Goal: Task Accomplishment & Management: Manage account settings

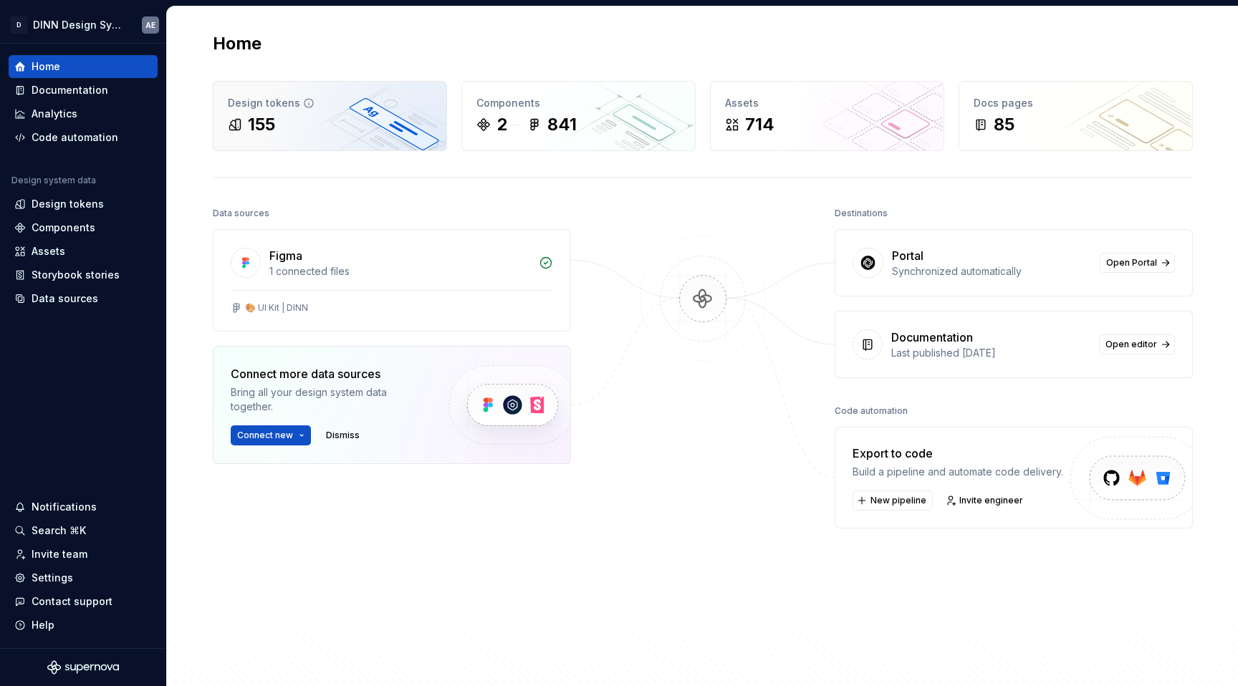
click at [300, 126] on div "155" at bounding box center [330, 124] width 204 height 23
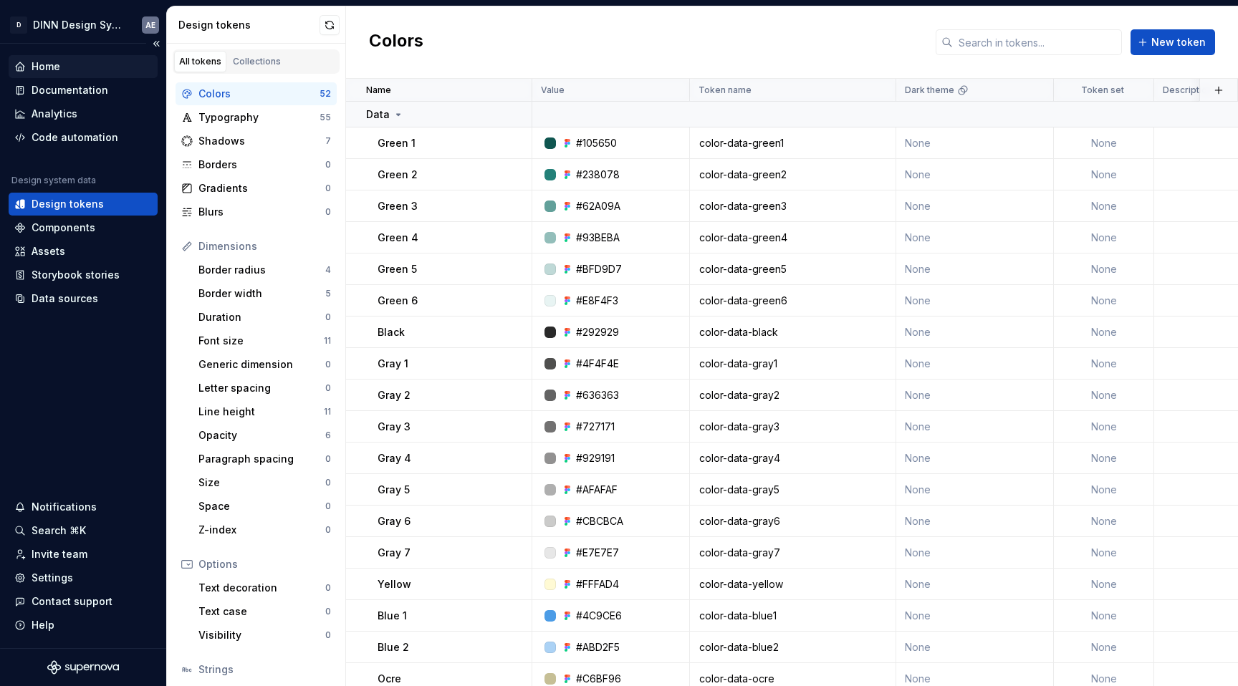
click at [71, 66] on div "Home" at bounding box center [83, 66] width 138 height 14
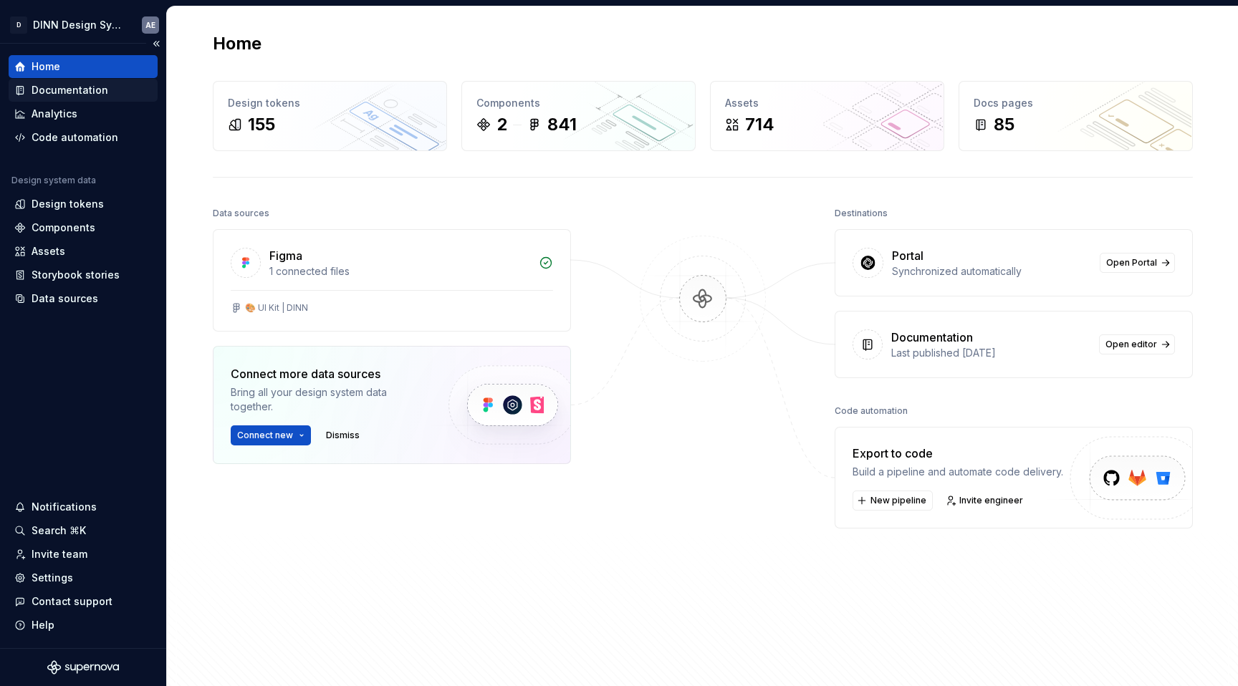
click at [70, 81] on div "Documentation" at bounding box center [83, 90] width 149 height 23
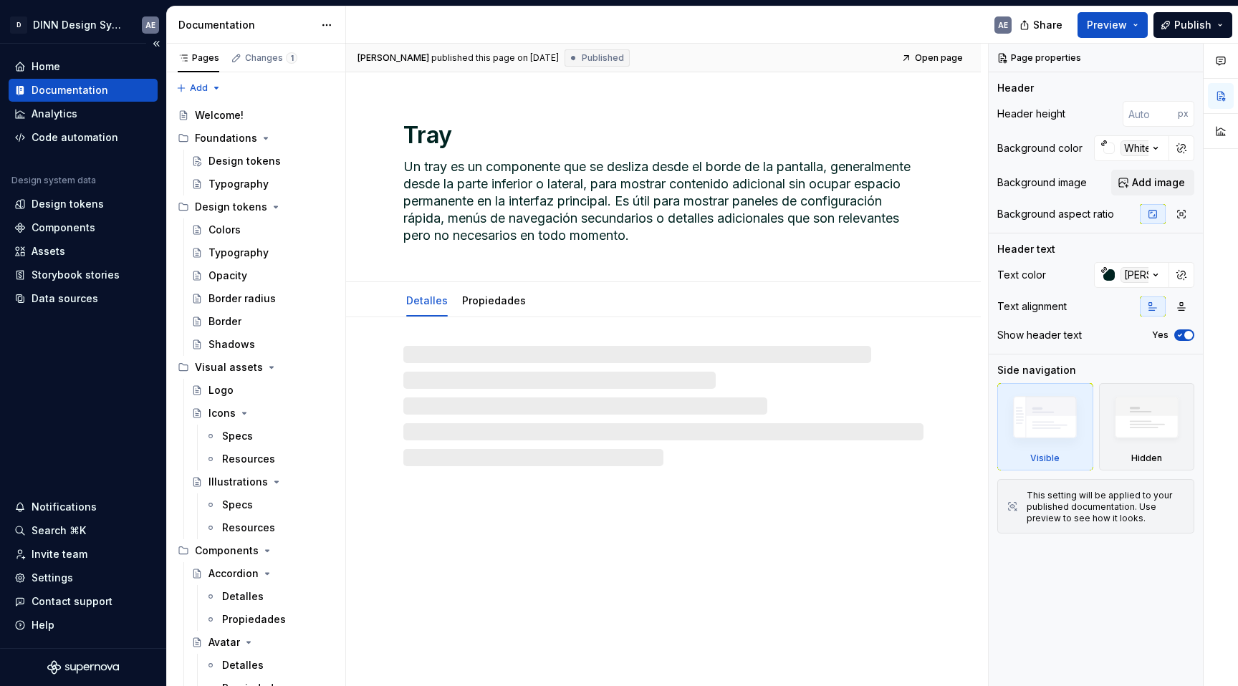
type textarea "*"
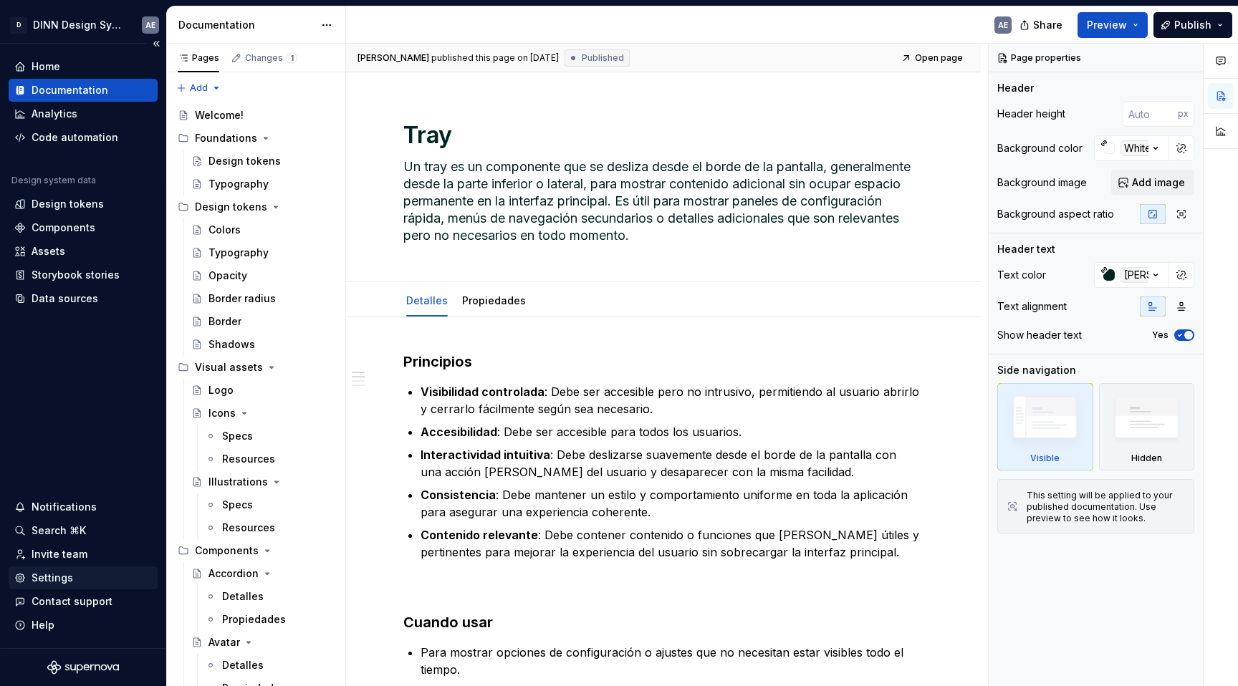
click at [48, 580] on div "Settings" at bounding box center [53, 578] width 42 height 14
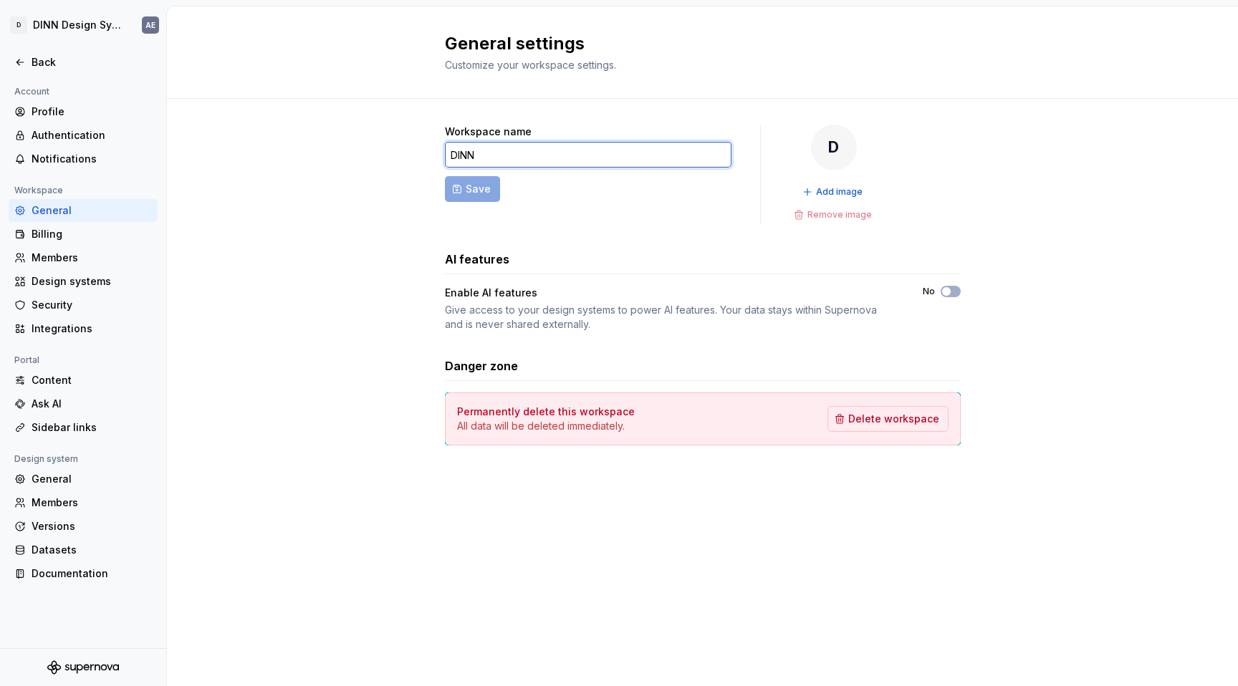
click at [483, 158] on input "DINN" at bounding box center [588, 155] width 287 height 26
type input "Actinver"
click at [482, 191] on span "Save" at bounding box center [478, 189] width 25 height 14
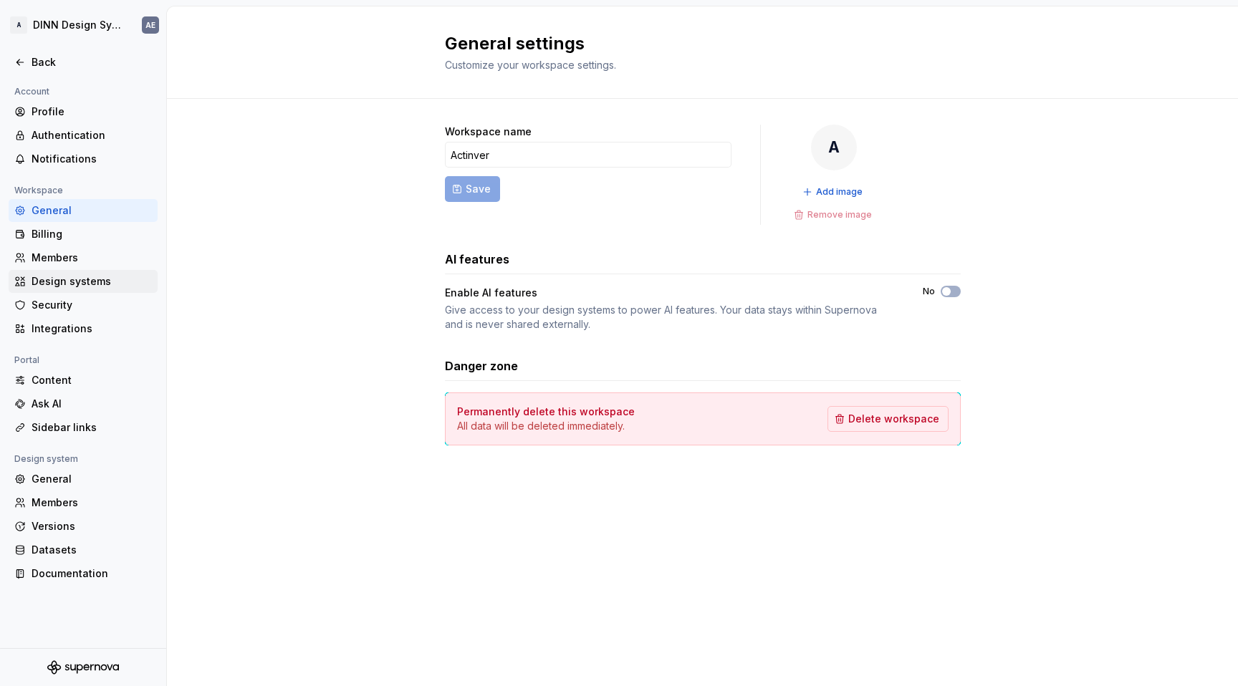
click at [77, 277] on div "Design systems" at bounding box center [92, 281] width 120 height 14
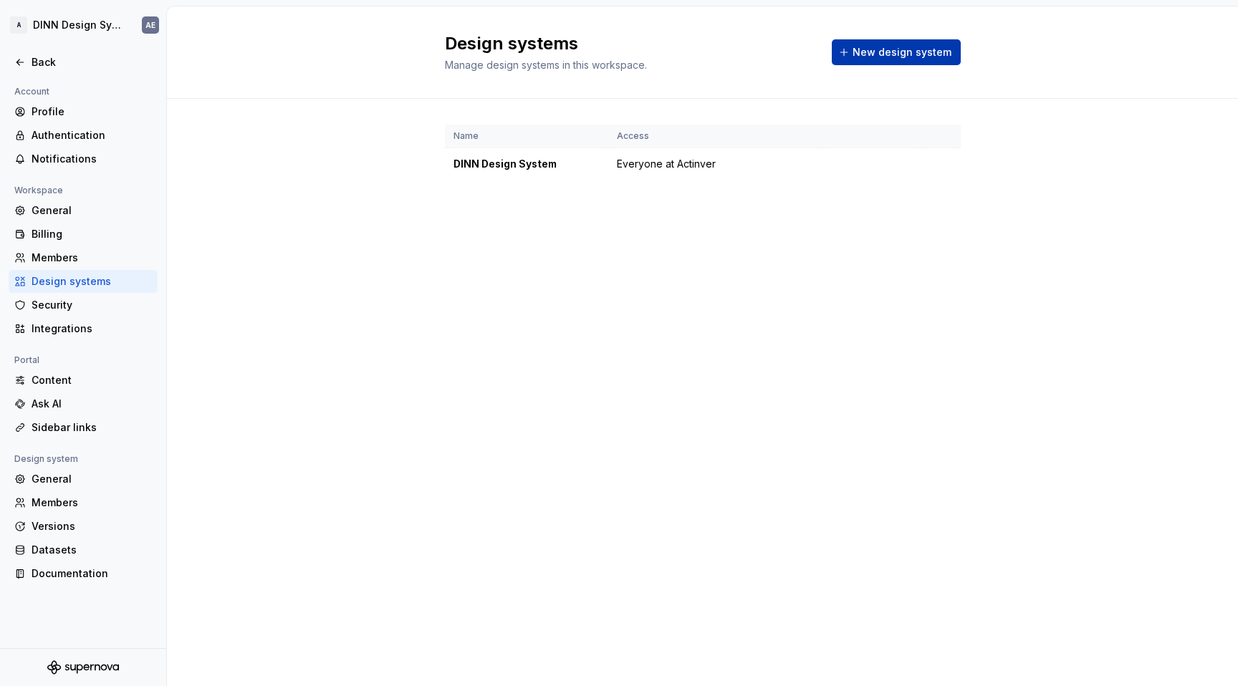
click at [885, 52] on span "New design system" at bounding box center [902, 52] width 99 height 14
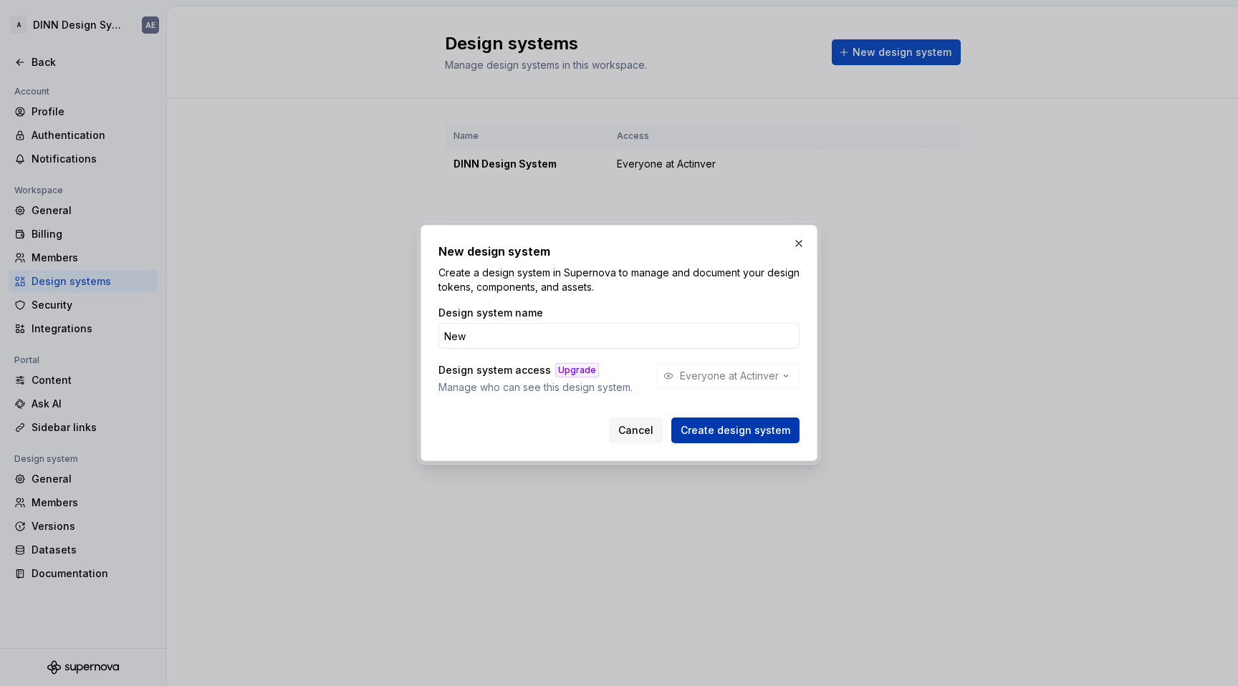
type input "New"
click at [720, 434] on span "Create design system" at bounding box center [736, 430] width 110 height 14
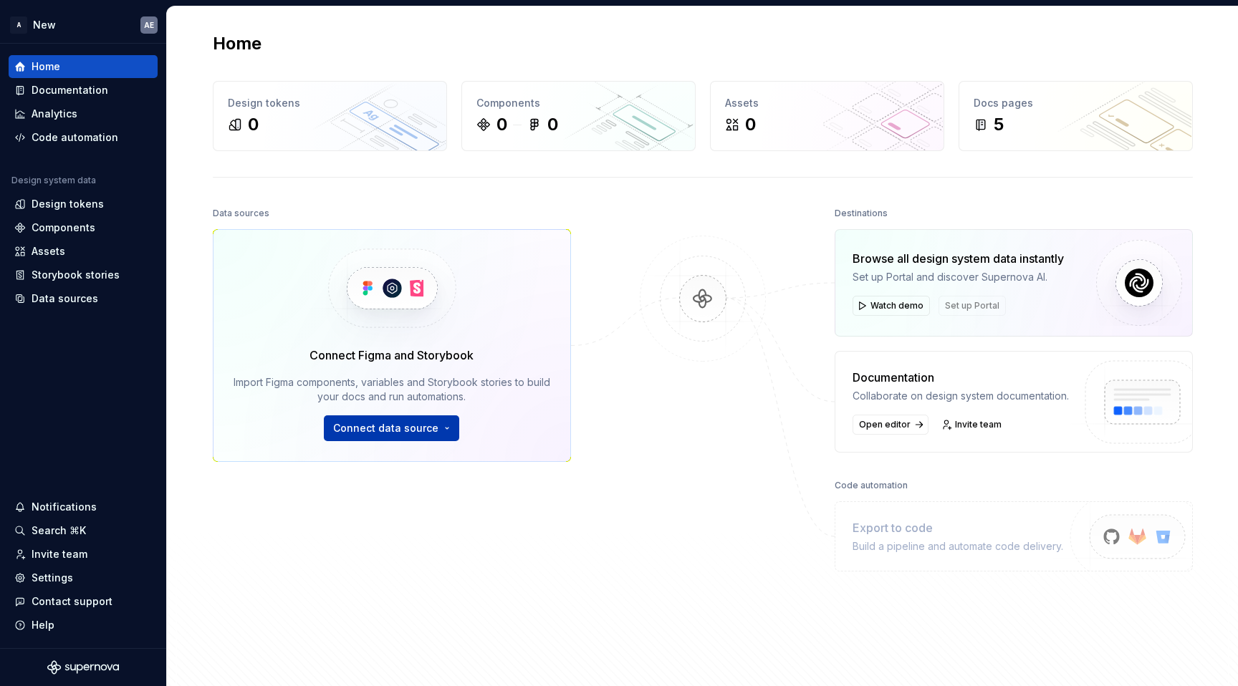
click at [426, 428] on span "Connect data source" at bounding box center [385, 428] width 105 height 14
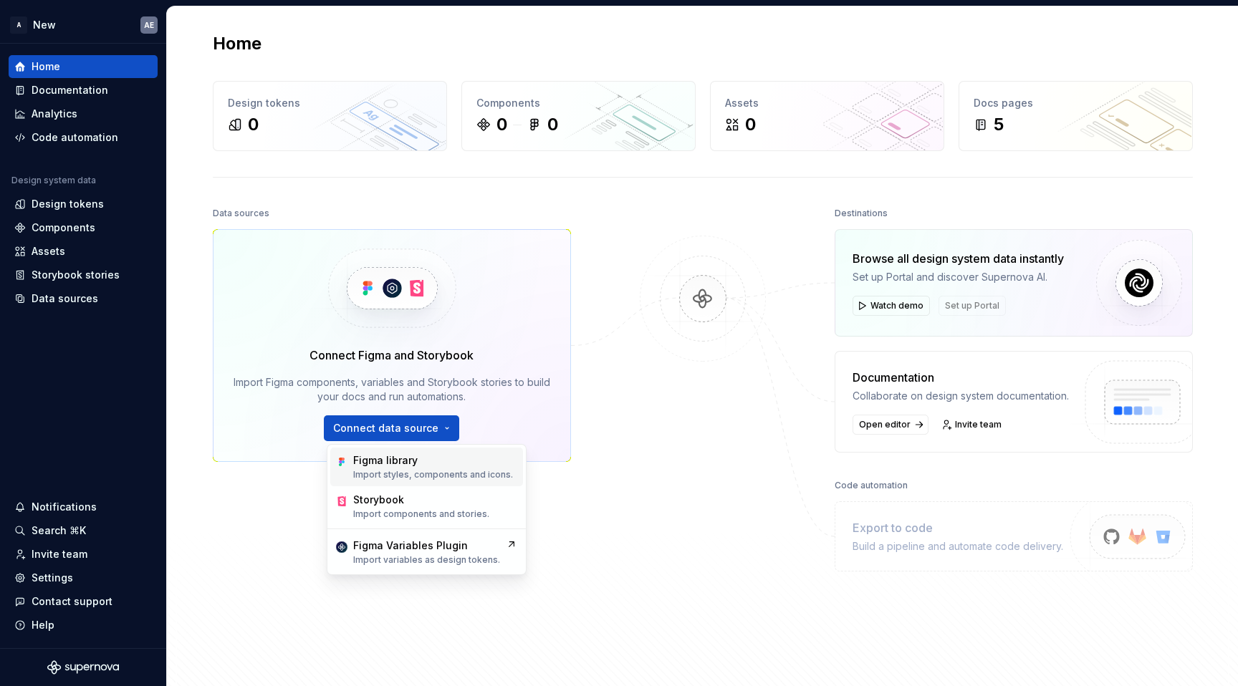
click at [439, 465] on div "Figma library" at bounding box center [433, 461] width 160 height 14
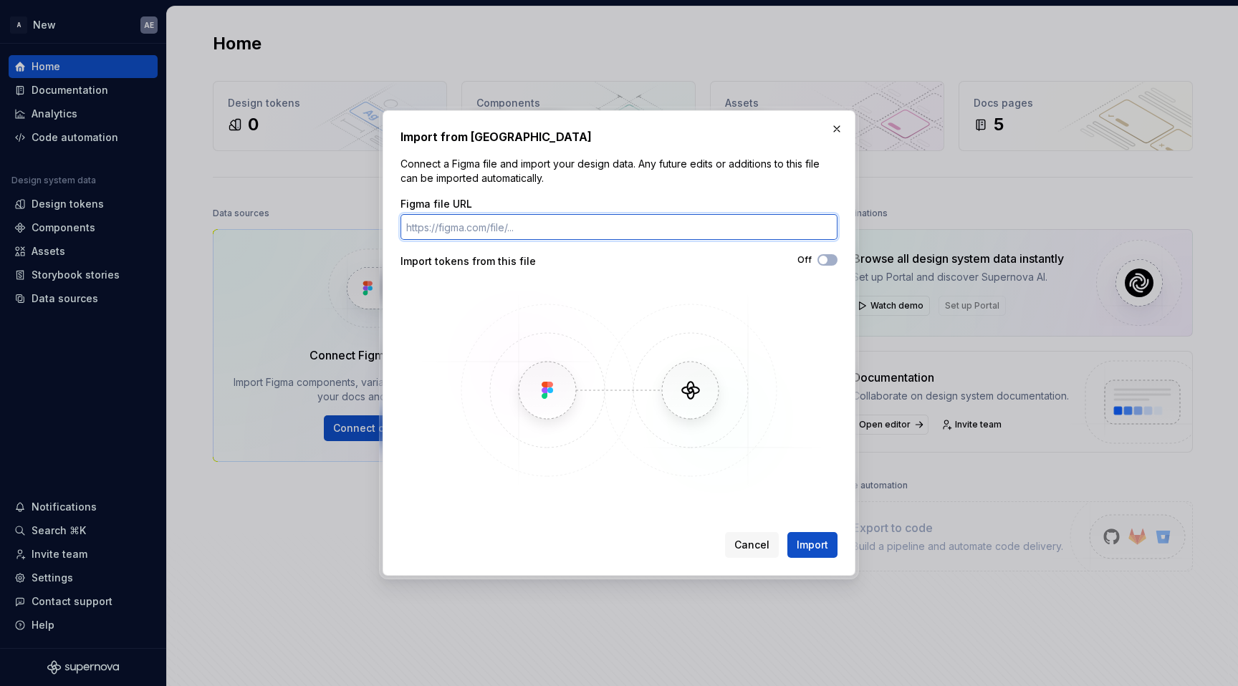
paste input "[URL][DOMAIN_NAME]"
type input "[URL][DOMAIN_NAME]"
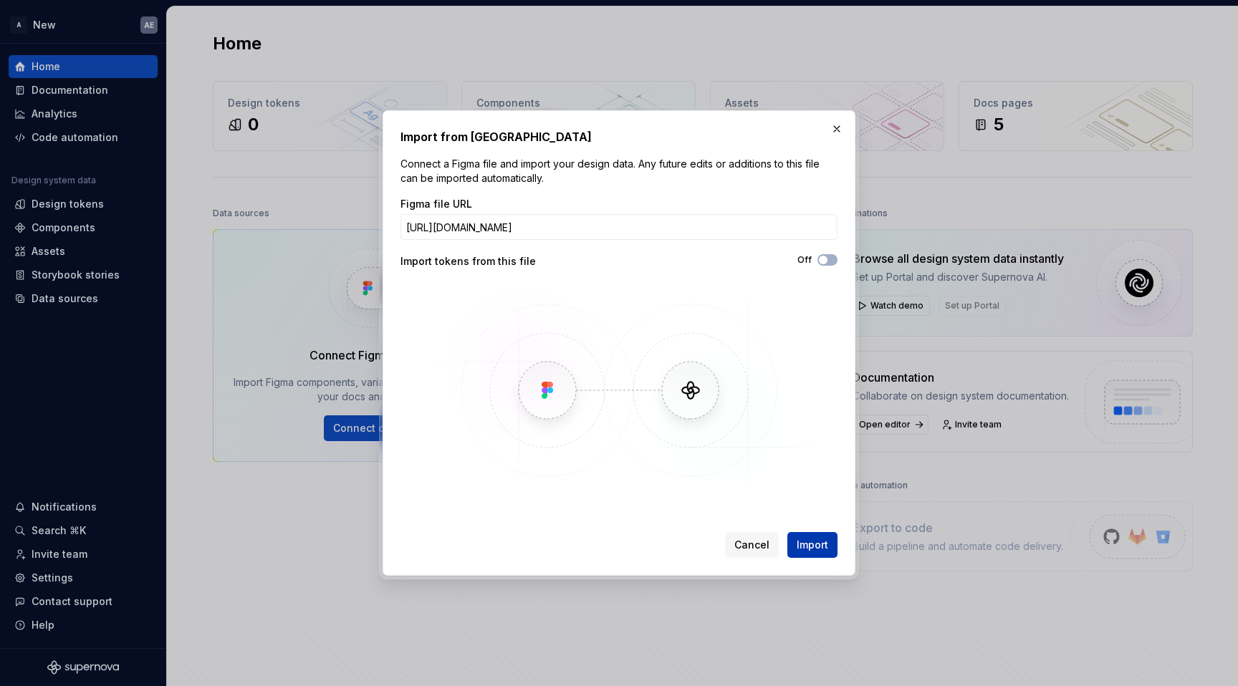
scroll to position [0, 0]
click at [798, 545] on span "Import" at bounding box center [813, 545] width 32 height 14
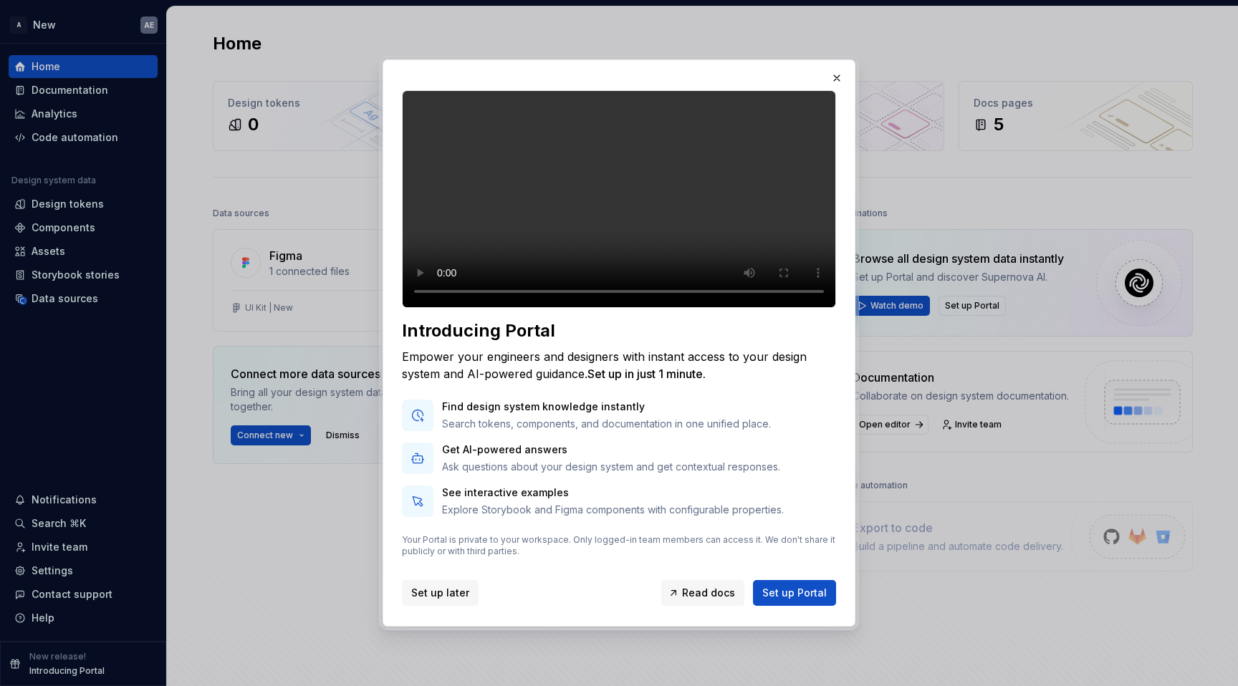
click at [452, 600] on span "Set up later" at bounding box center [440, 593] width 58 height 14
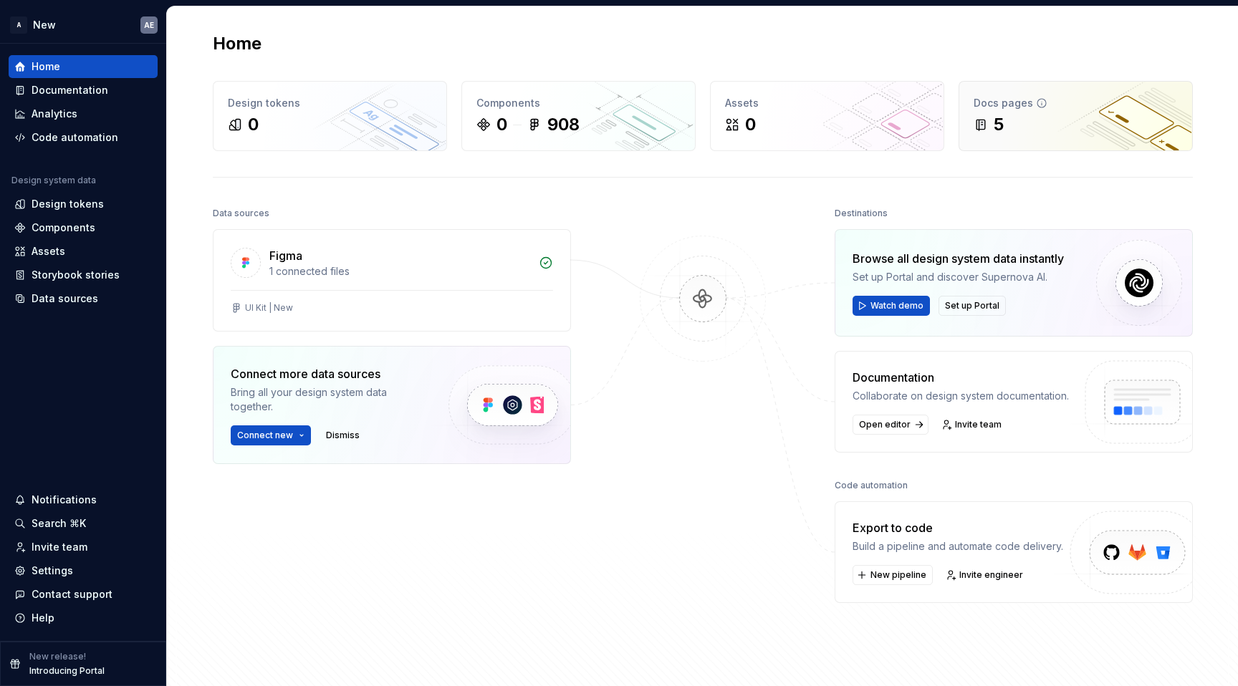
click at [1065, 128] on div "5" at bounding box center [1076, 124] width 204 height 23
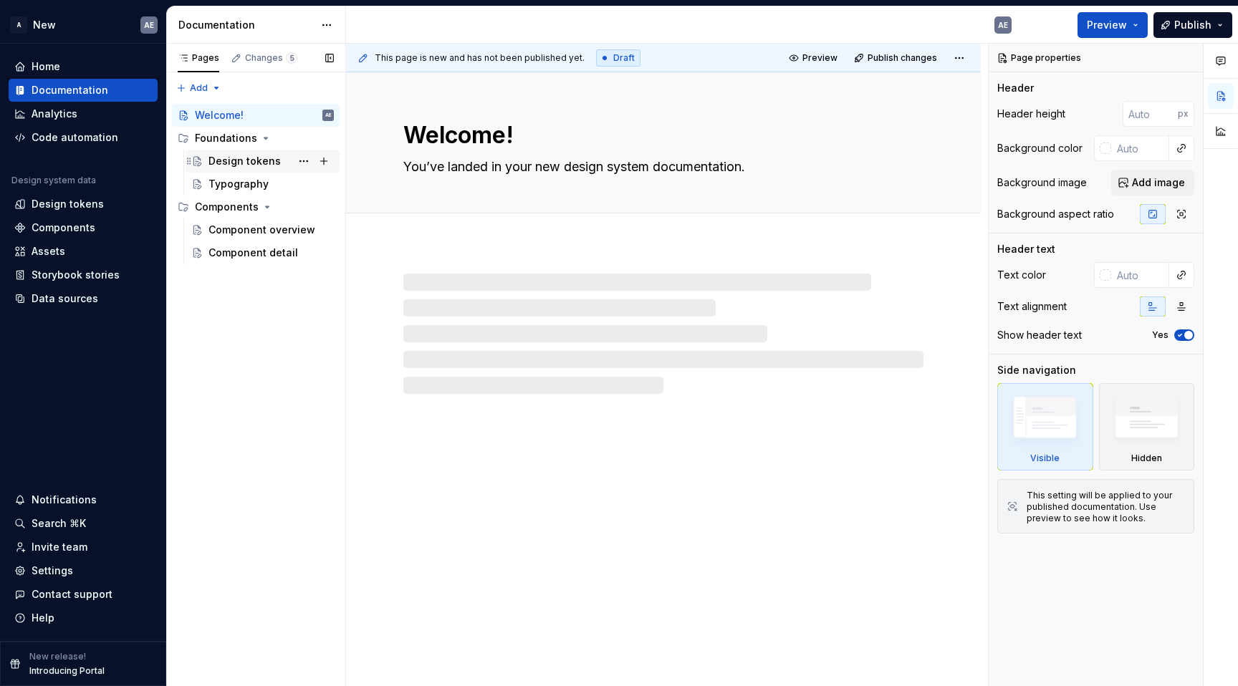
click at [269, 163] on div "Design tokens" at bounding box center [245, 161] width 72 height 14
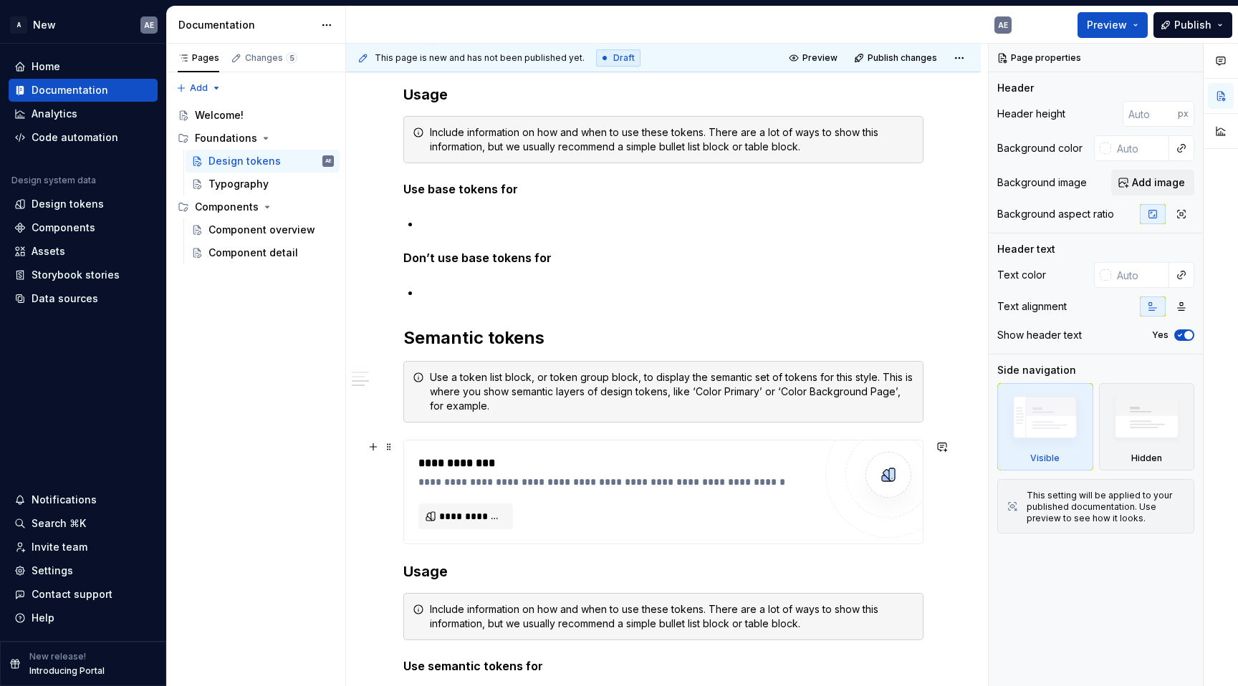
scroll to position [317, 0]
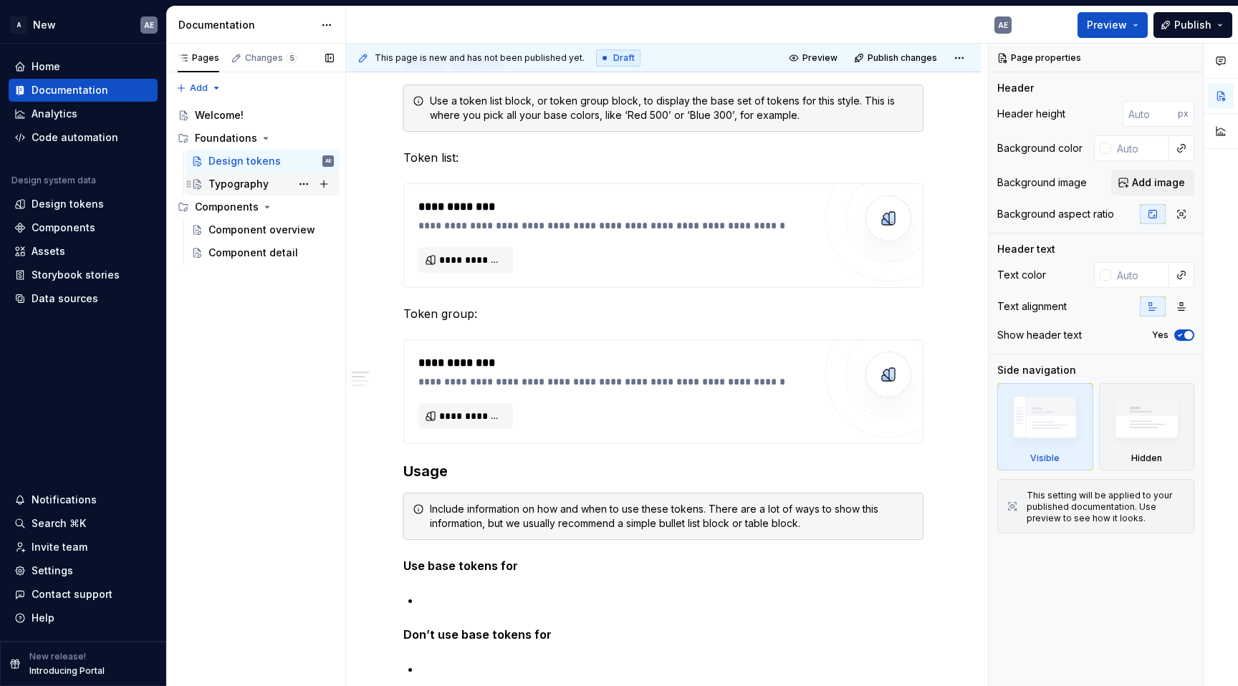
click at [226, 187] on div "Typography" at bounding box center [239, 184] width 60 height 14
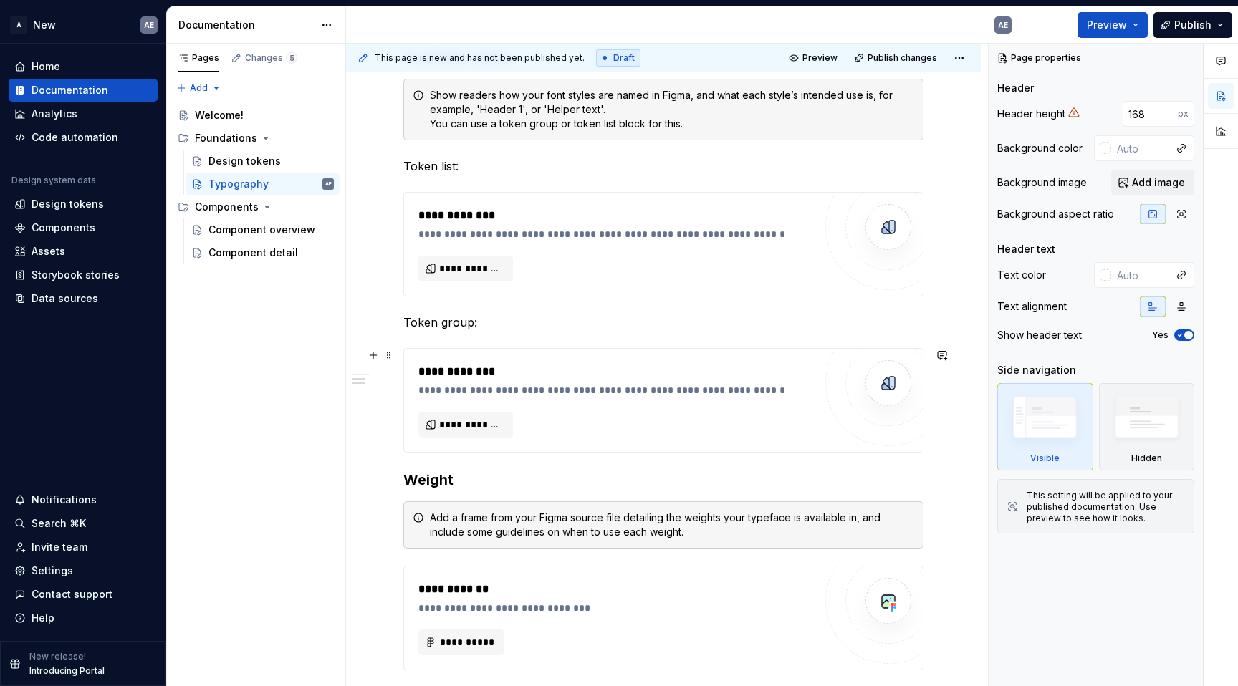
scroll to position [390, 0]
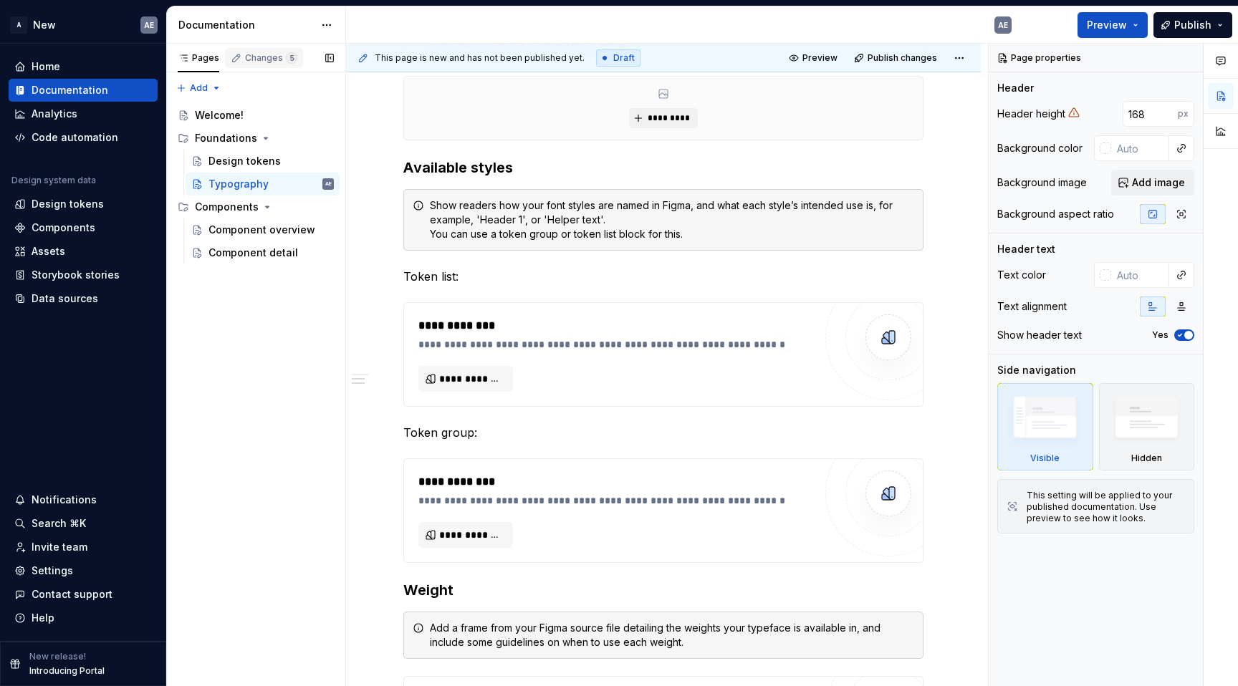
click at [267, 59] on div "Changes 5" at bounding box center [271, 57] width 52 height 11
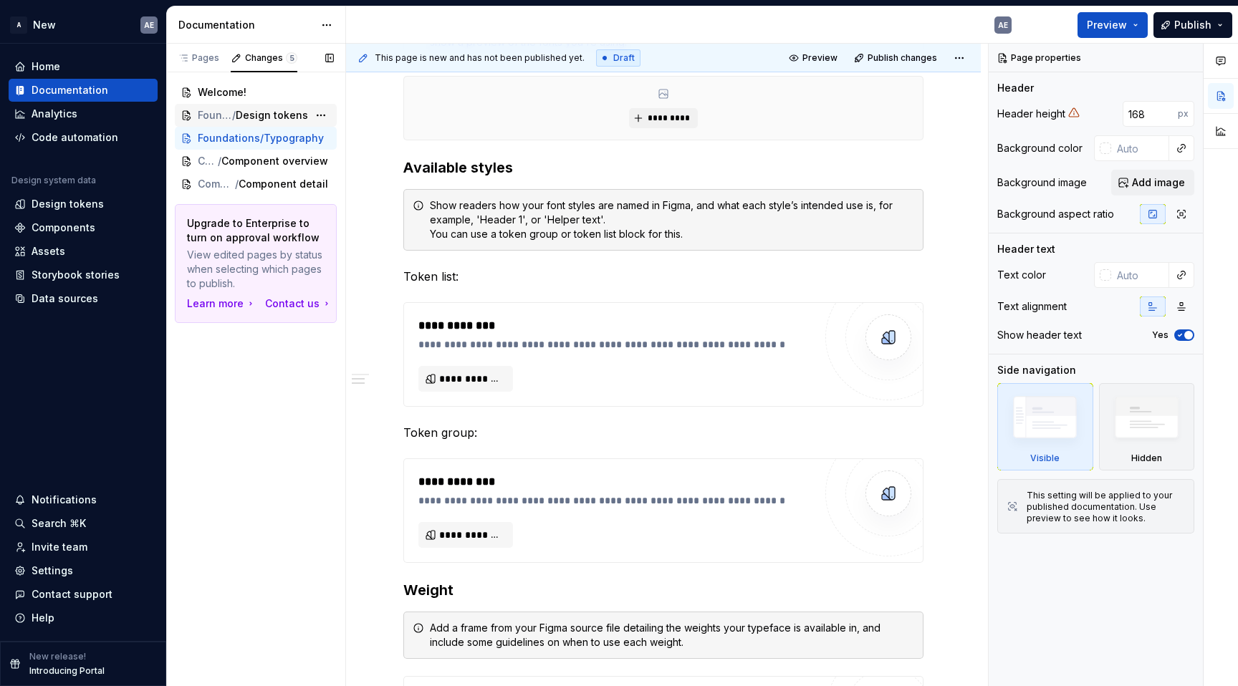
click at [263, 113] on span "Design tokens" at bounding box center [272, 115] width 72 height 14
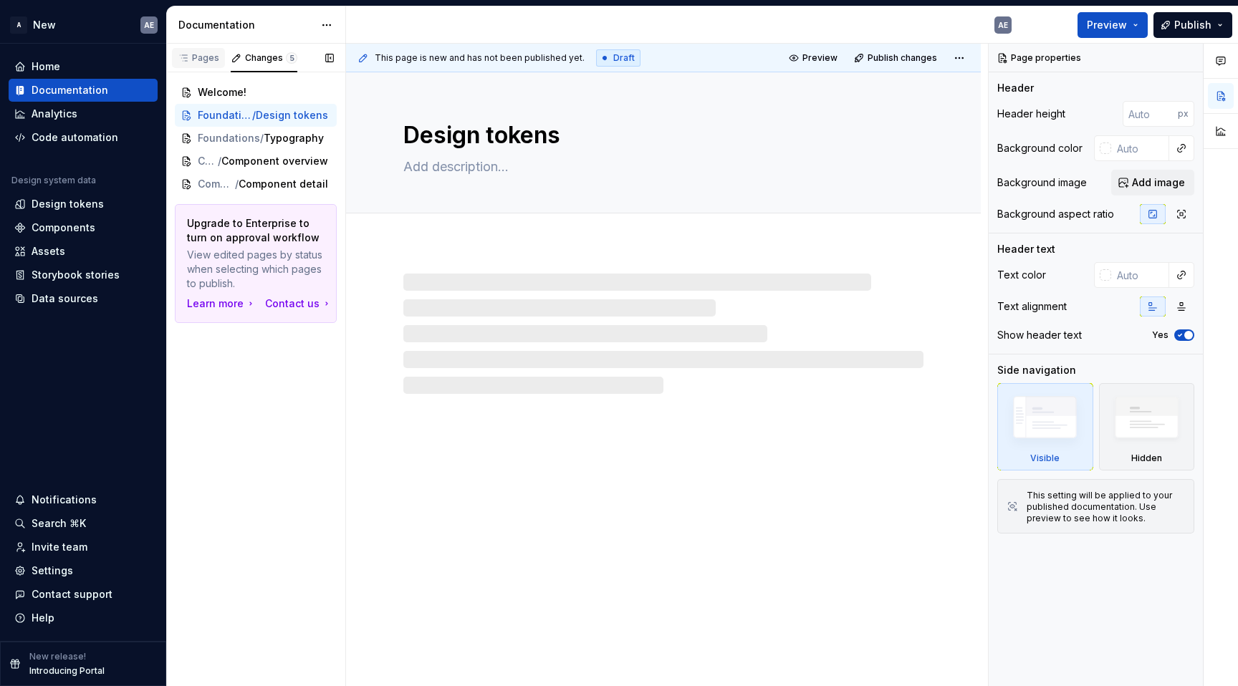
click at [212, 64] on div "Pages" at bounding box center [198, 58] width 53 height 20
type textarea "*"
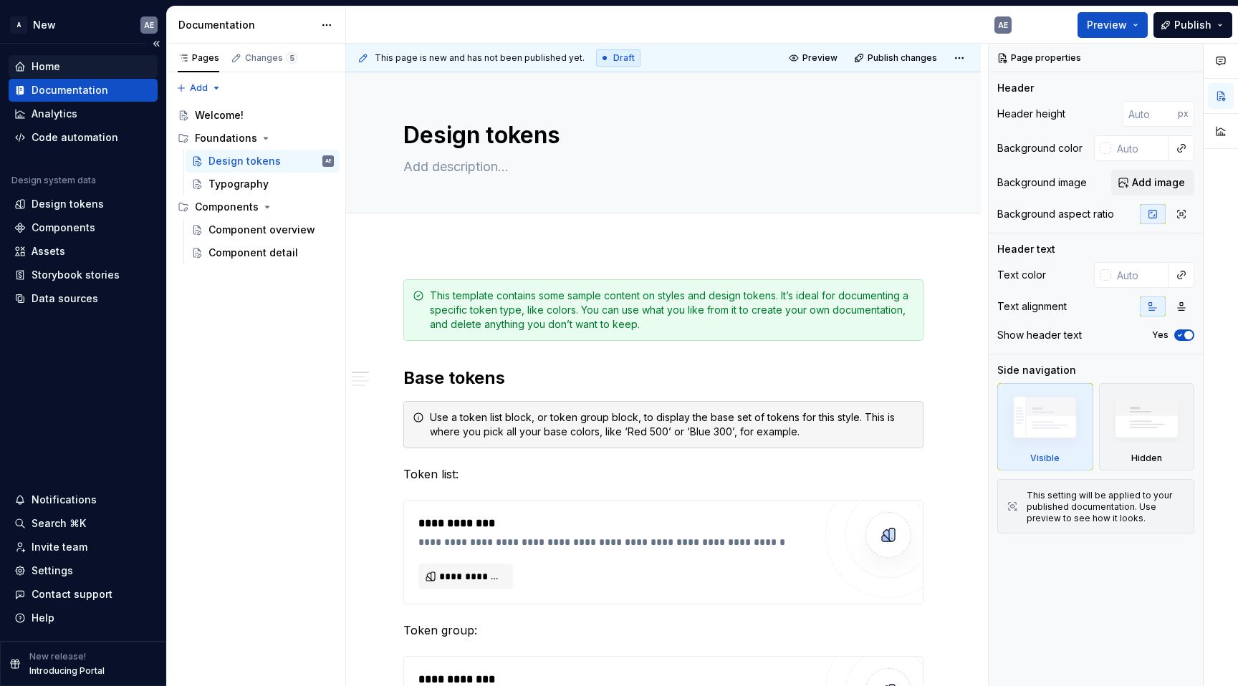
click at [86, 70] on div "Home" at bounding box center [83, 66] width 138 height 14
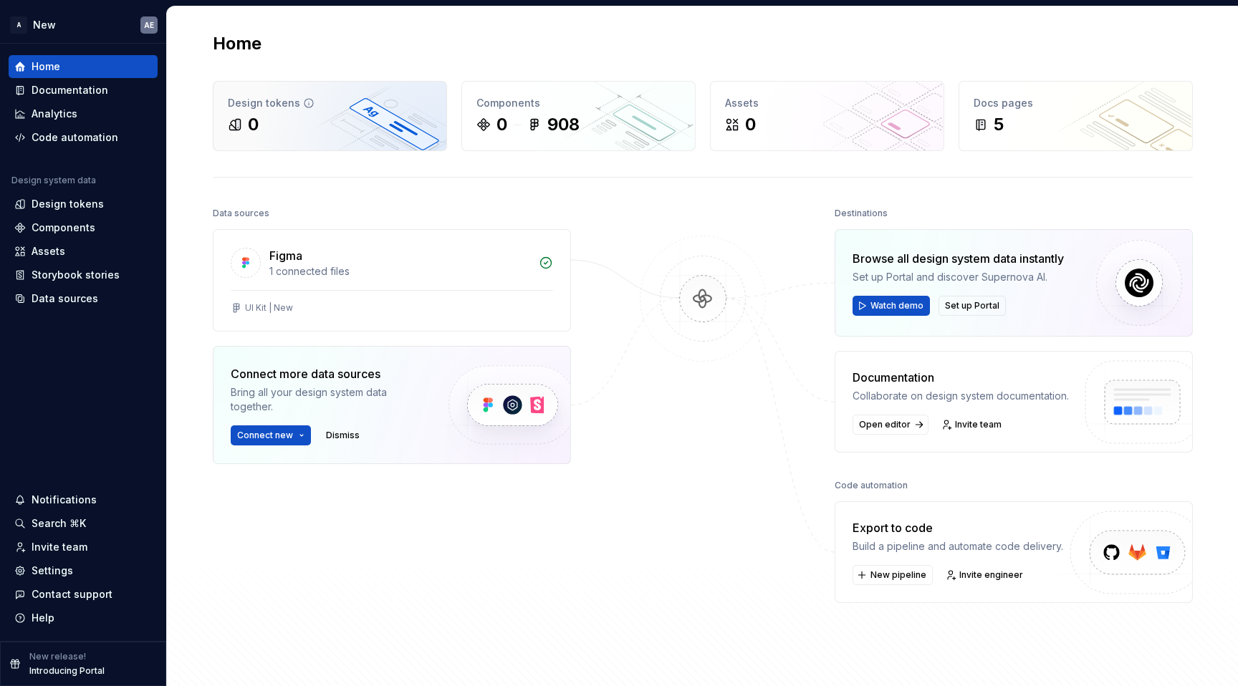
click at [367, 131] on div "0" at bounding box center [330, 124] width 204 height 23
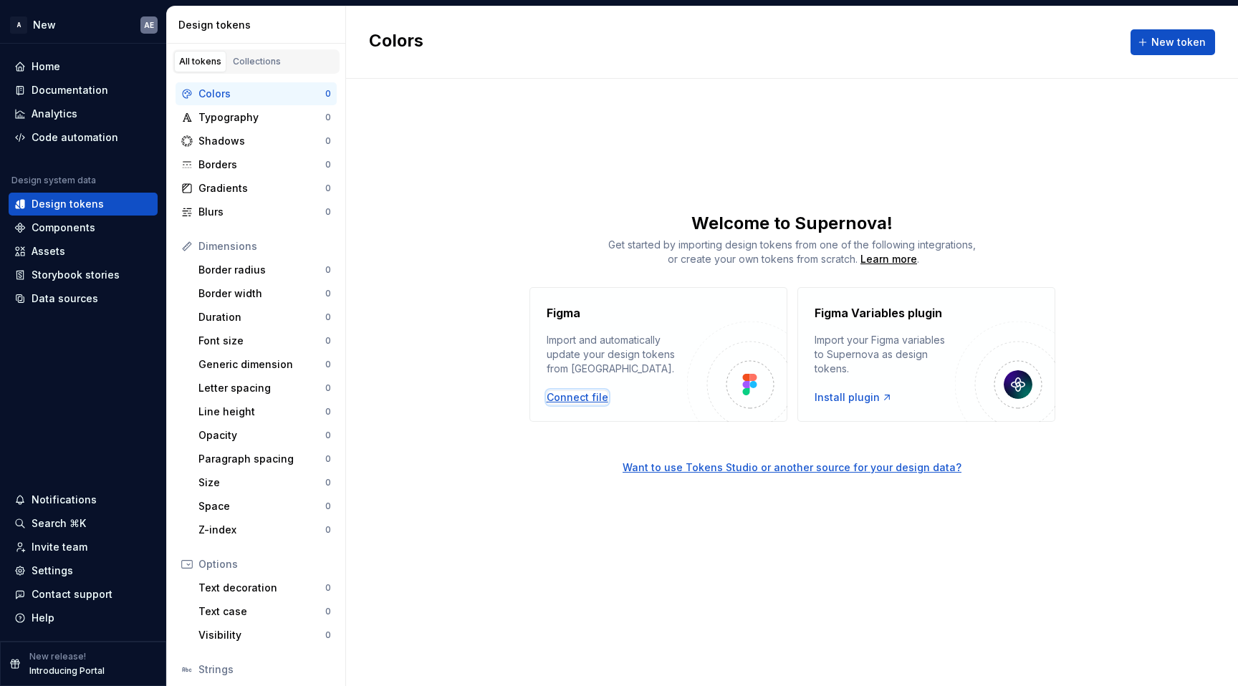
click at [595, 400] on div "Connect file" at bounding box center [578, 398] width 62 height 14
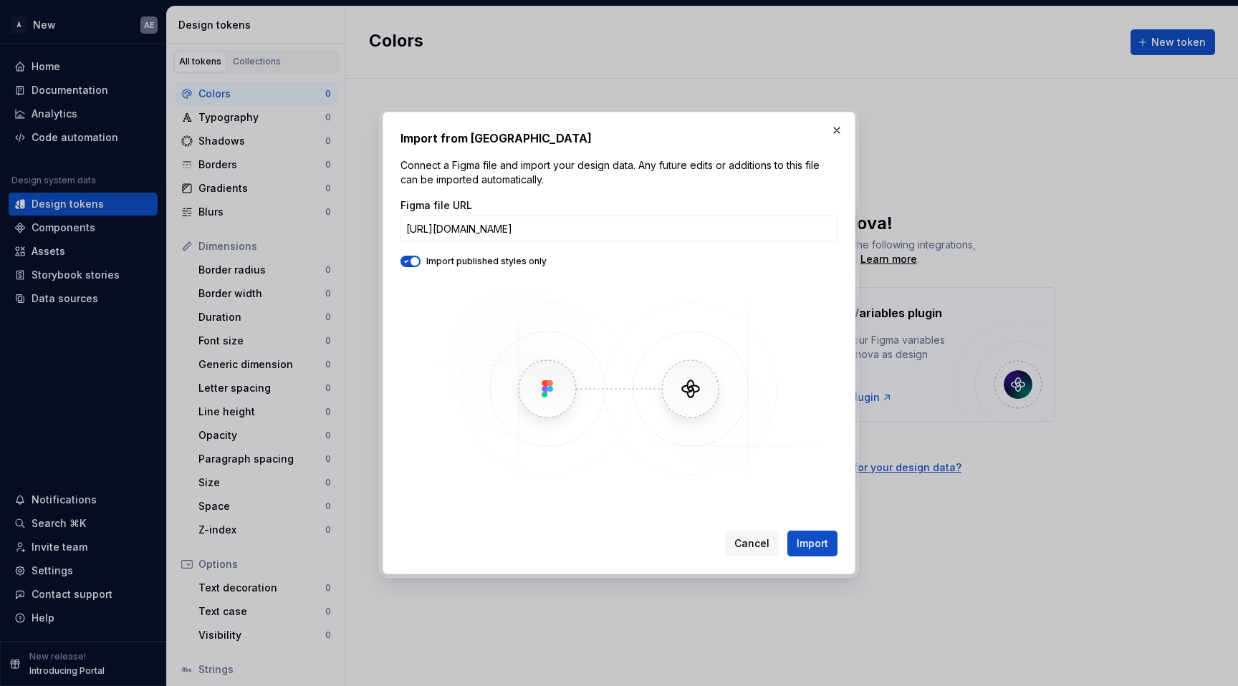
scroll to position [0, 211]
type input "[URL][DOMAIN_NAME]"
click at [415, 263] on span "button" at bounding box center [415, 261] width 9 height 9
click at [817, 545] on span "Import" at bounding box center [813, 544] width 32 height 14
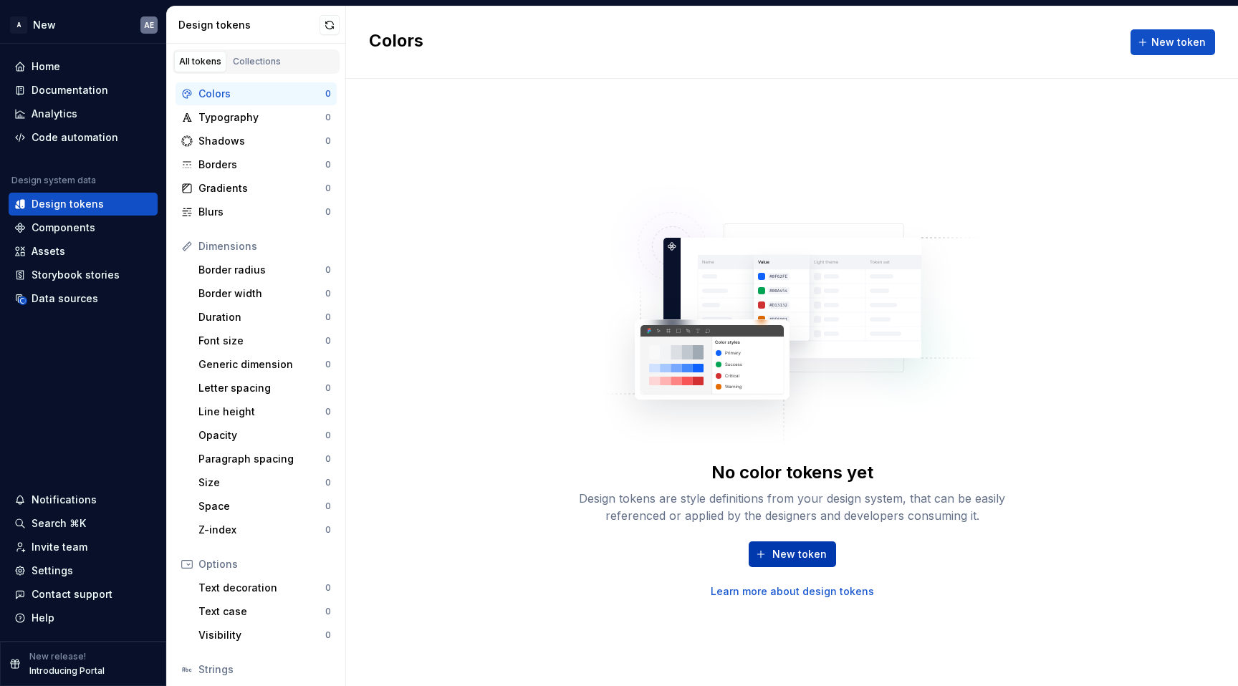
click at [795, 555] on span "New token" at bounding box center [799, 554] width 54 height 14
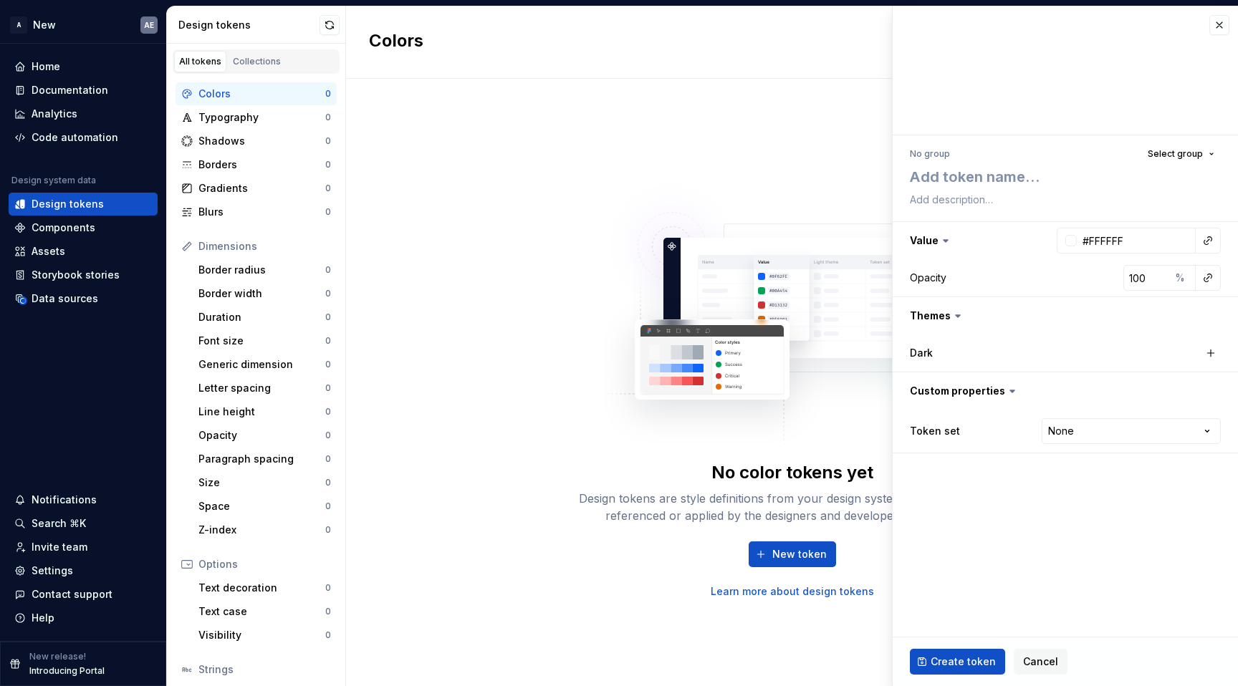
click at [959, 313] on icon at bounding box center [958, 316] width 14 height 14
click at [1015, 351] on div "Dark" at bounding box center [981, 353] width 143 height 14
click at [1226, 27] on button "button" at bounding box center [1220, 25] width 20 height 20
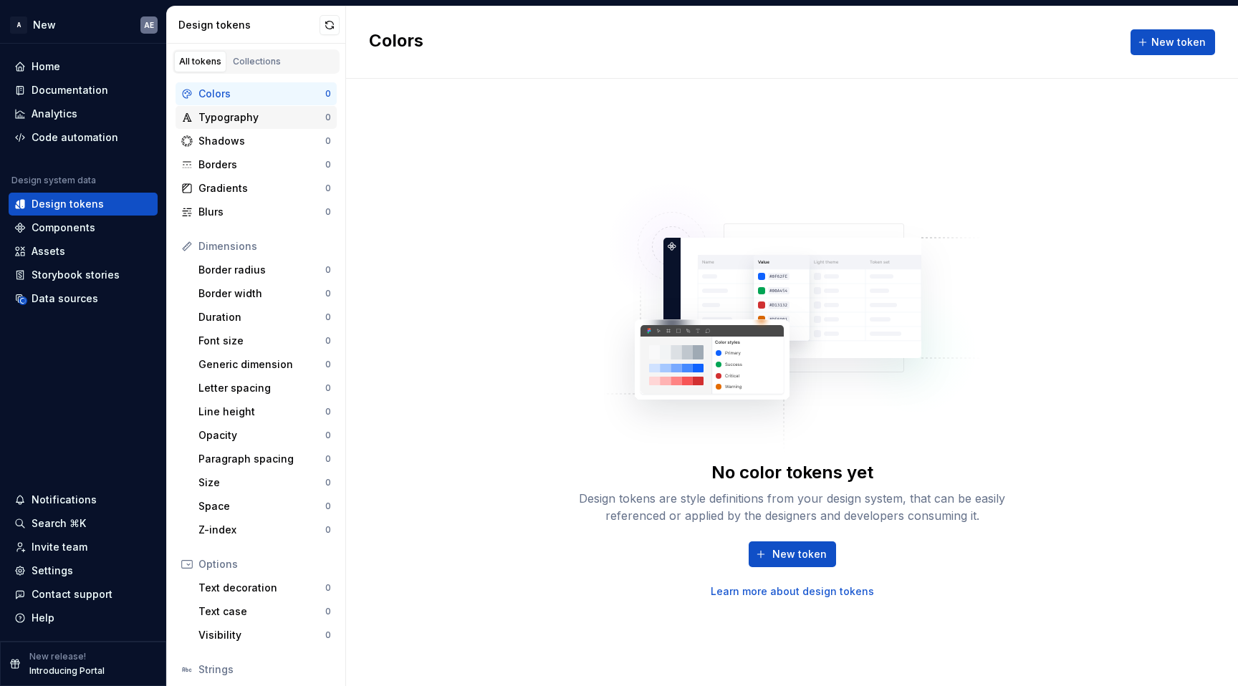
click at [246, 117] on div "Typography" at bounding box center [261, 117] width 127 height 14
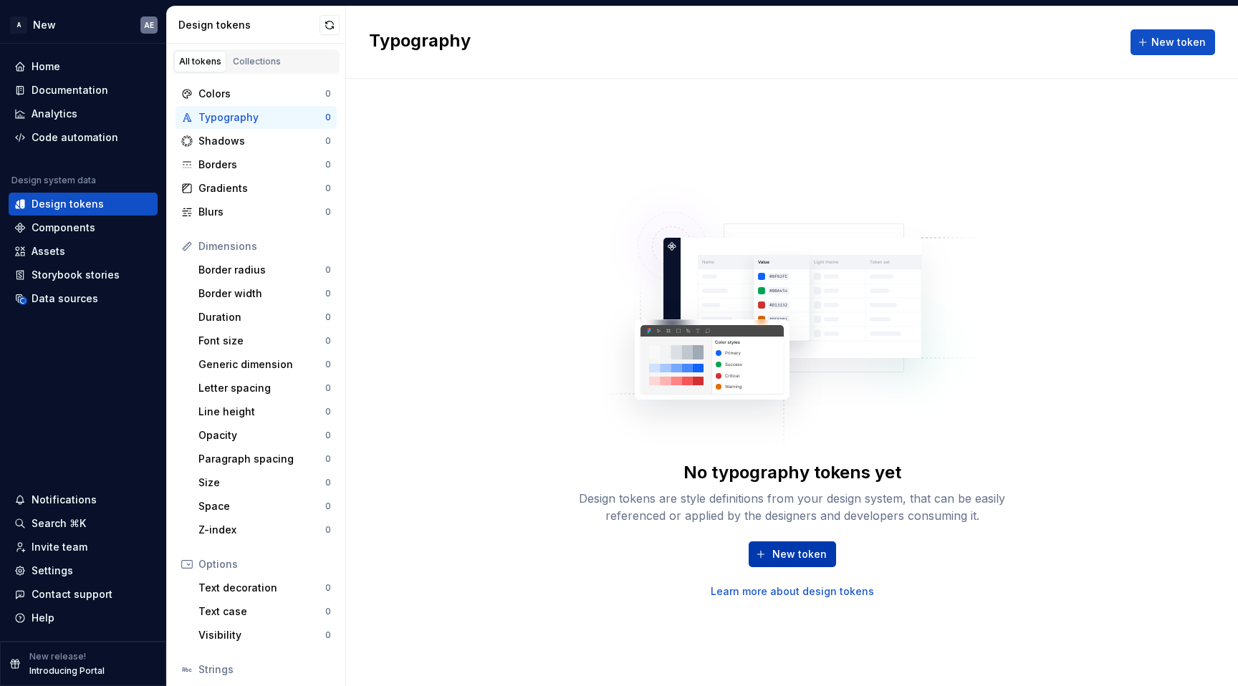
click at [786, 560] on span "New token" at bounding box center [799, 554] width 54 height 14
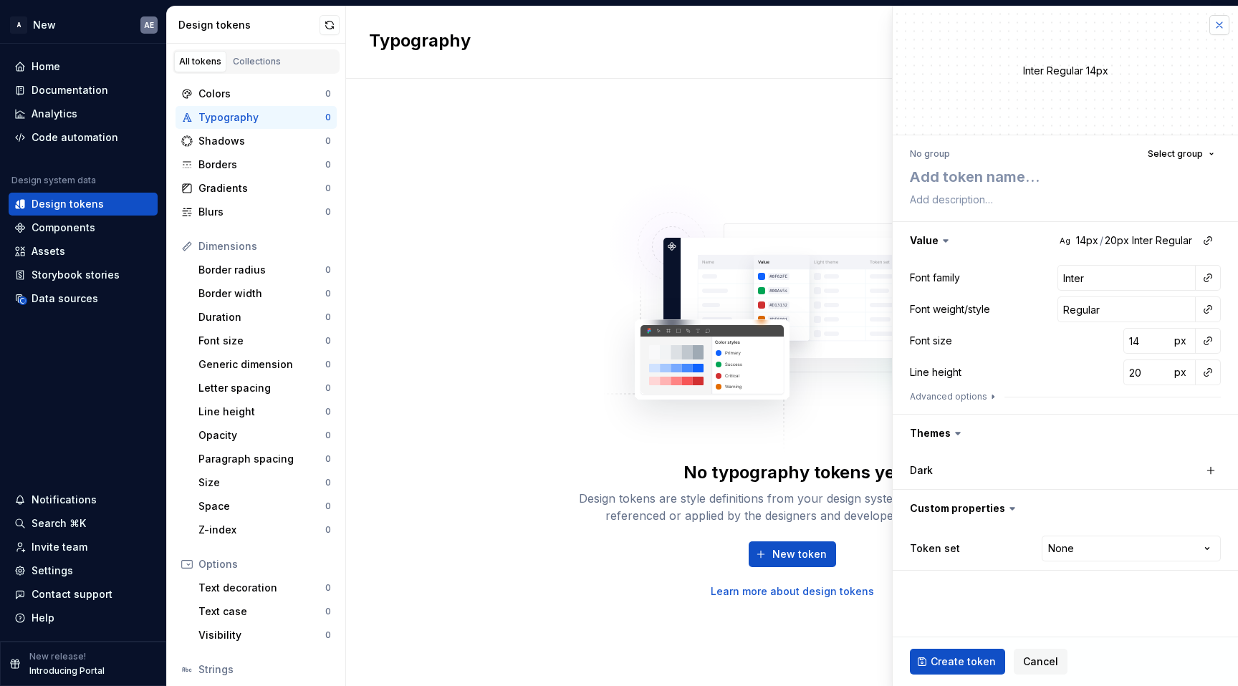
click at [1220, 24] on button "button" at bounding box center [1220, 25] width 20 height 20
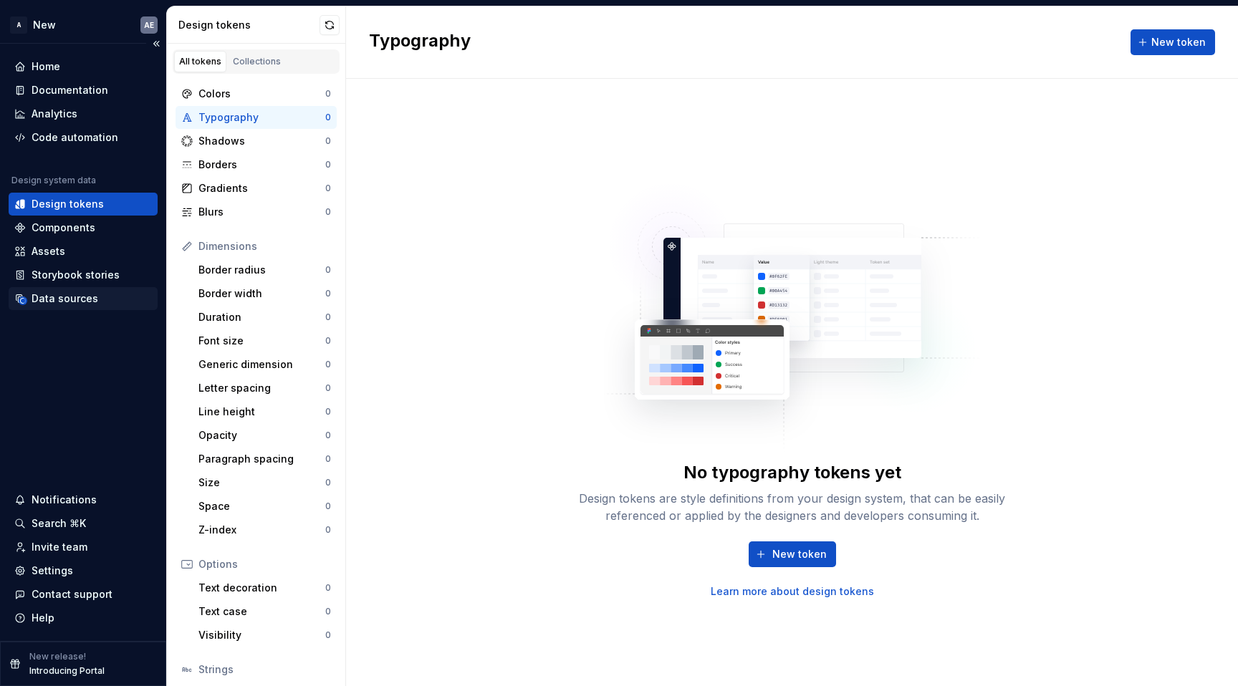
click at [74, 307] on div "Data sources" at bounding box center [83, 298] width 149 height 23
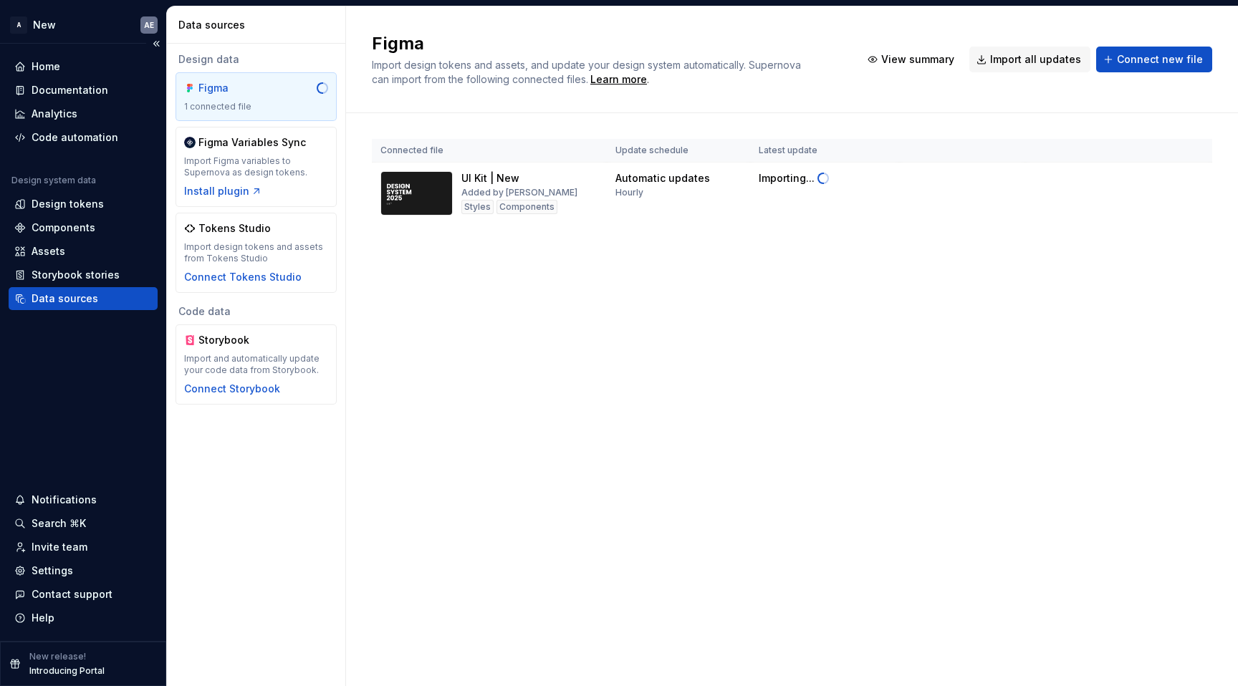
click at [78, 299] on div "Data sources" at bounding box center [65, 299] width 67 height 14
click at [79, 193] on div "Design tokens" at bounding box center [83, 204] width 149 height 23
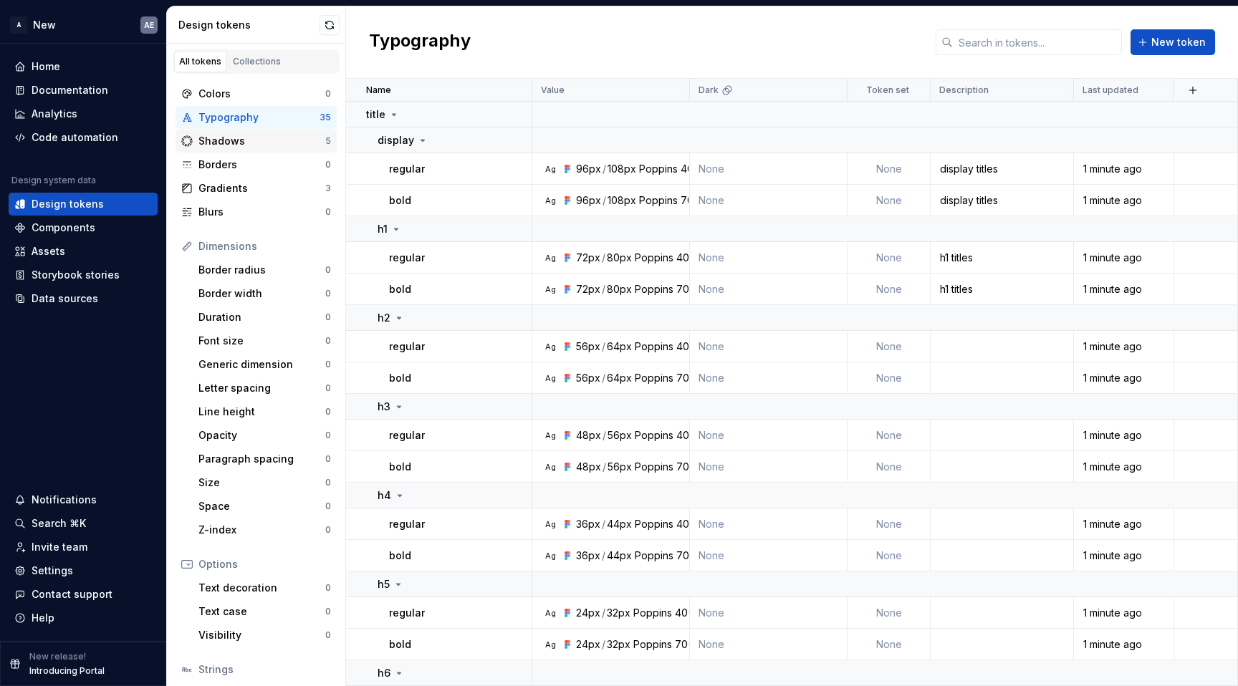
click at [262, 149] on div "Shadows 5" at bounding box center [256, 141] width 161 height 23
click at [264, 85] on div "Colors 0" at bounding box center [256, 93] width 161 height 23
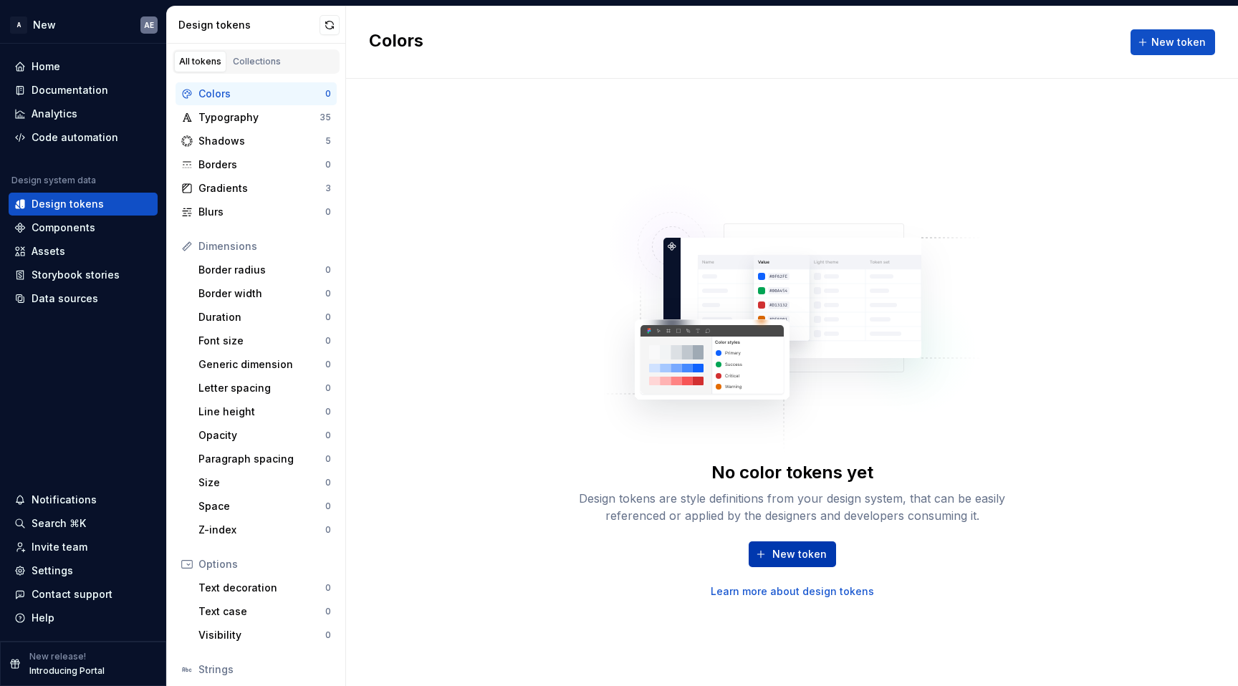
click at [790, 557] on span "New token" at bounding box center [799, 554] width 54 height 14
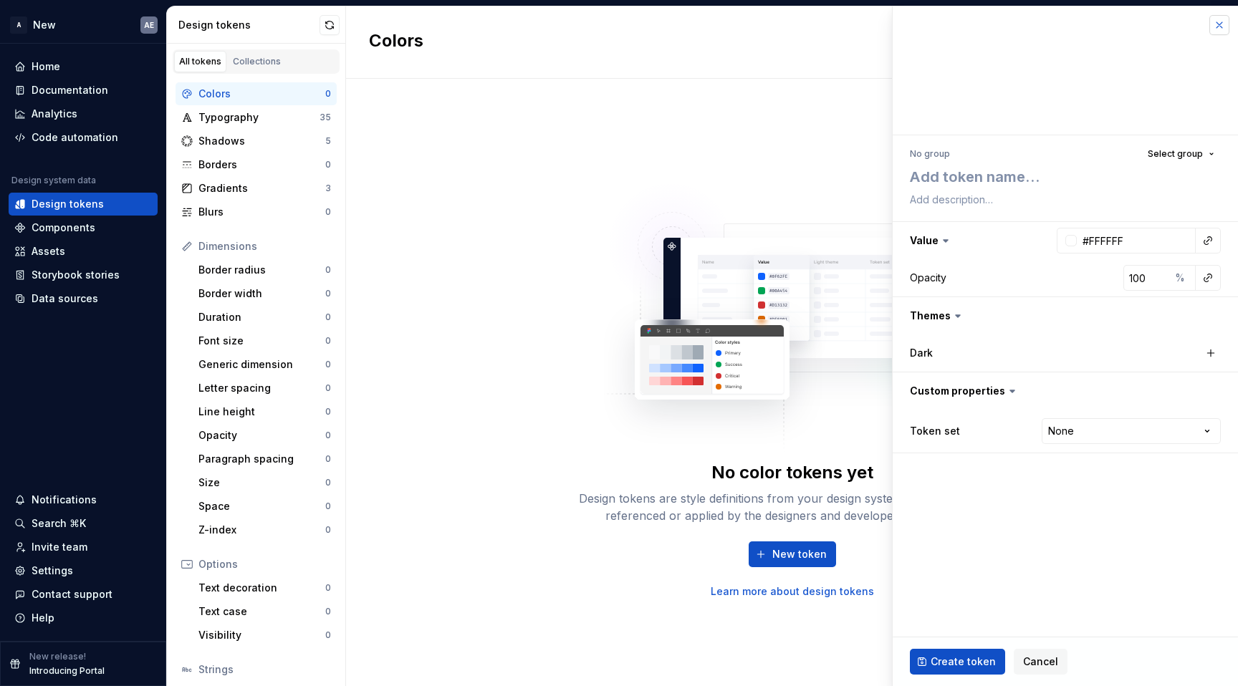
click at [1220, 17] on button "button" at bounding box center [1220, 25] width 20 height 20
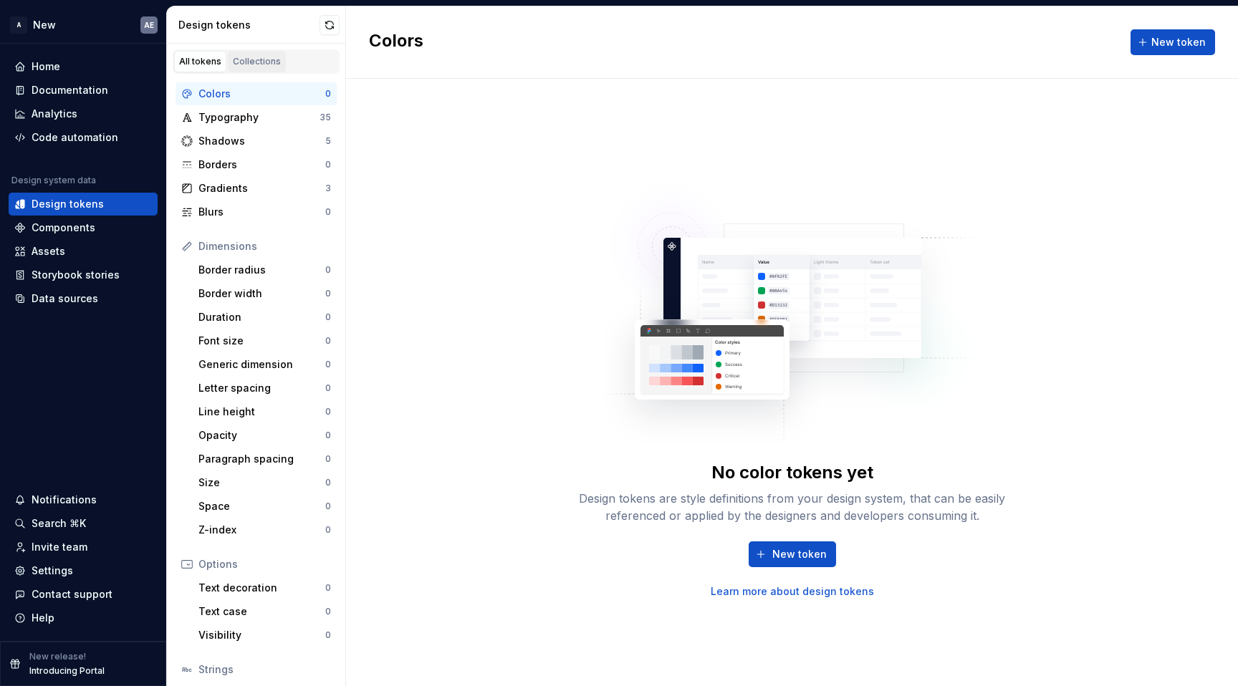
click at [252, 52] on link "Collections" at bounding box center [257, 61] width 58 height 21
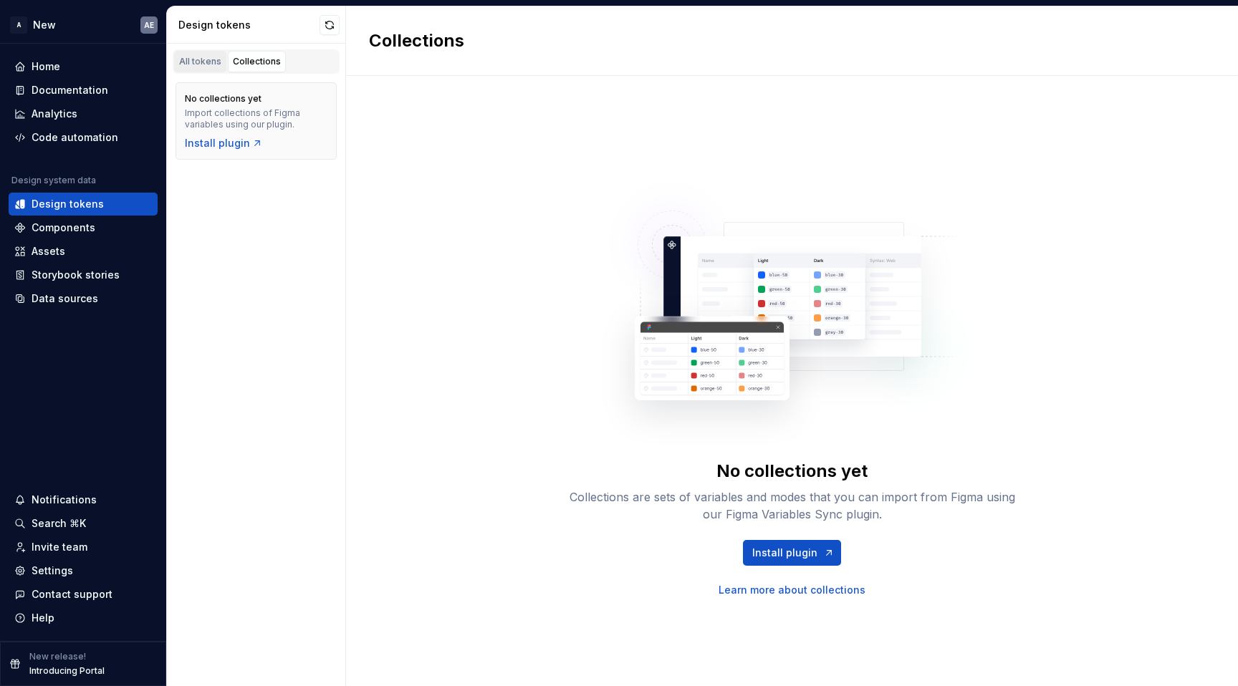
click at [203, 61] on div "All tokens" at bounding box center [200, 61] width 42 height 11
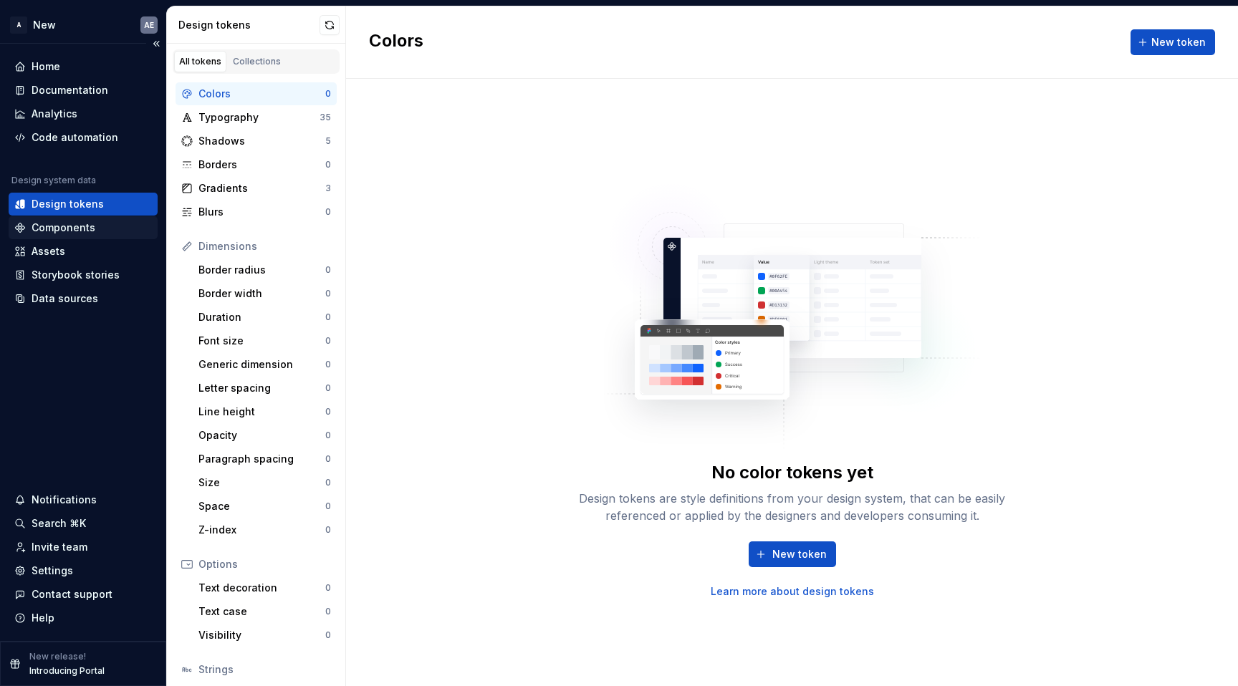
click at [69, 229] on div "Components" at bounding box center [64, 228] width 64 height 14
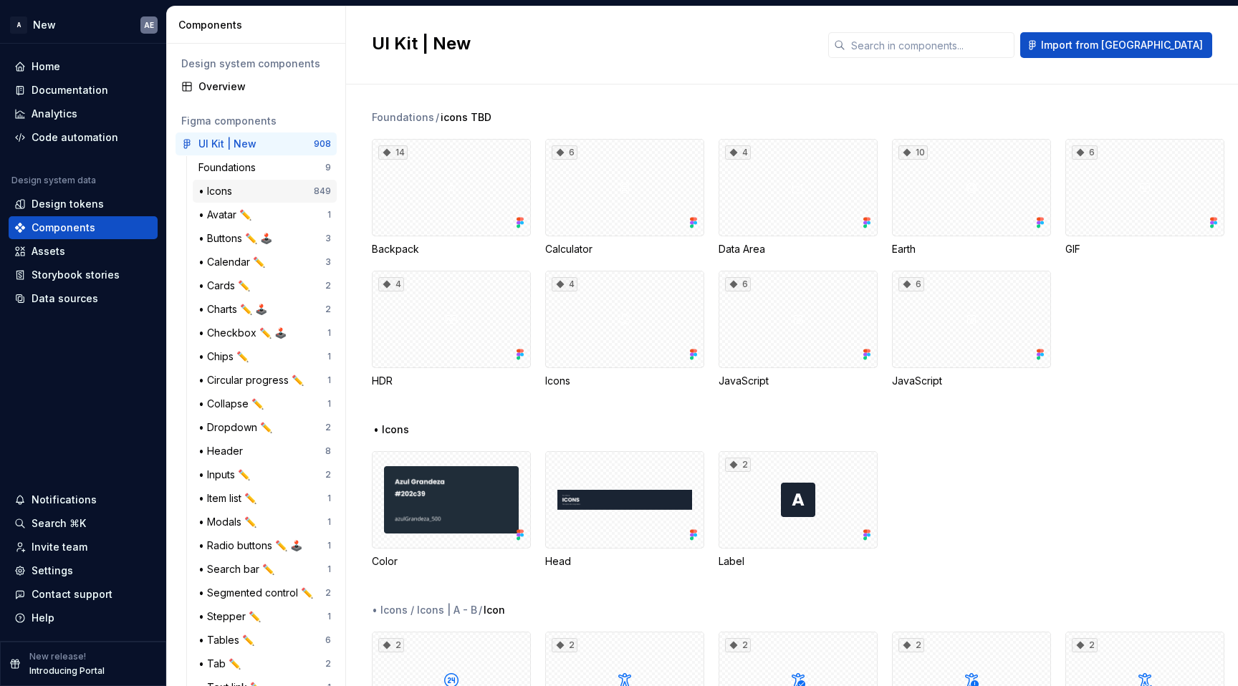
click at [252, 186] on div "• Icons" at bounding box center [255, 191] width 115 height 14
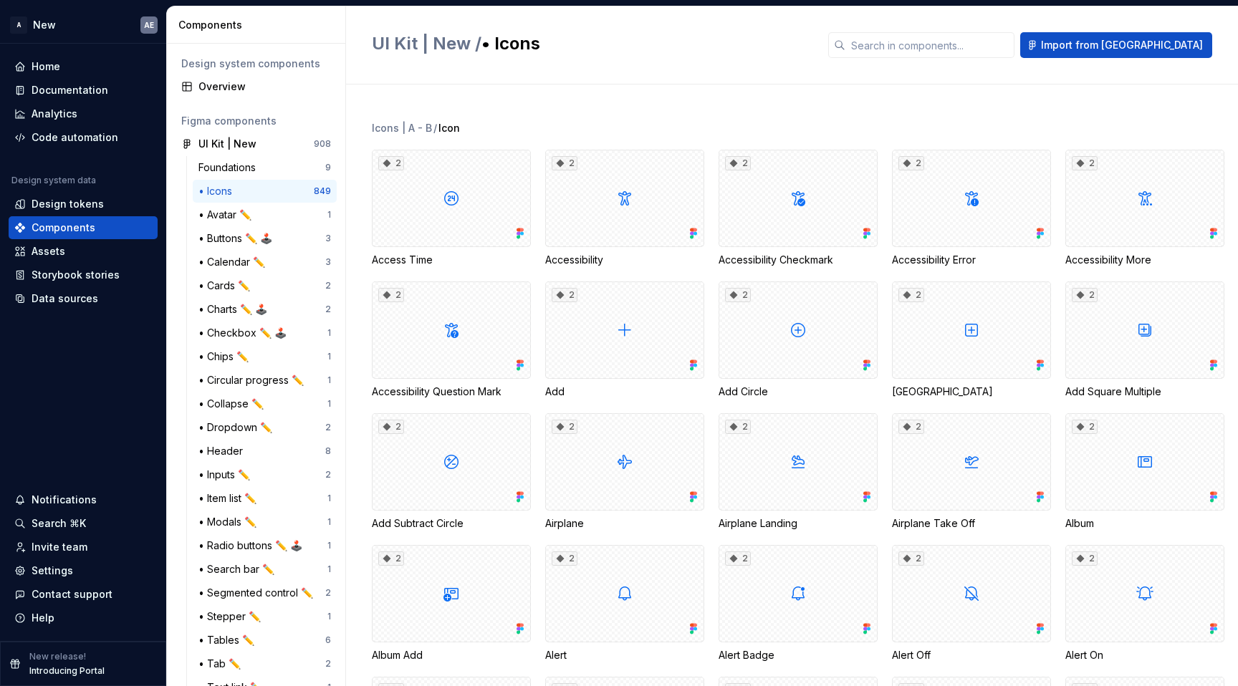
scroll to position [154, 0]
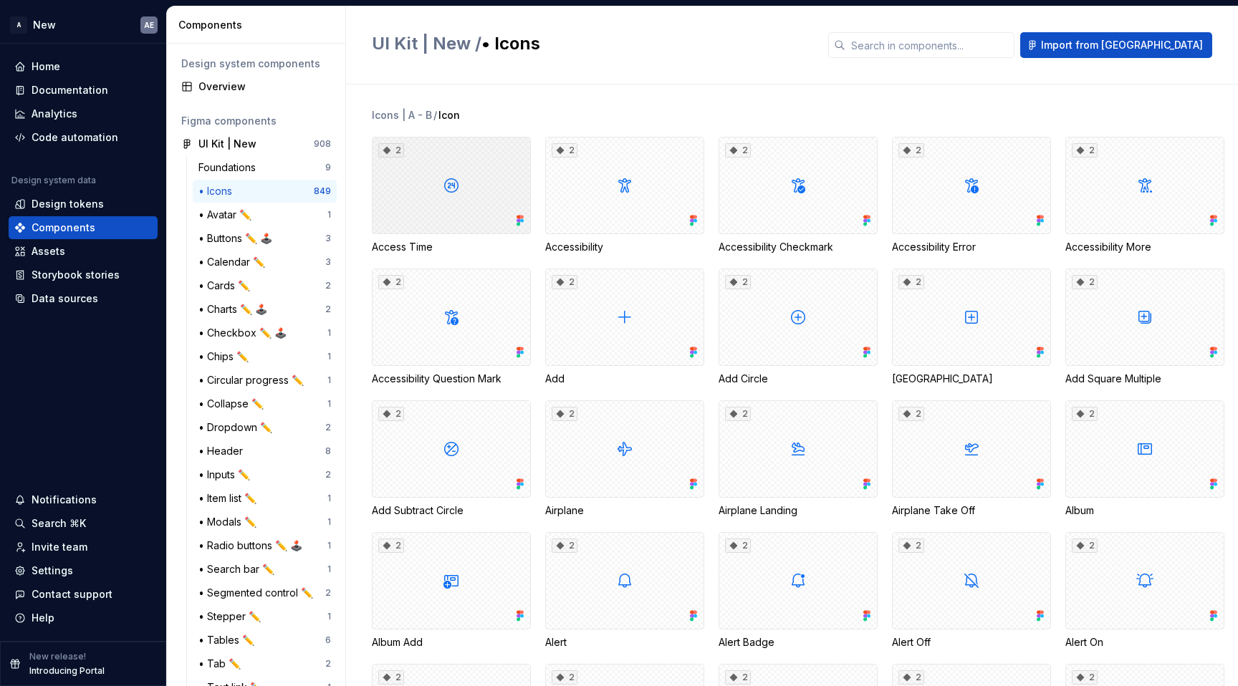
click at [467, 186] on div "2" at bounding box center [451, 185] width 159 height 97
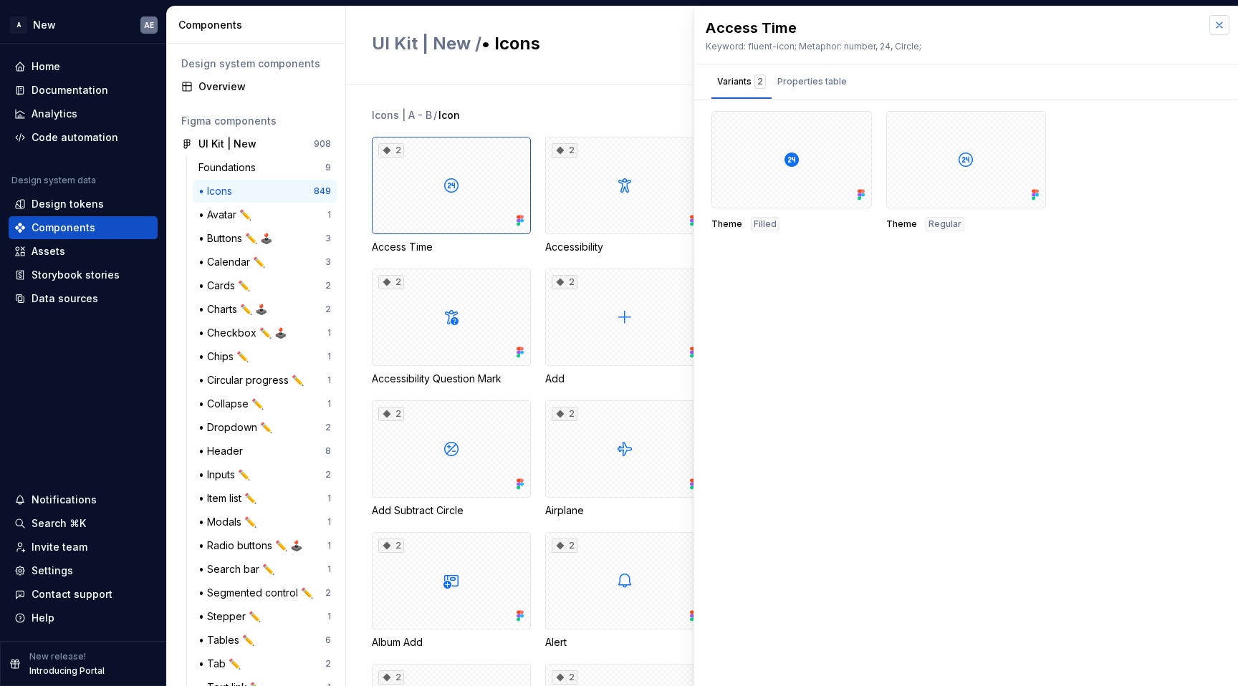
click at [1220, 27] on button "button" at bounding box center [1220, 25] width 20 height 20
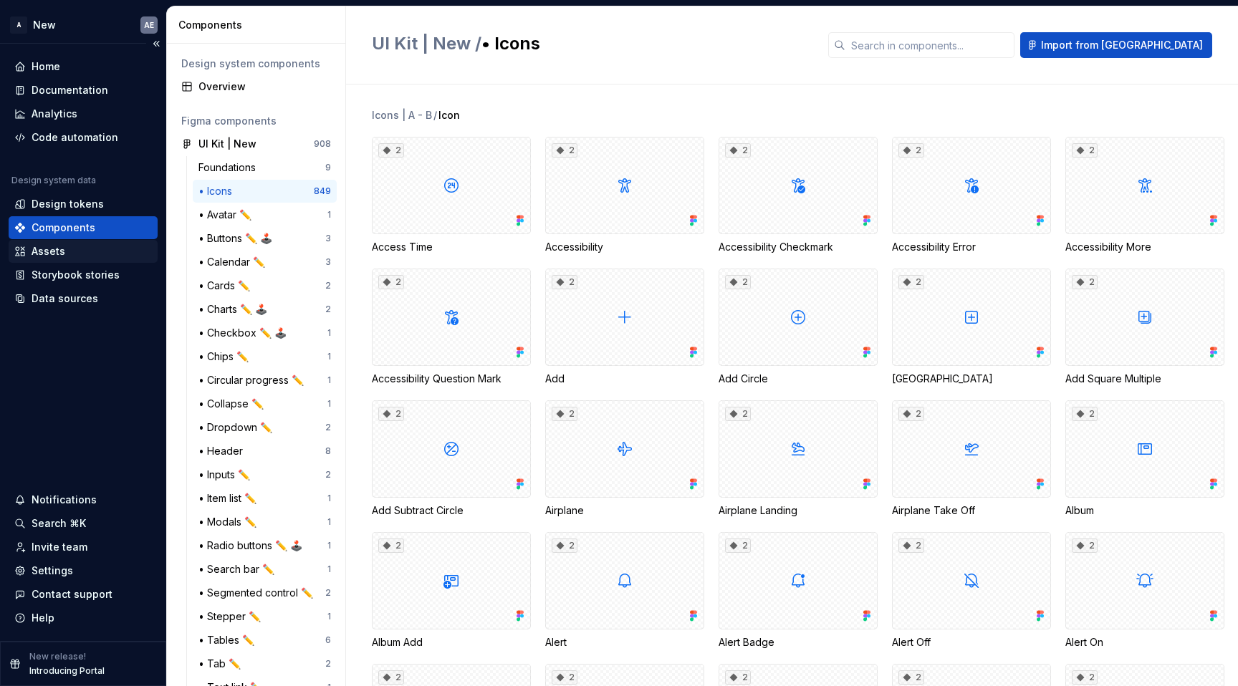
click at [51, 247] on div "Assets" at bounding box center [49, 251] width 34 height 14
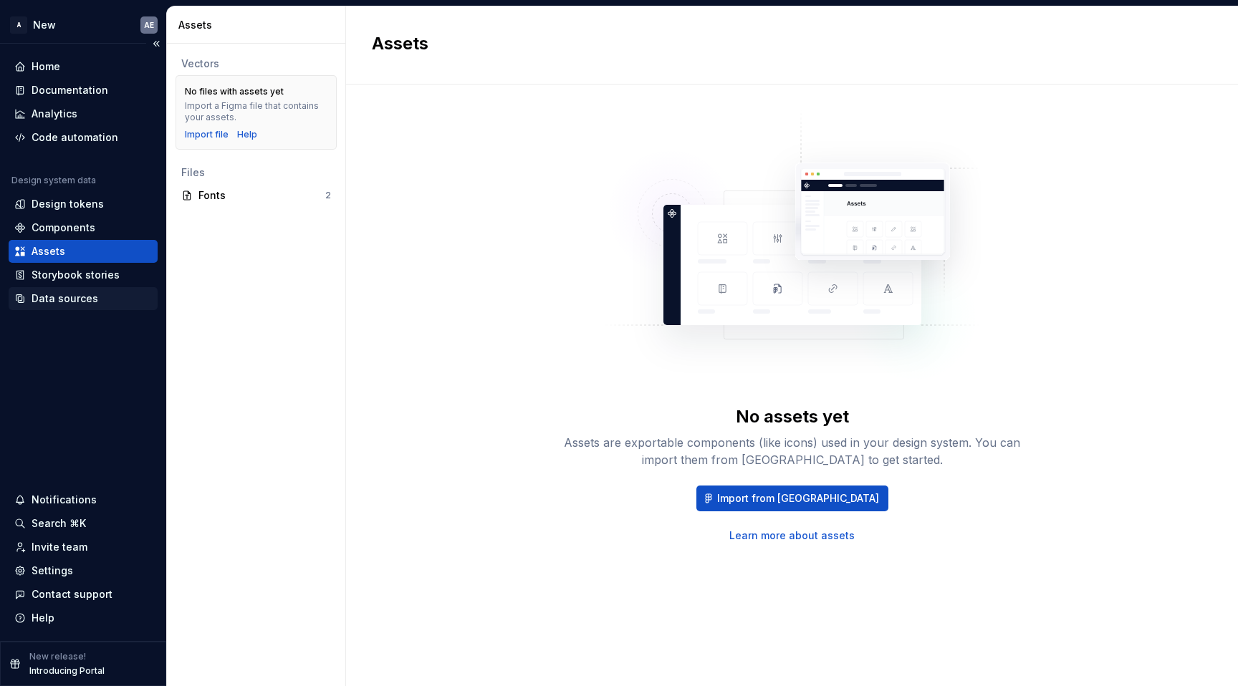
click at [47, 294] on div "Data sources" at bounding box center [65, 299] width 67 height 14
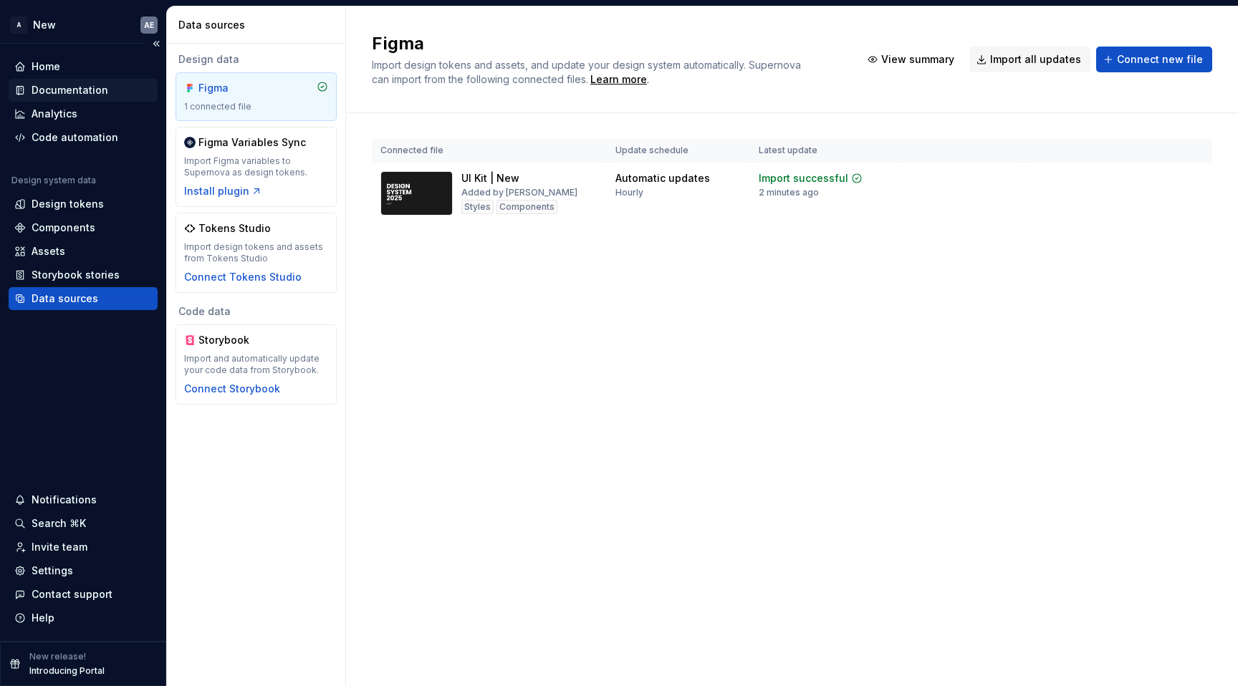
click at [60, 88] on div "Documentation" at bounding box center [70, 90] width 77 height 14
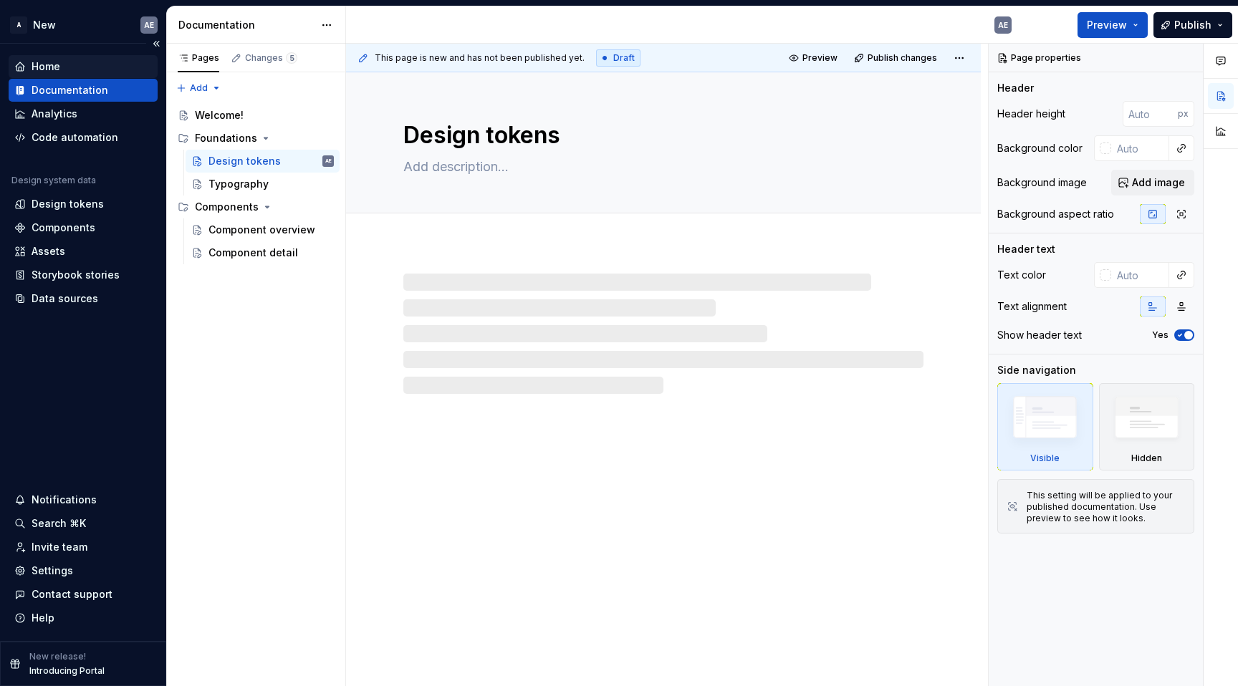
click at [57, 71] on div "Home" at bounding box center [46, 66] width 29 height 14
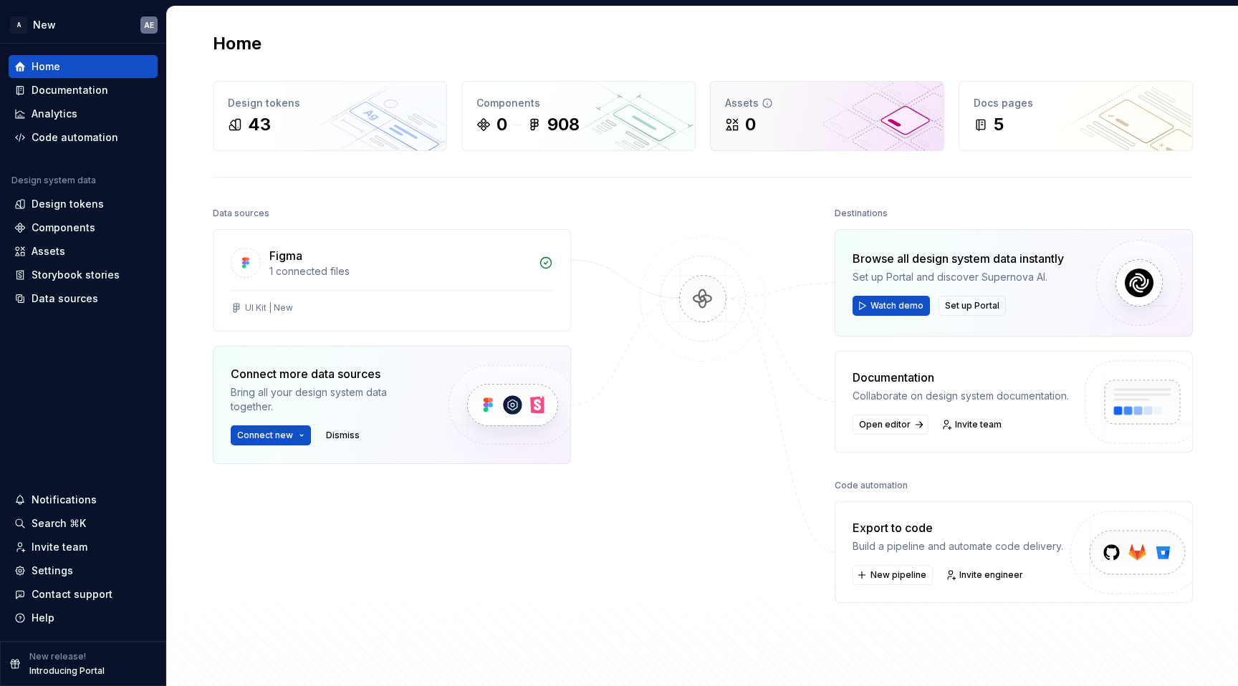
click at [762, 131] on div "0" at bounding box center [827, 124] width 204 height 23
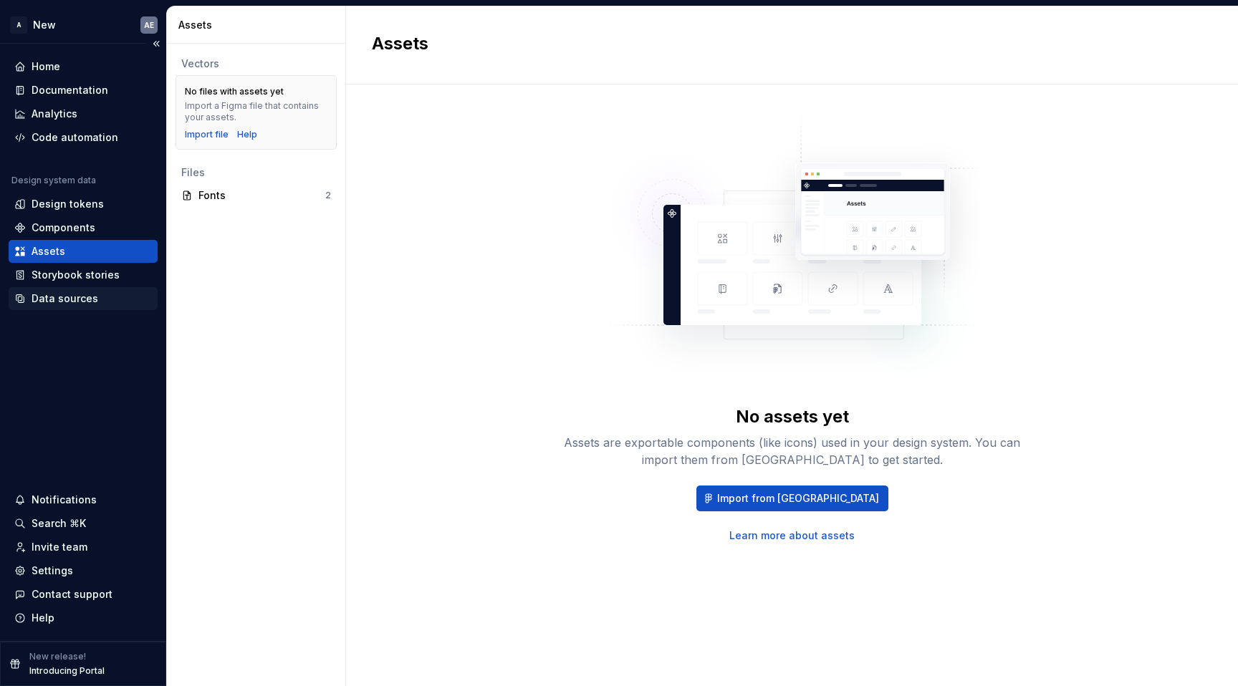
click at [62, 298] on div "Data sources" at bounding box center [65, 299] width 67 height 14
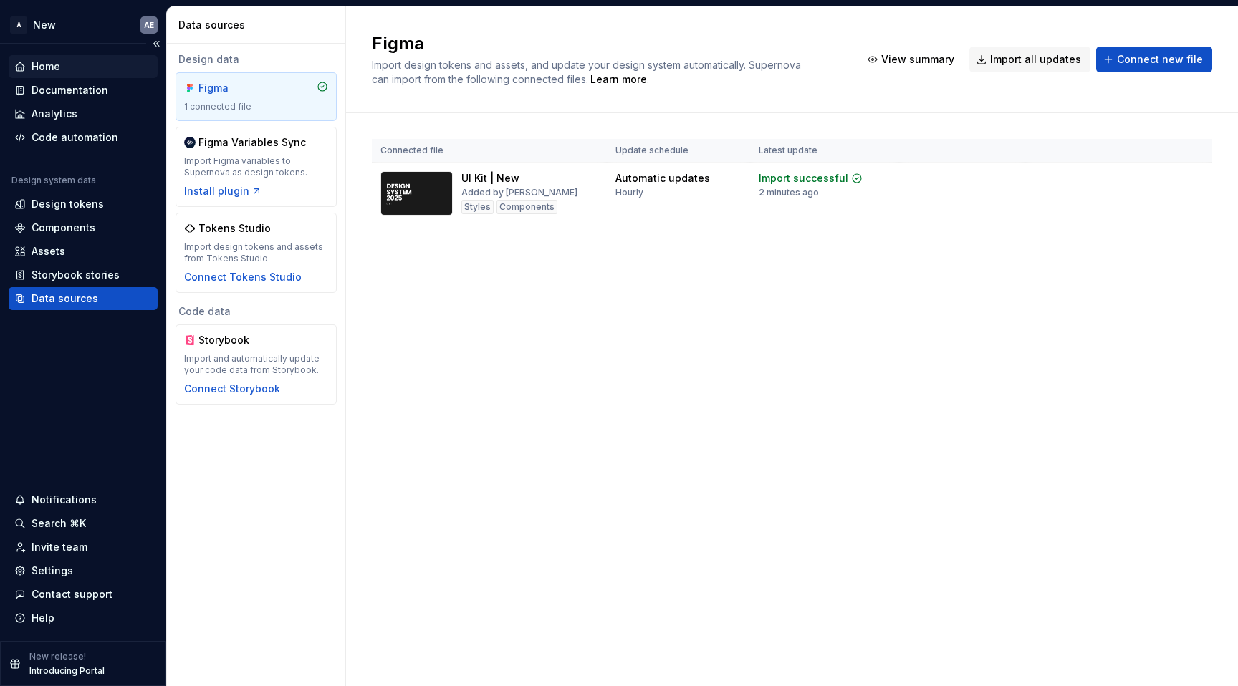
click at [70, 68] on div "Home" at bounding box center [83, 66] width 138 height 14
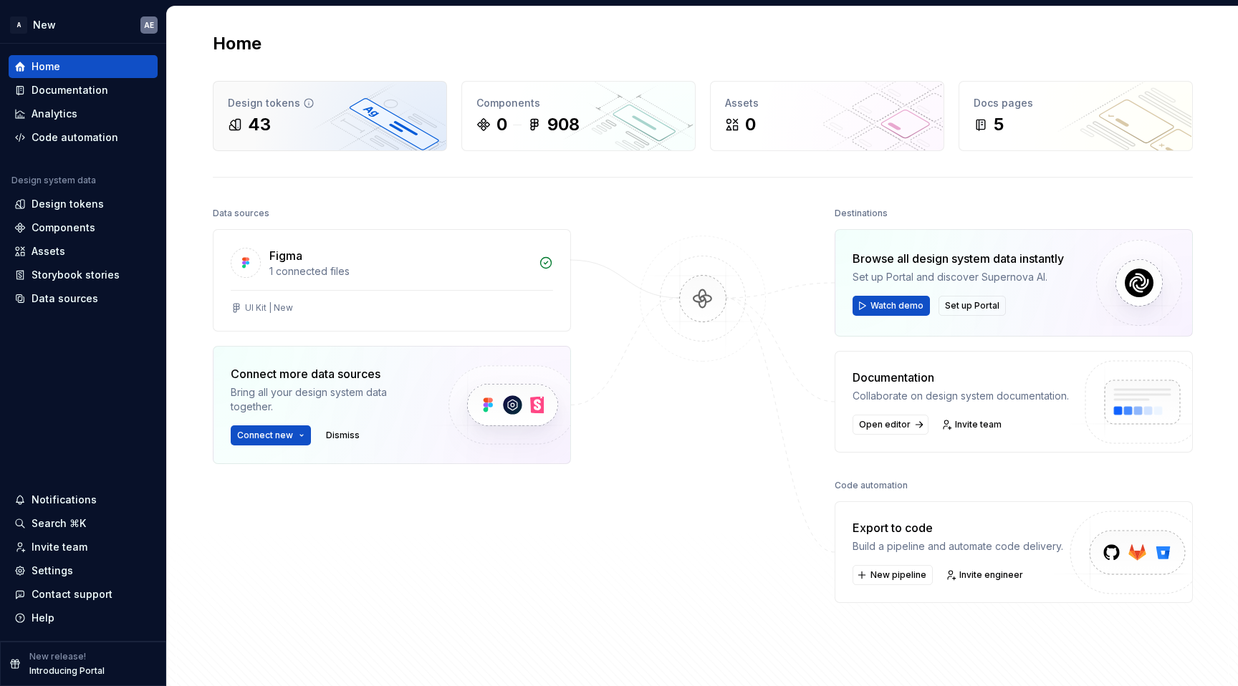
click at [329, 126] on div "43" at bounding box center [330, 124] width 204 height 23
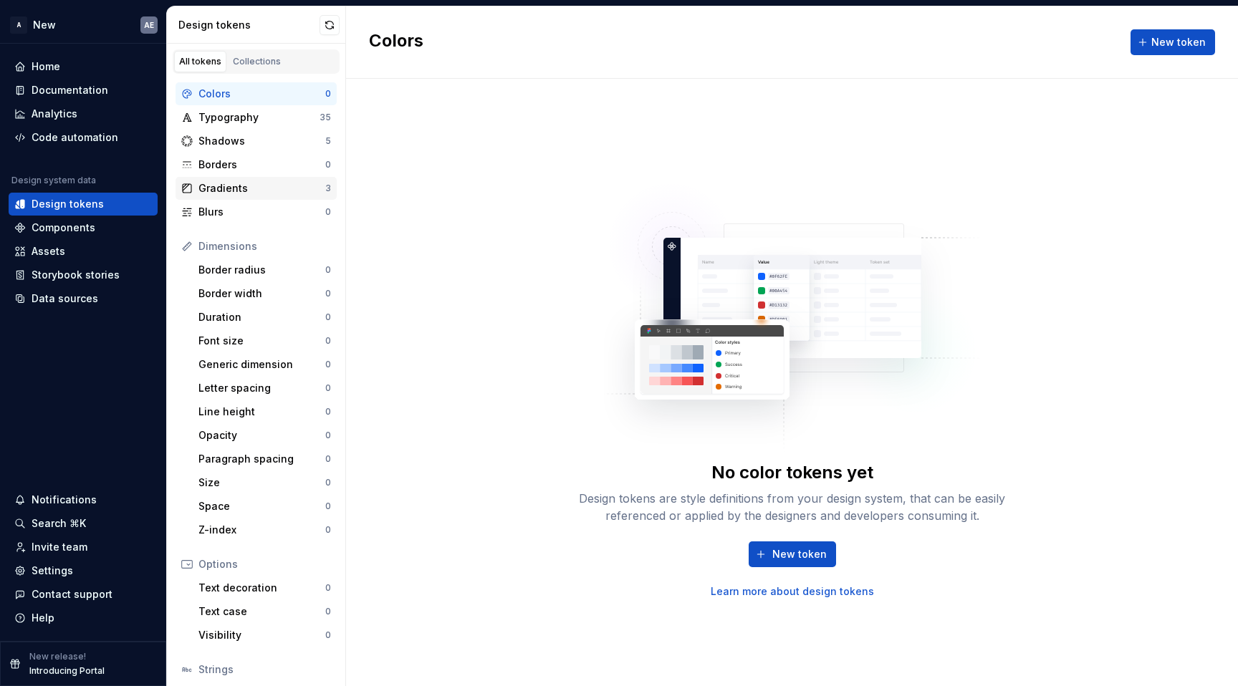
click at [279, 181] on div "Gradients" at bounding box center [261, 188] width 127 height 14
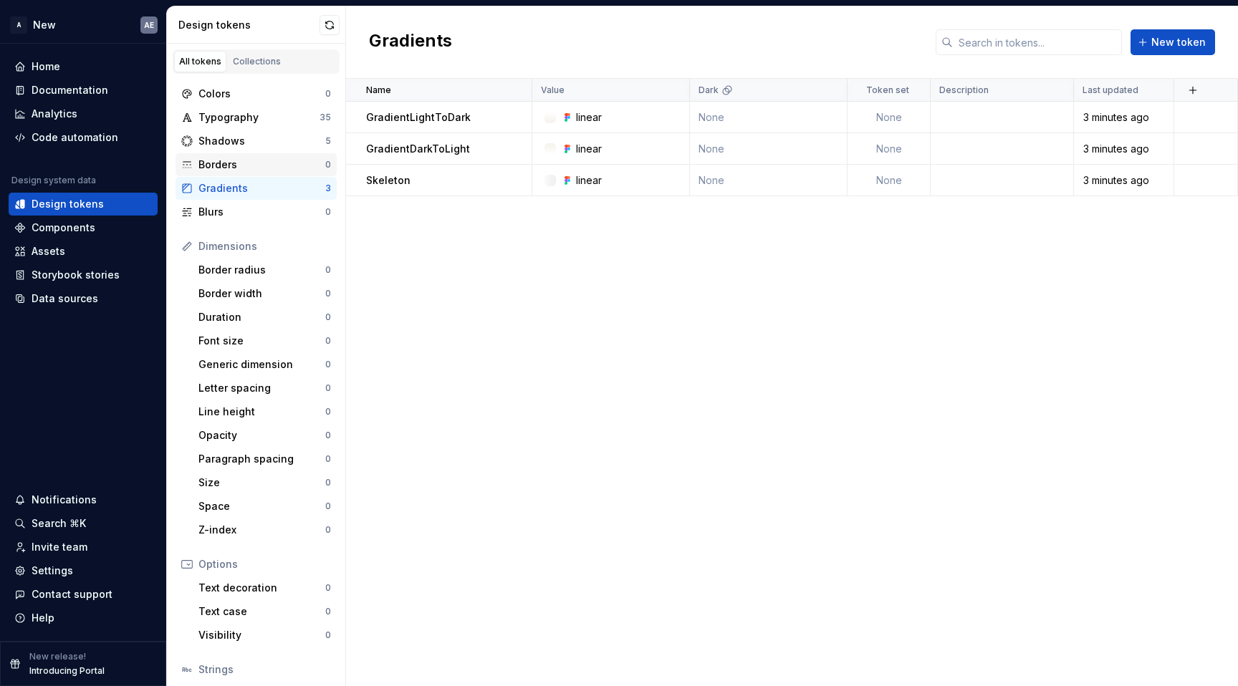
click at [279, 161] on div "Borders" at bounding box center [261, 165] width 127 height 14
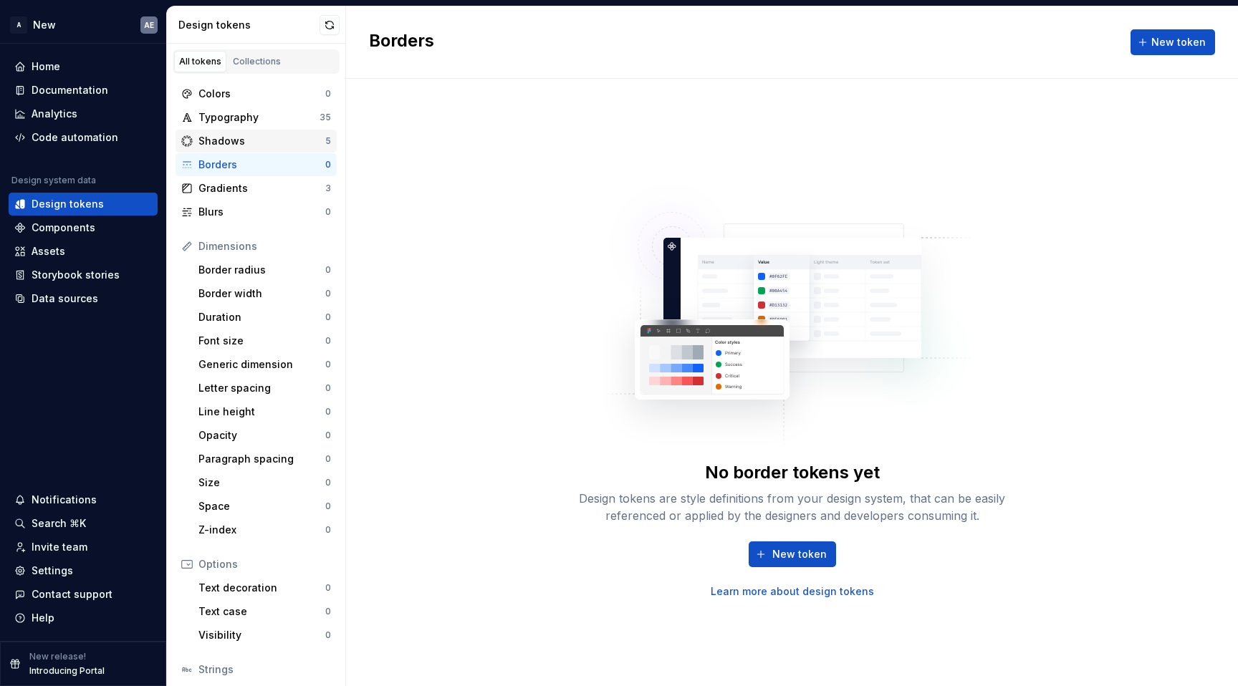
click at [275, 144] on div "Shadows" at bounding box center [261, 141] width 127 height 14
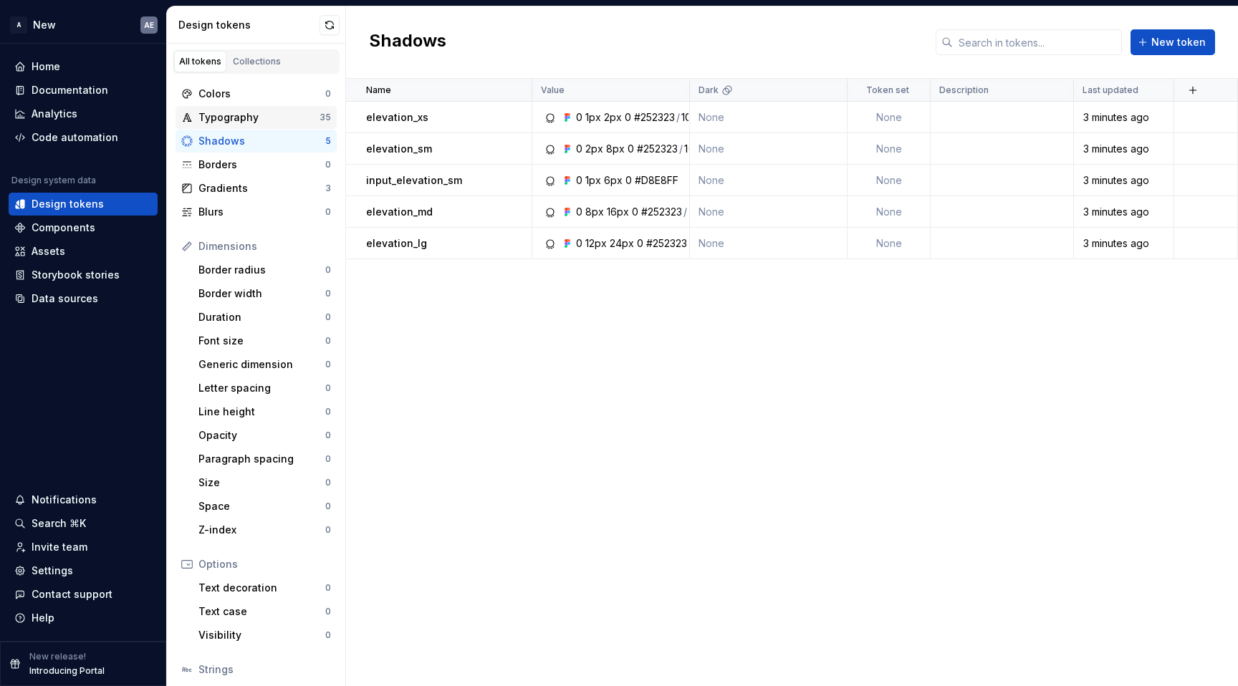
click at [272, 122] on div "Typography" at bounding box center [258, 117] width 121 height 14
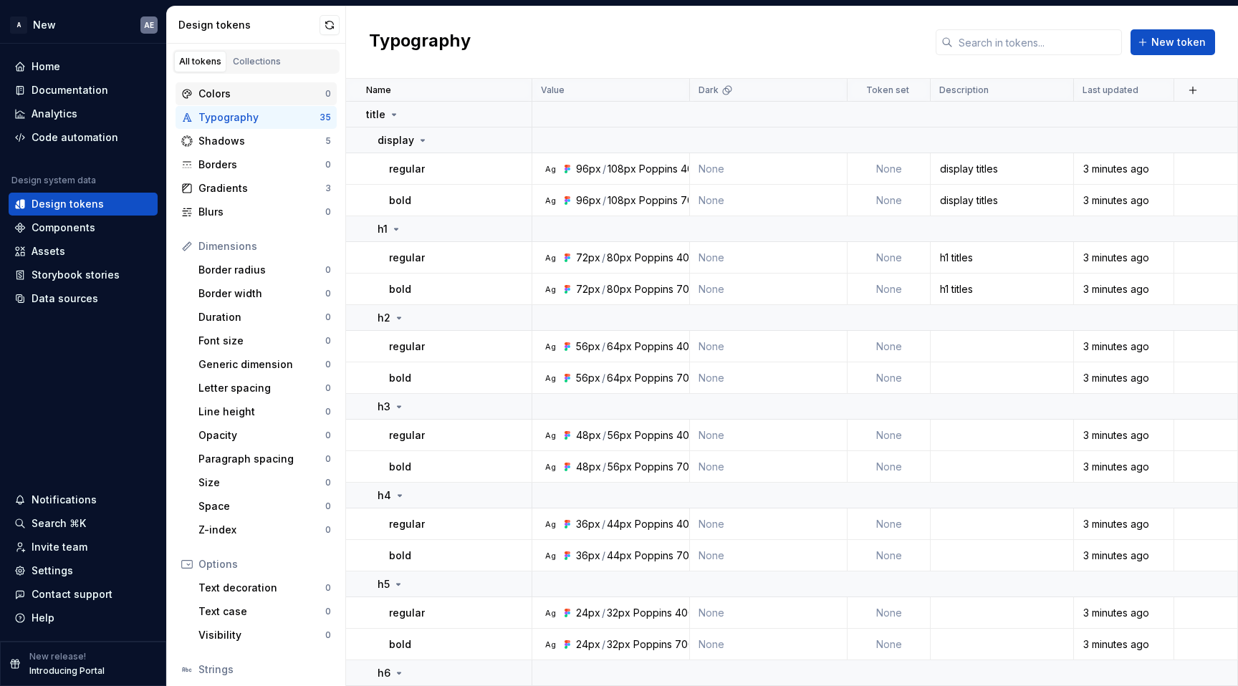
click at [259, 98] on div "Colors" at bounding box center [261, 94] width 127 height 14
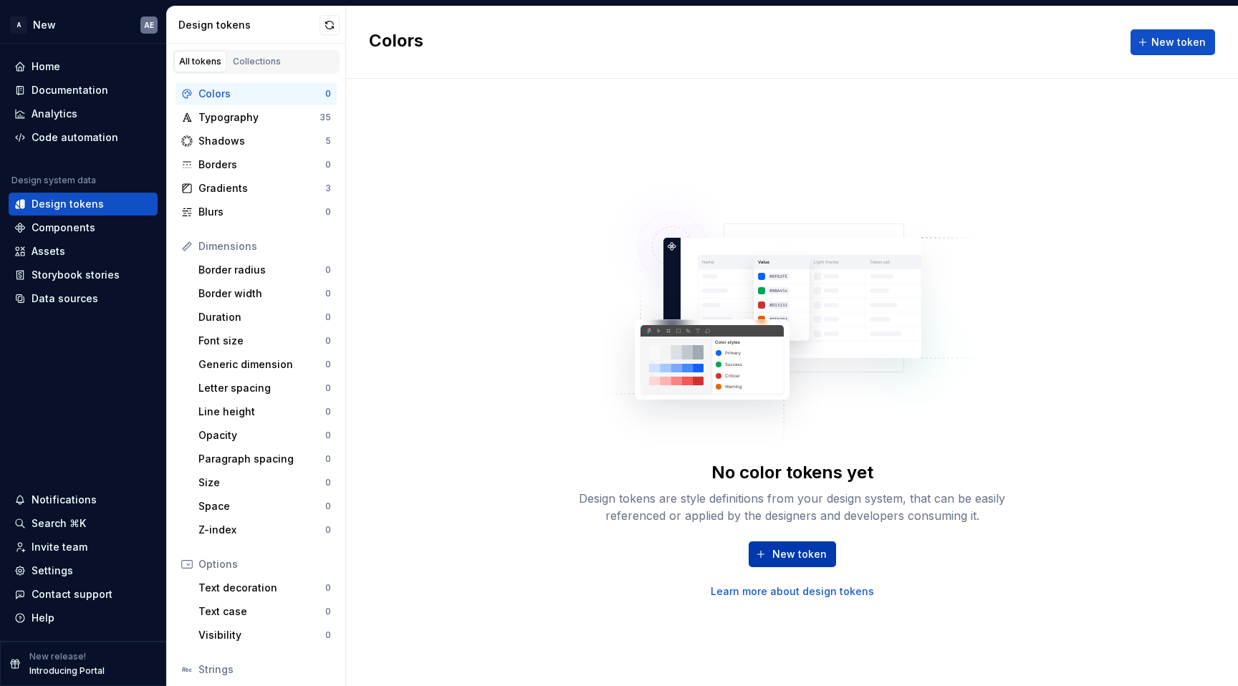
click at [800, 560] on span "New token" at bounding box center [799, 554] width 54 height 14
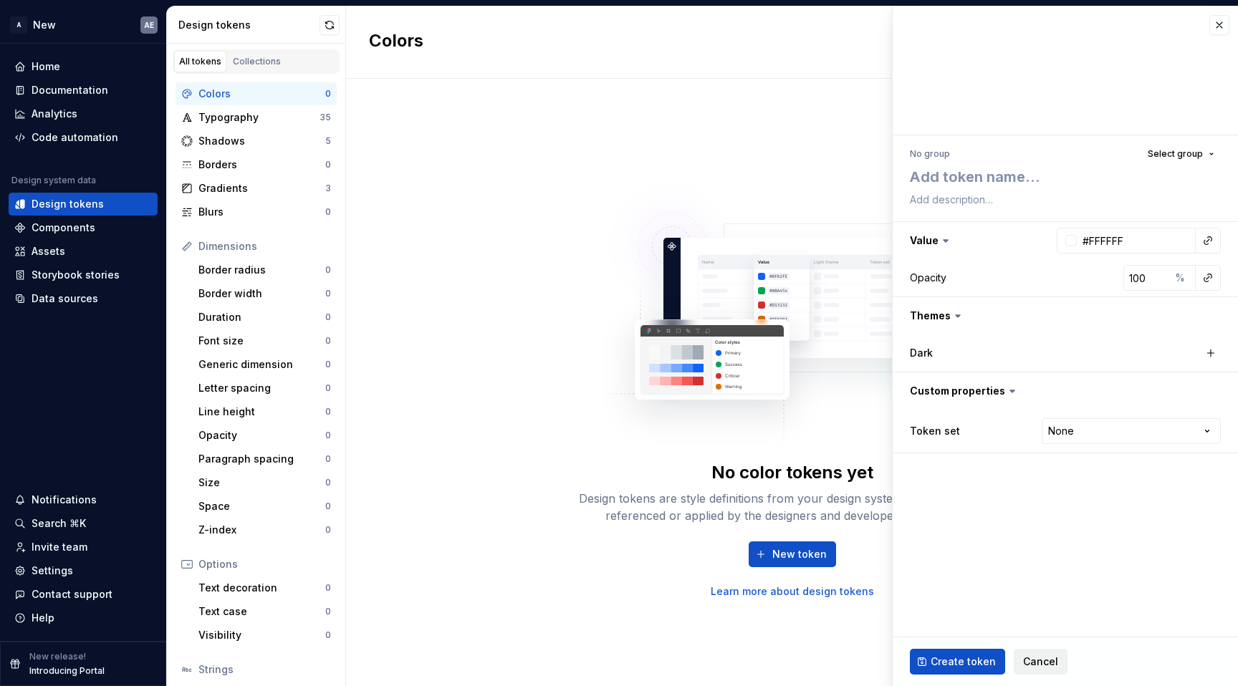
click at [1025, 666] on span "Cancel" at bounding box center [1040, 662] width 35 height 14
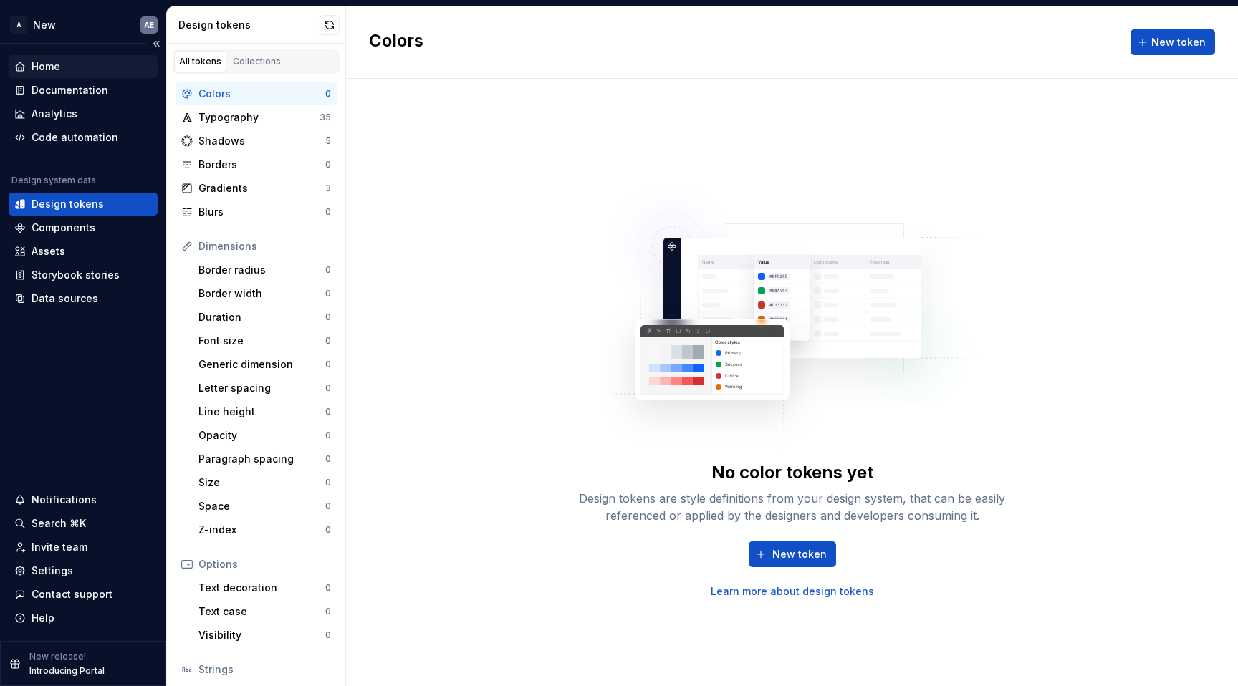
click at [75, 61] on div "Home" at bounding box center [83, 66] width 138 height 14
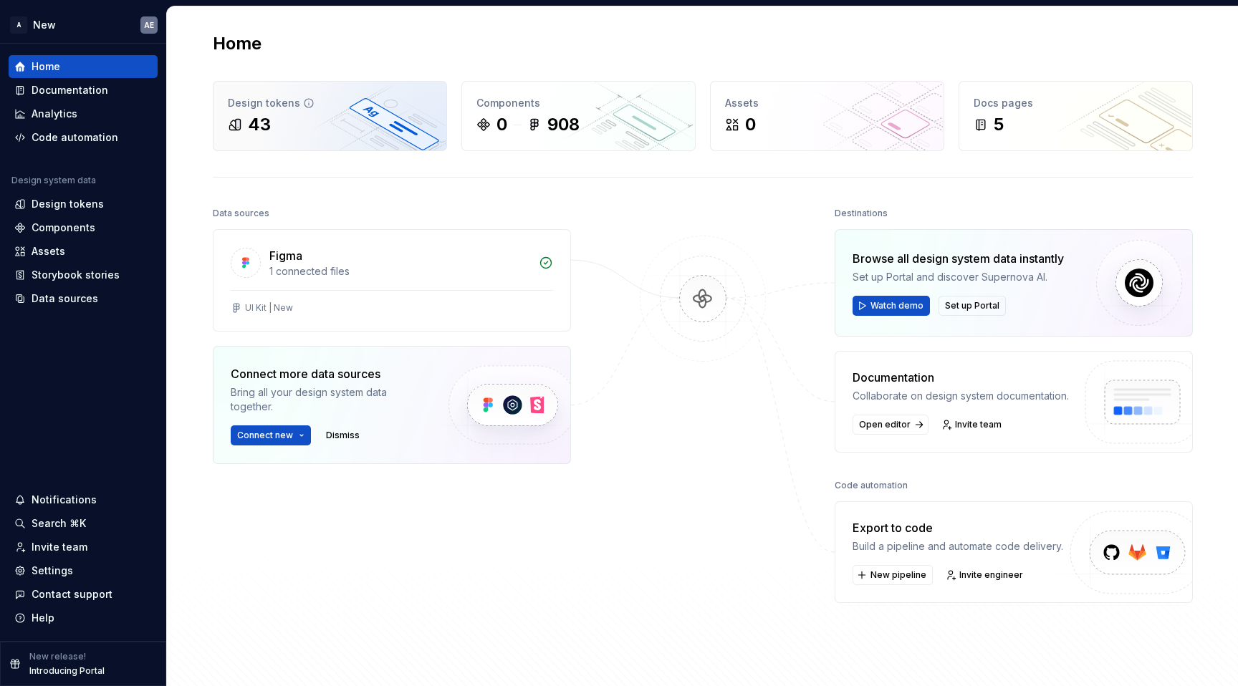
click at [294, 114] on div "43" at bounding box center [330, 124] width 204 height 23
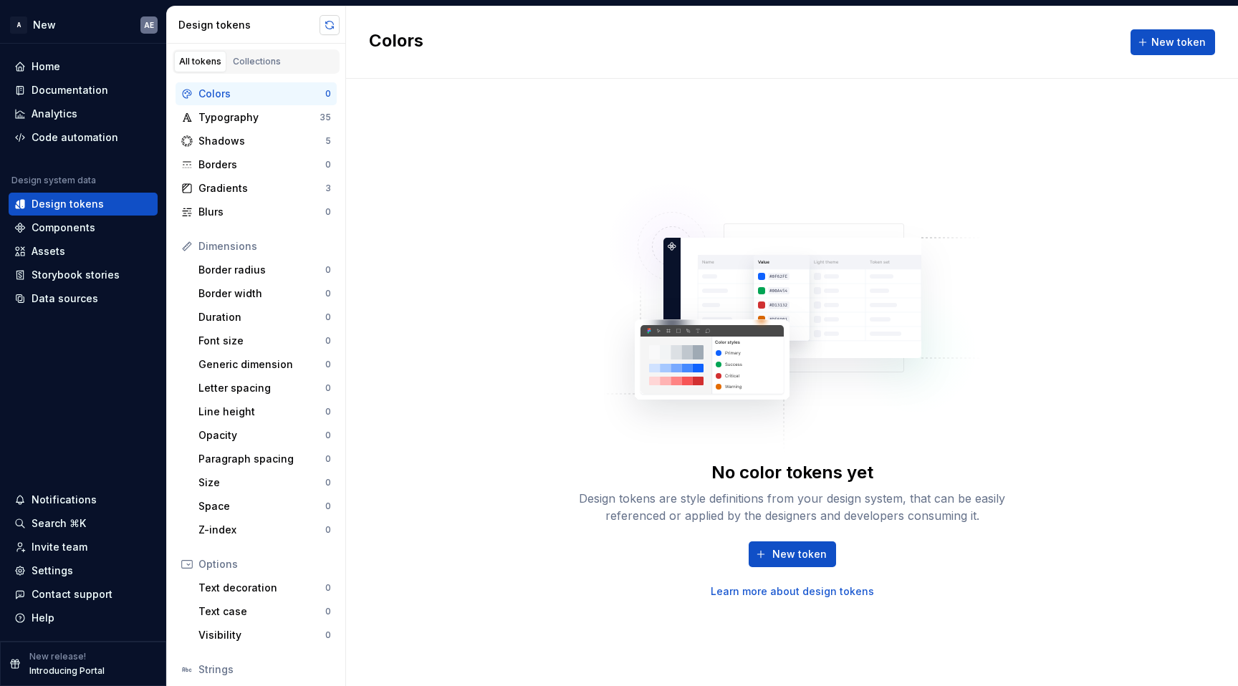
click at [337, 19] on button "button" at bounding box center [330, 25] width 20 height 20
click at [261, 61] on div "Collections" at bounding box center [257, 61] width 48 height 11
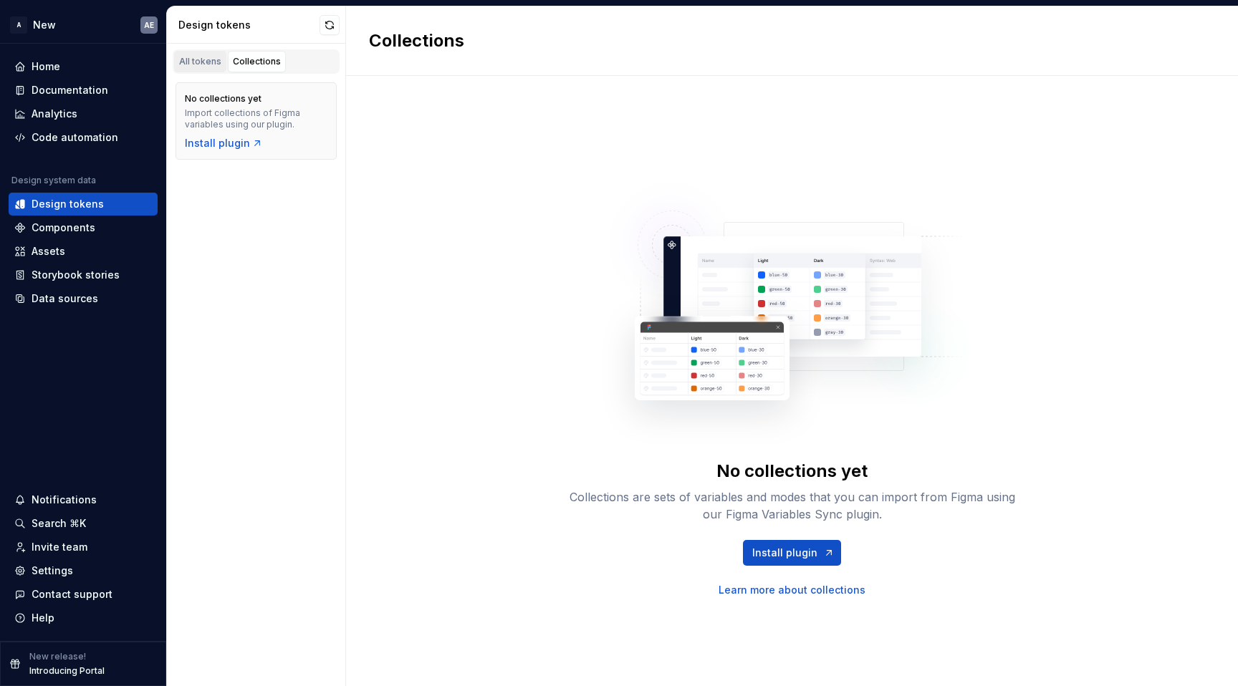
click at [203, 59] on div "All tokens" at bounding box center [200, 61] width 42 height 11
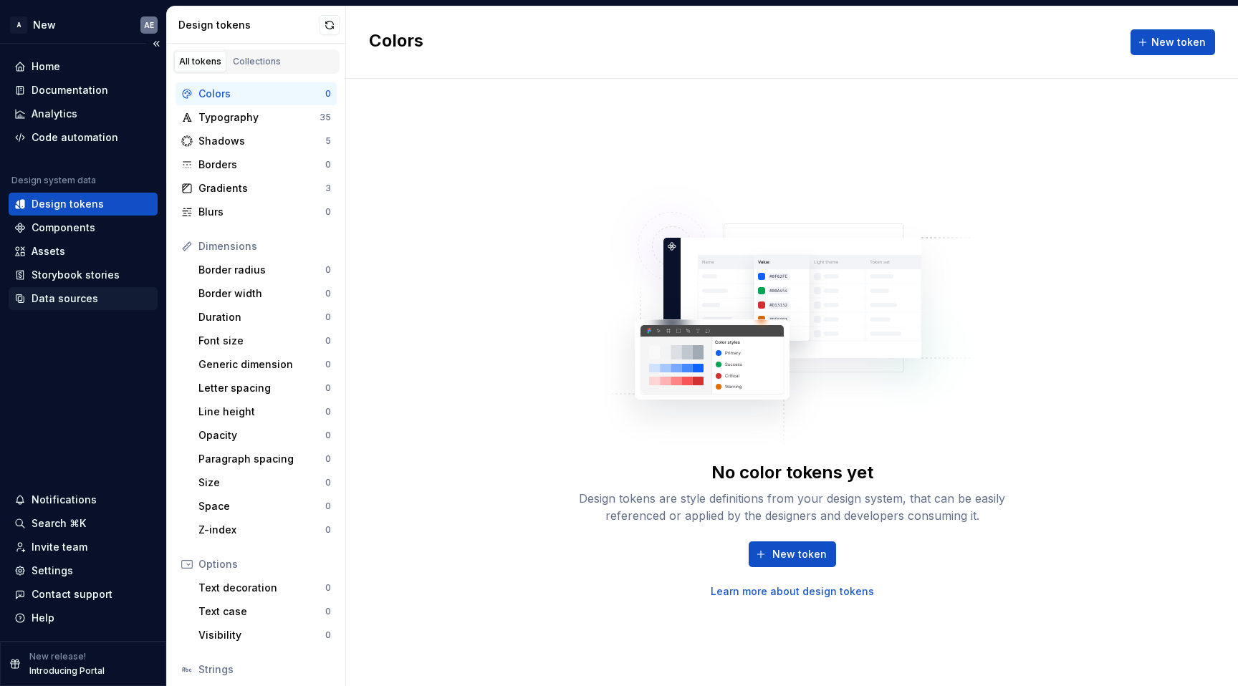
click at [50, 294] on div "Data sources" at bounding box center [65, 299] width 67 height 14
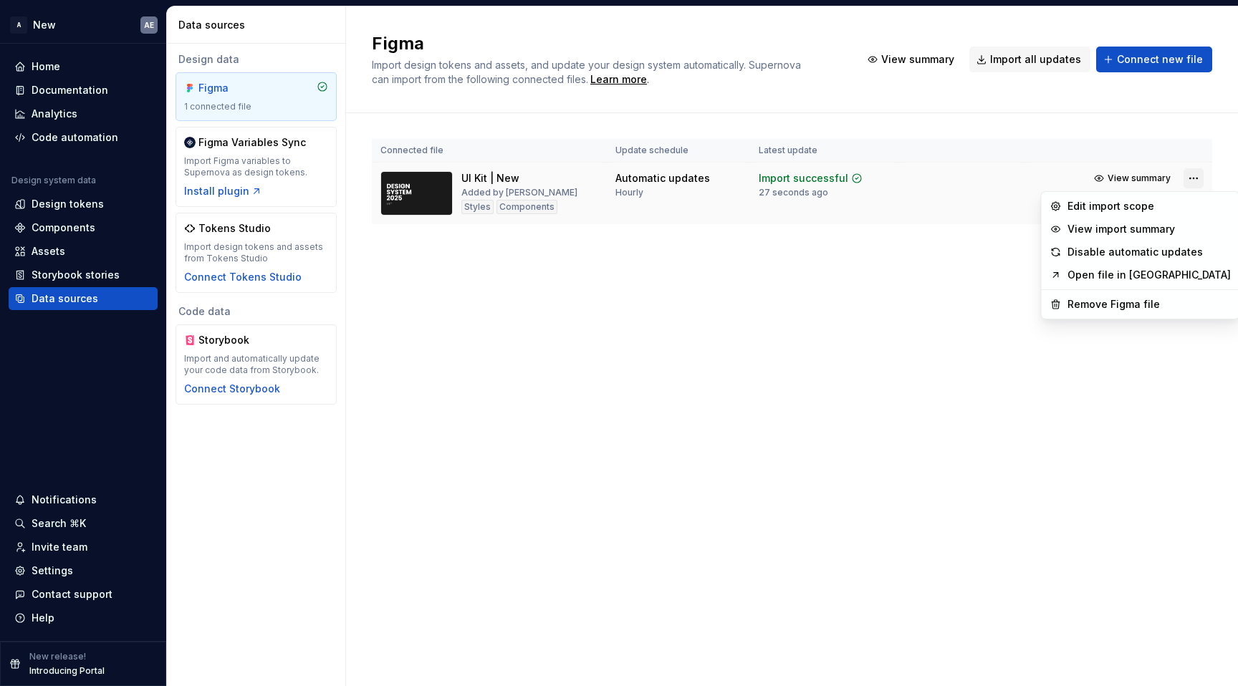
click at [1195, 178] on html "A New AE Home Documentation Analytics Code automation Design system data Design…" at bounding box center [619, 343] width 1238 height 686
click at [1105, 307] on div "Remove Figma file" at bounding box center [1149, 304] width 163 height 14
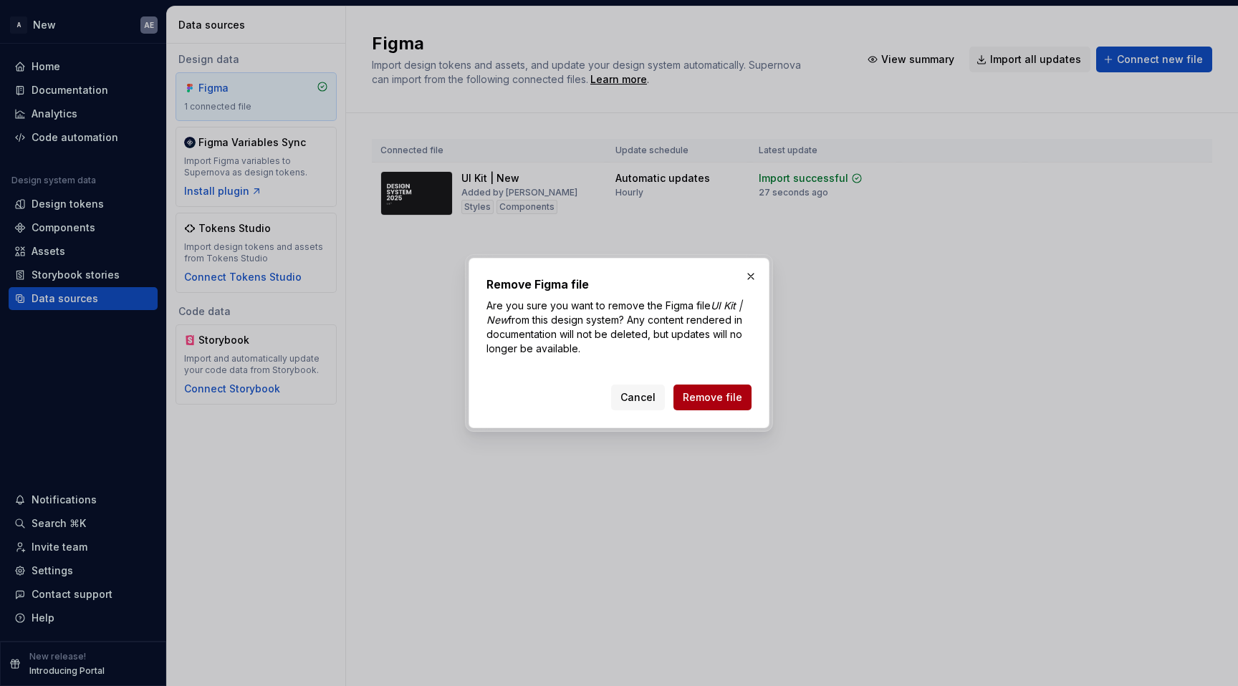
click at [738, 398] on span "Remove file" at bounding box center [712, 398] width 59 height 14
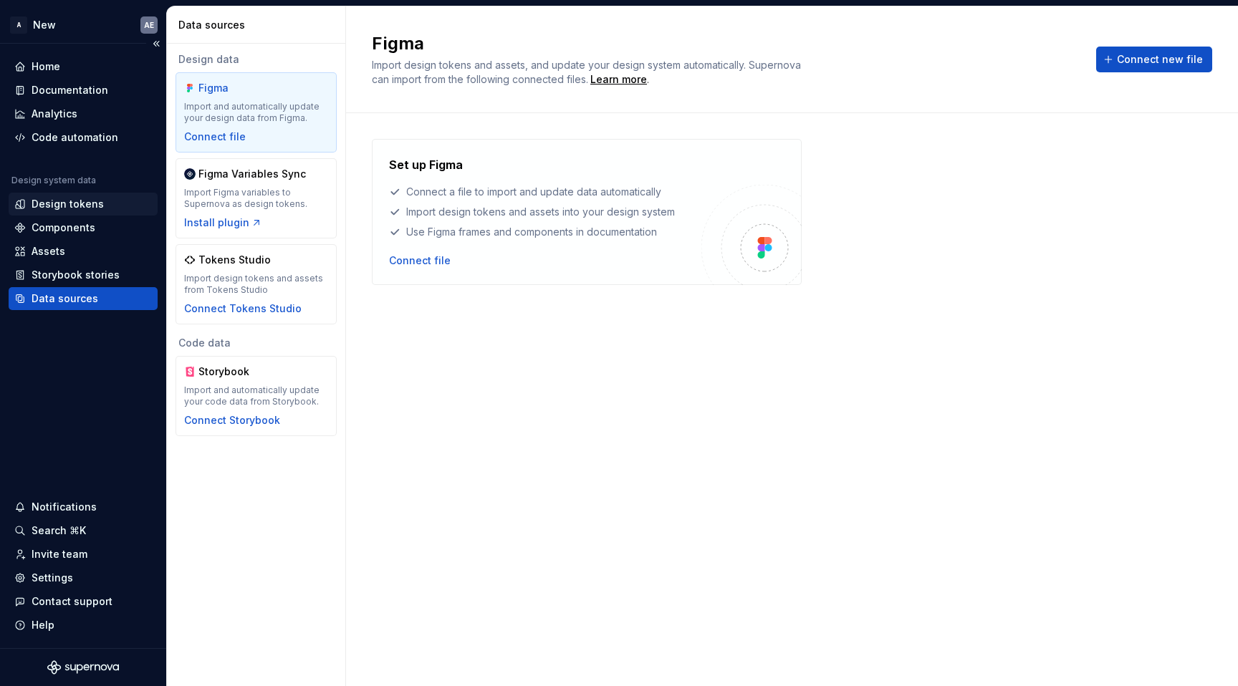
click at [92, 204] on div "Design tokens" at bounding box center [68, 204] width 72 height 14
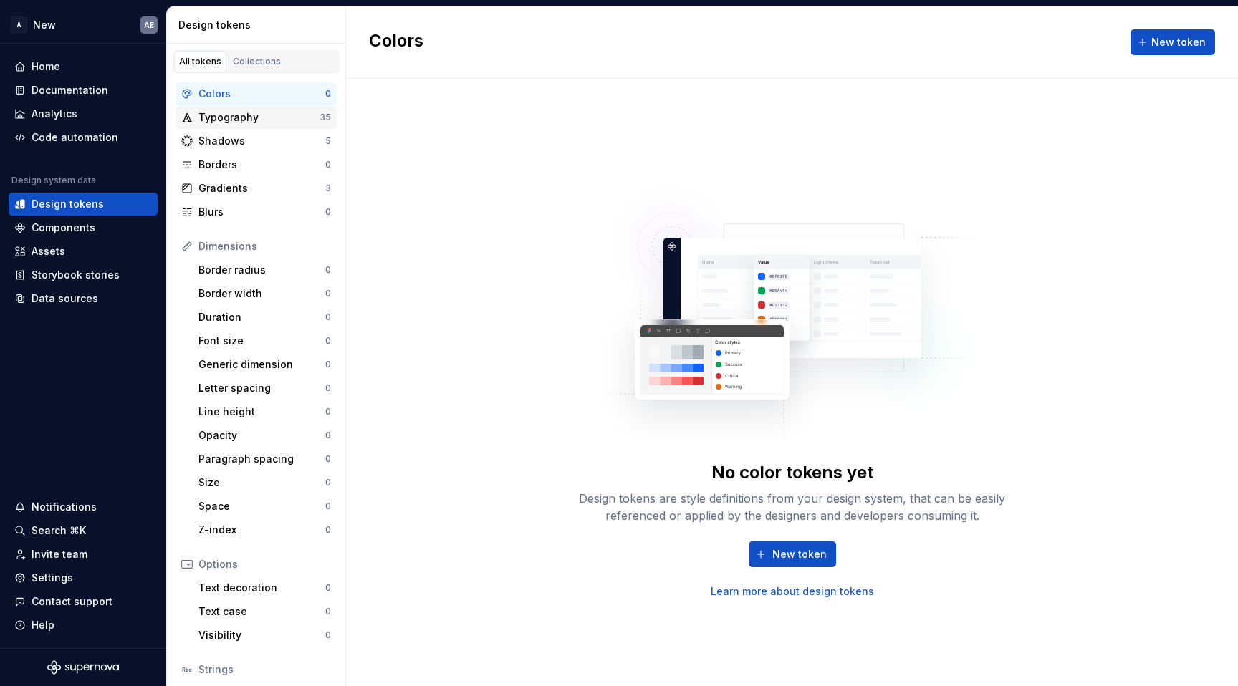
click at [255, 124] on div "Typography" at bounding box center [258, 117] width 121 height 14
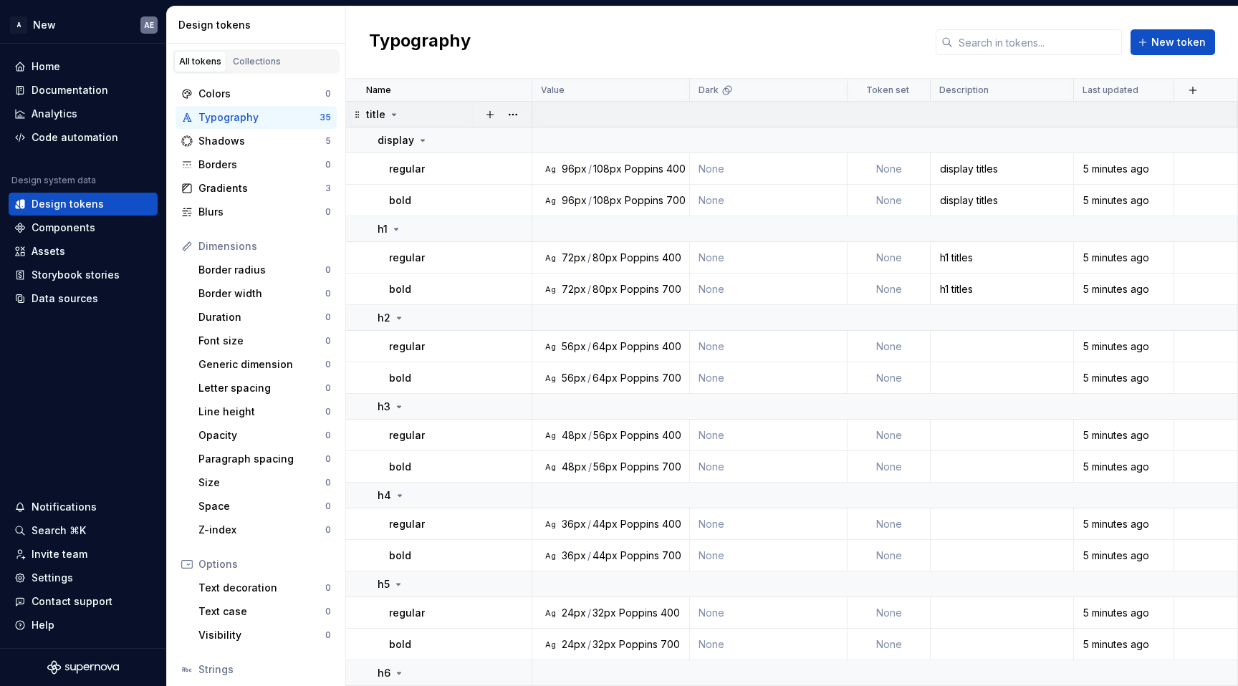
click at [358, 117] on icon at bounding box center [357, 114] width 4 height 6
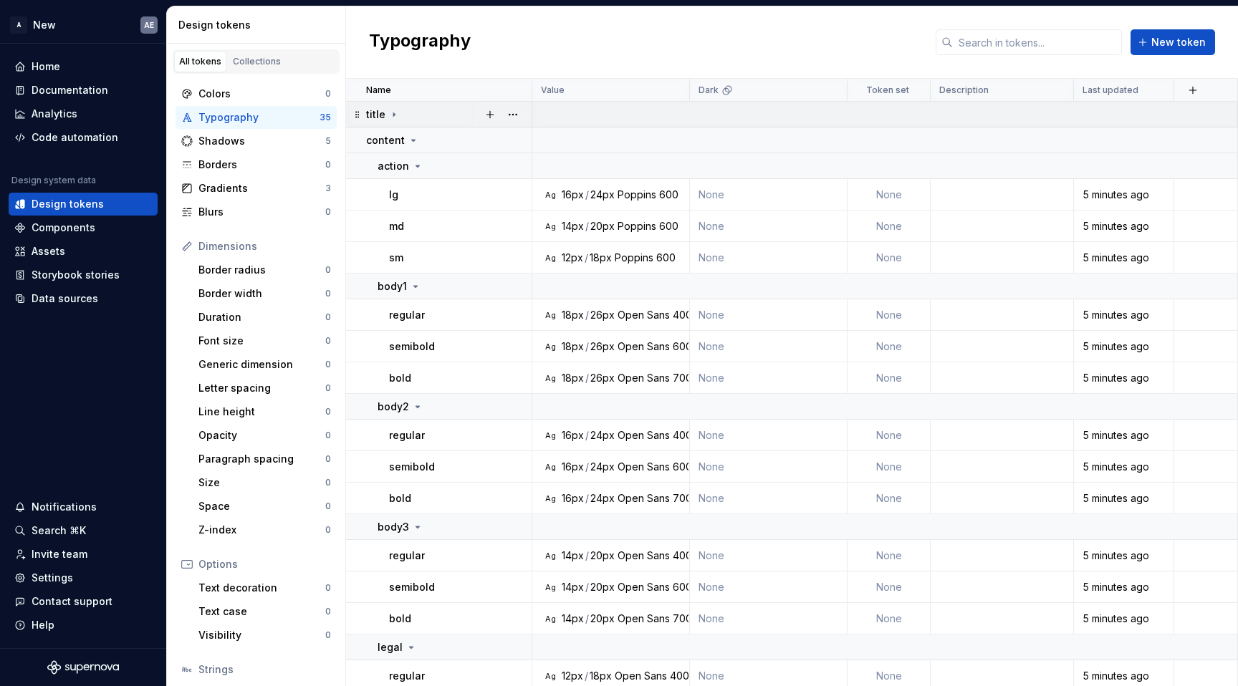
click at [358, 116] on icon at bounding box center [357, 114] width 4 height 6
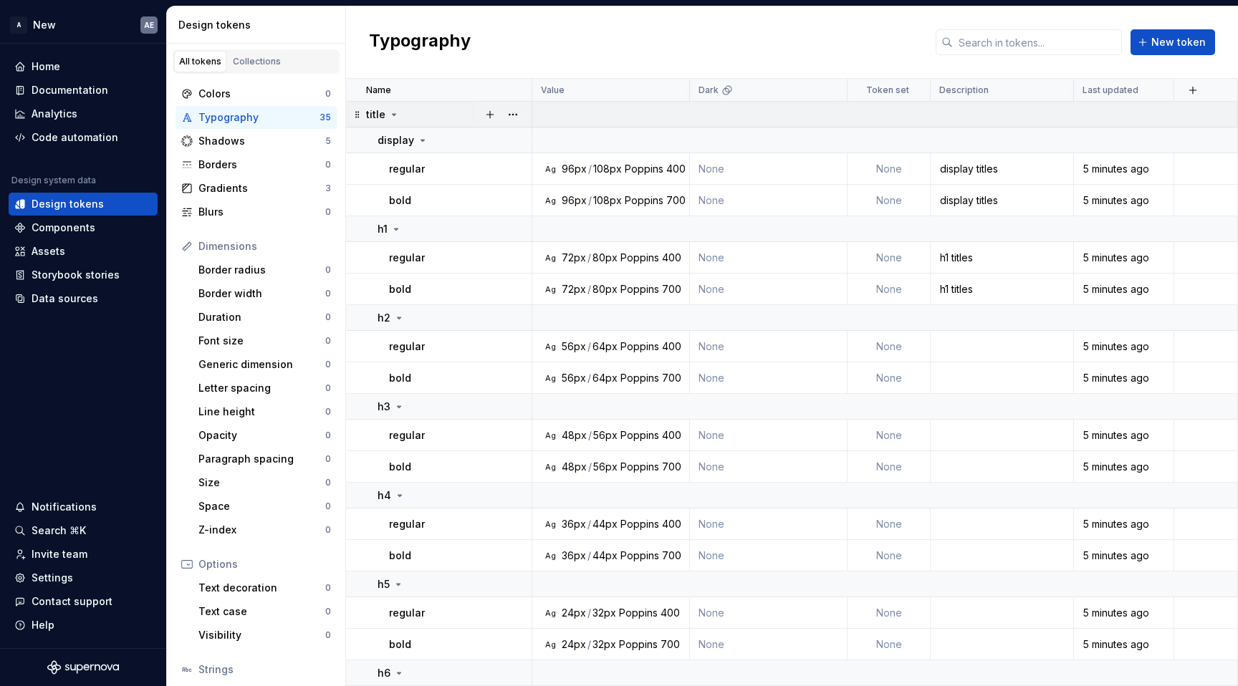
click at [358, 116] on icon at bounding box center [357, 114] width 4 height 6
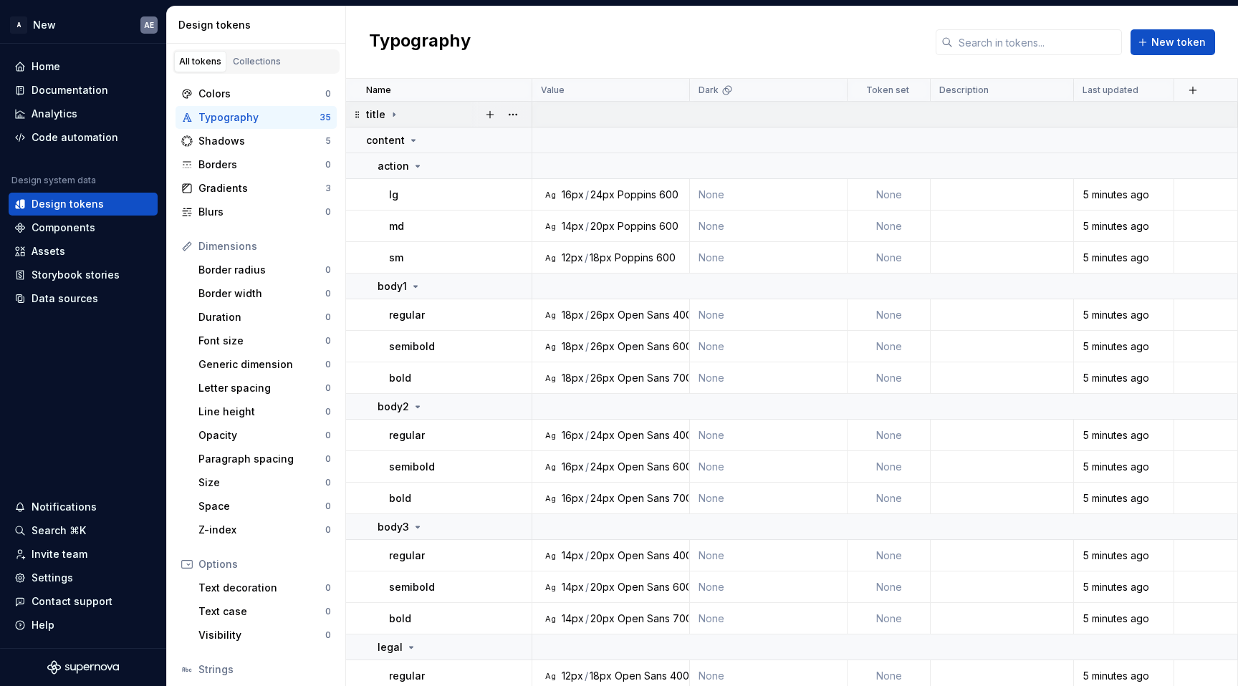
click at [358, 116] on icon at bounding box center [357, 114] width 4 height 6
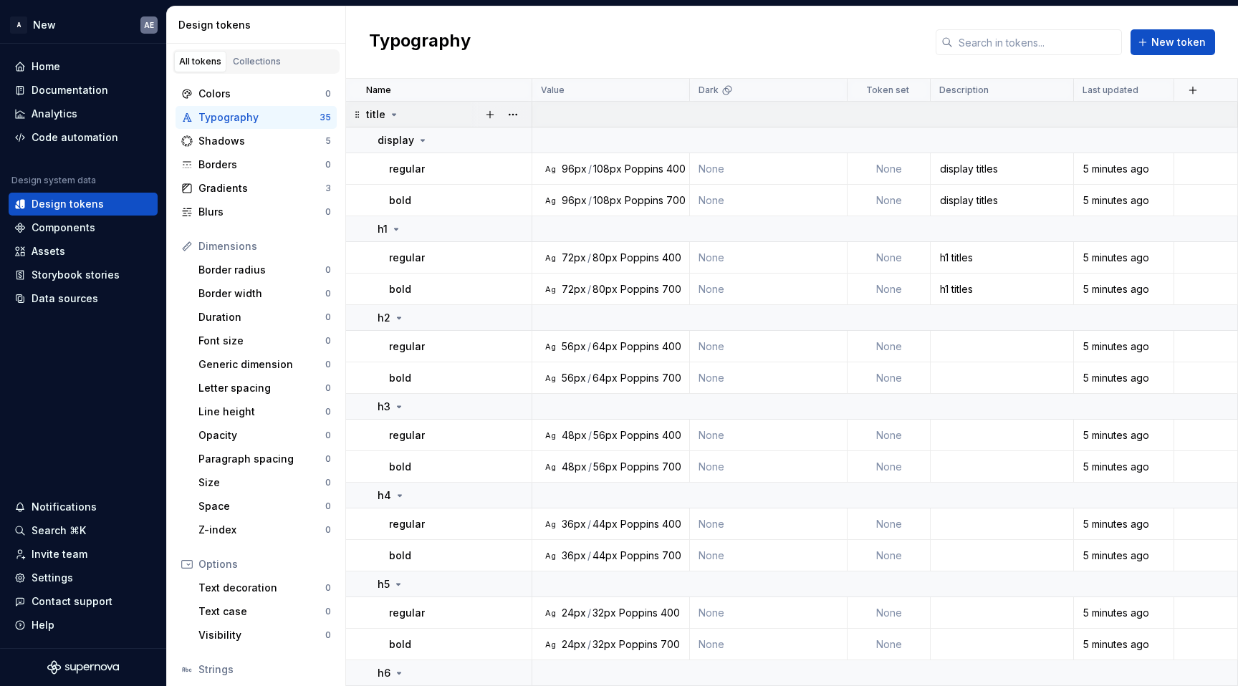
click at [358, 116] on icon at bounding box center [357, 114] width 4 height 6
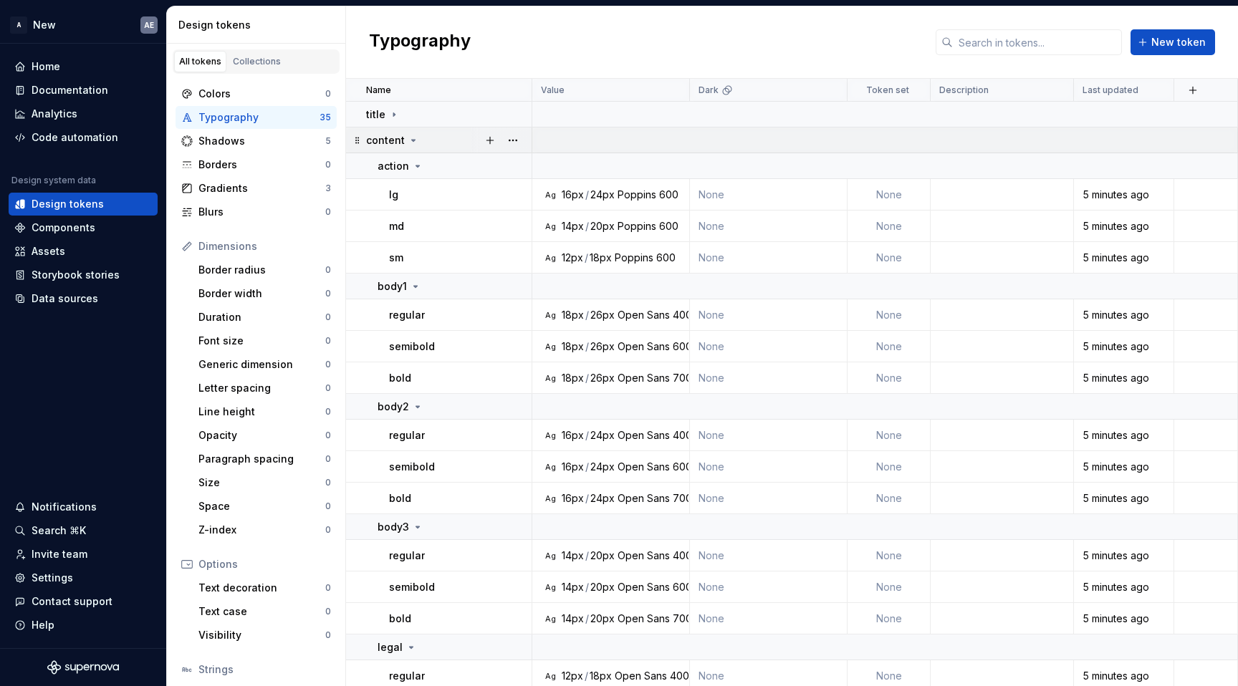
click at [355, 140] on icon at bounding box center [357, 140] width 11 height 11
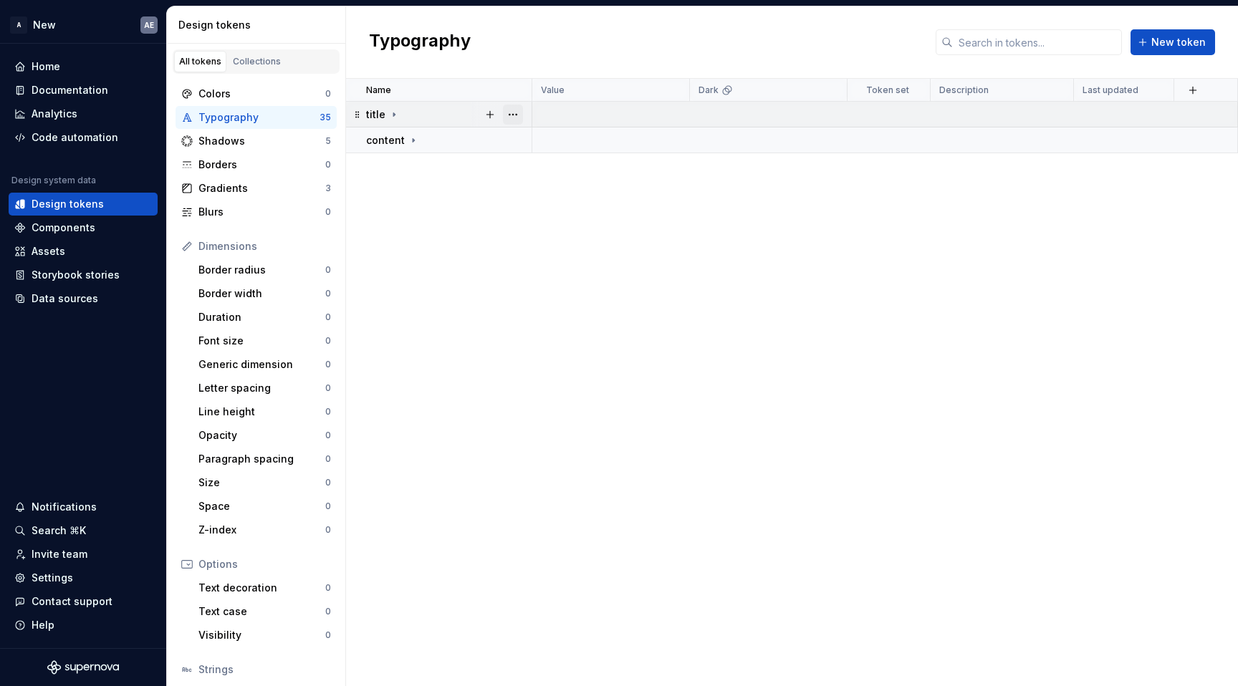
click at [515, 115] on button "button" at bounding box center [513, 115] width 20 height 20
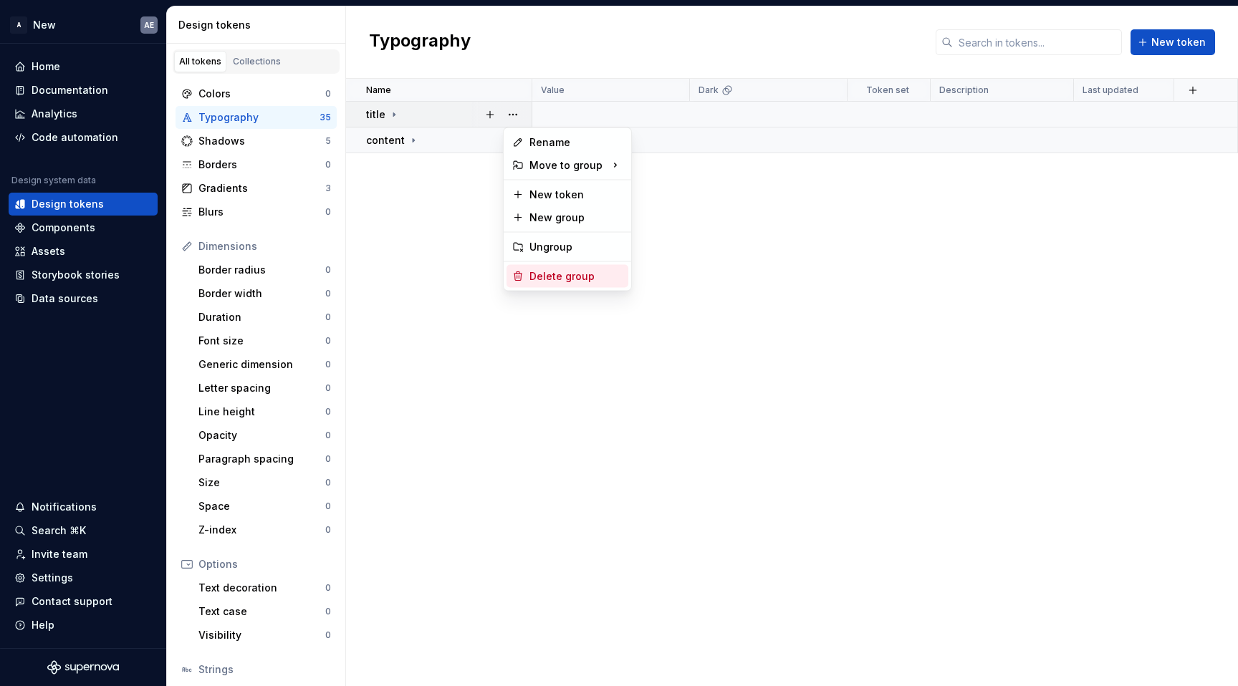
click at [559, 276] on div "Delete group" at bounding box center [576, 276] width 93 height 14
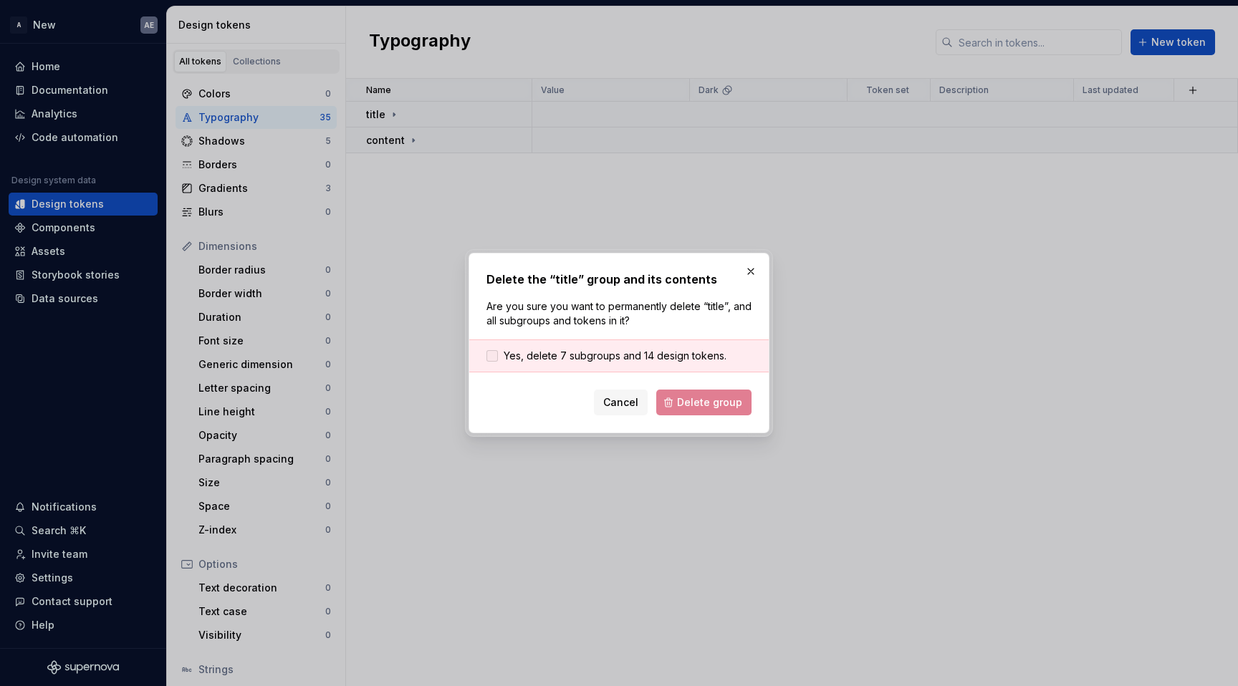
click at [497, 355] on div at bounding box center [492, 355] width 11 height 11
click at [725, 406] on span "Delete group" at bounding box center [709, 403] width 65 height 14
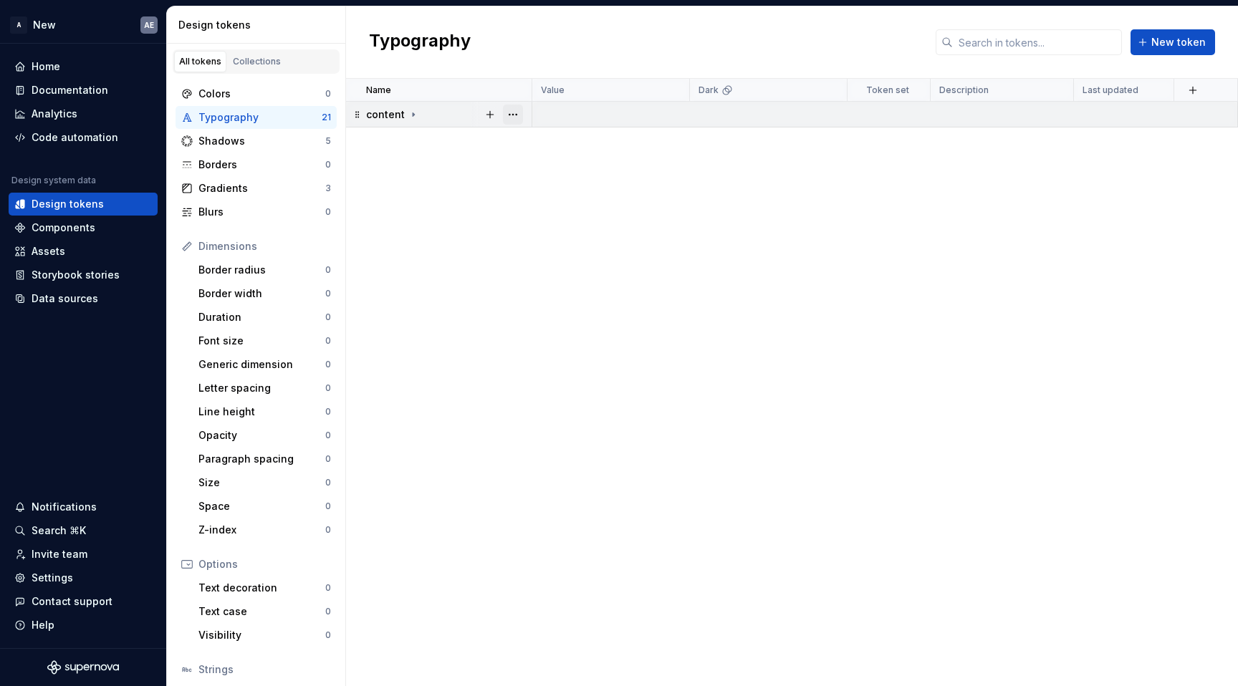
click at [512, 118] on button "button" at bounding box center [513, 115] width 20 height 20
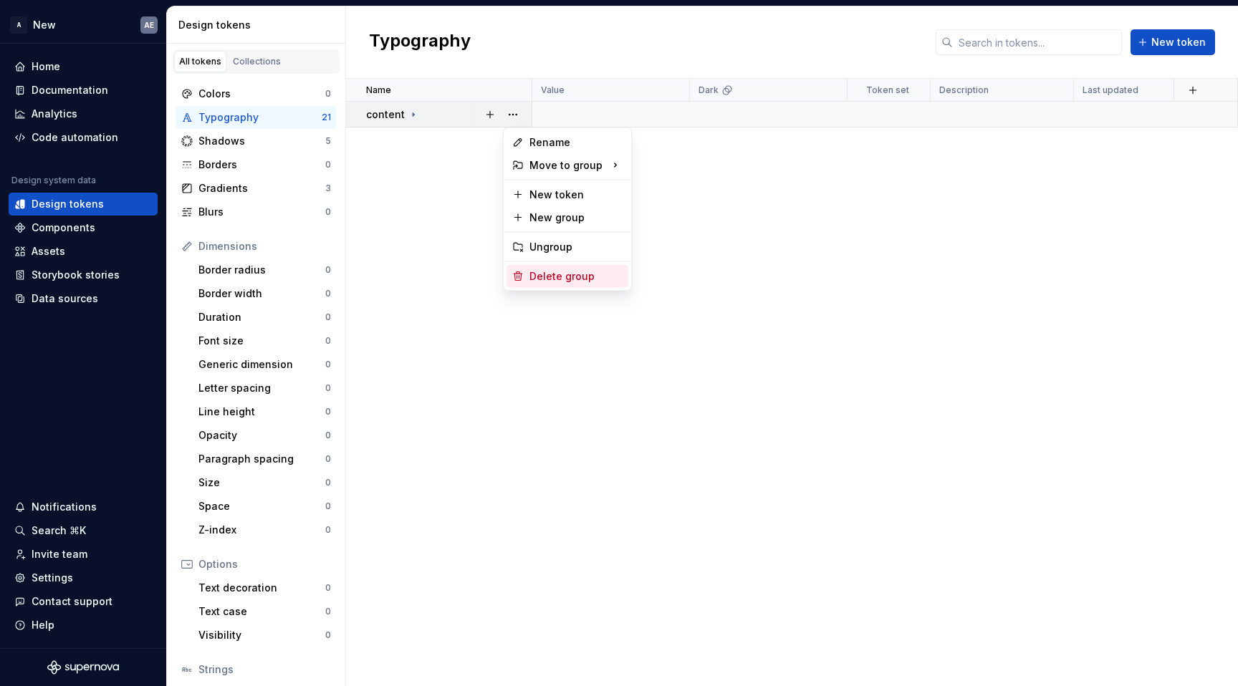
click at [598, 280] on div "Delete group" at bounding box center [576, 276] width 93 height 14
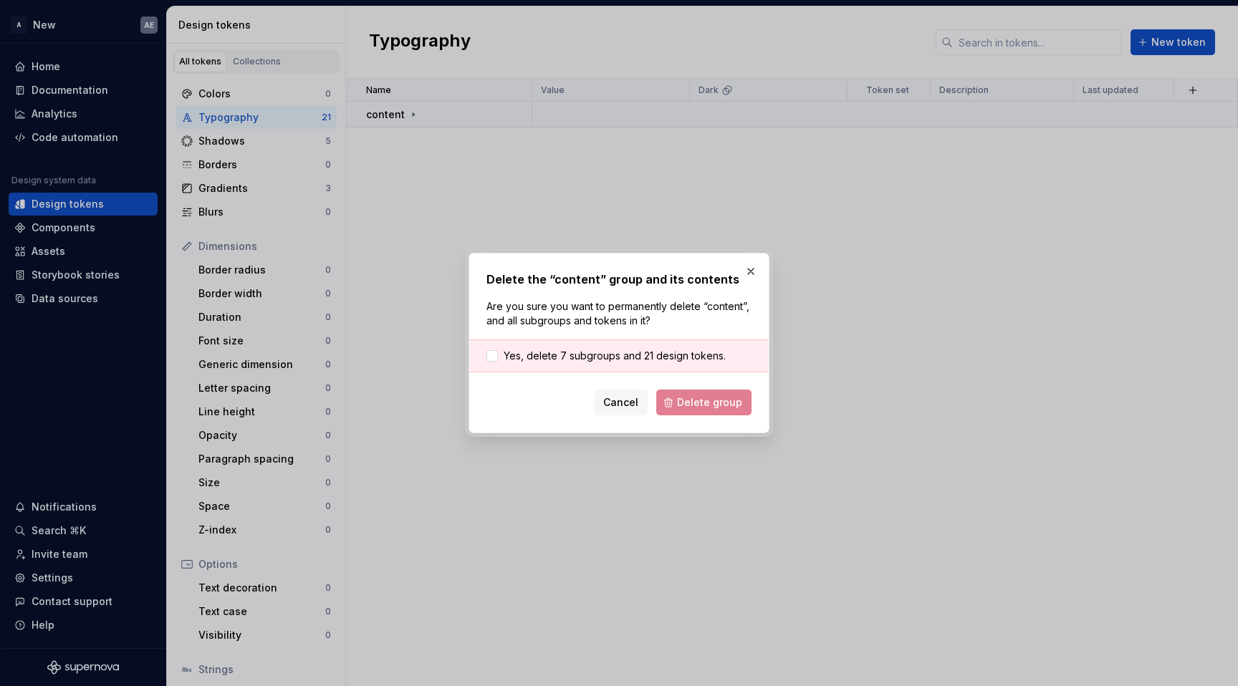
click at [545, 330] on div "Delete the “content” group and its contents Are you sure you want to permanentl…" at bounding box center [619, 343] width 265 height 145
click at [502, 356] on label "Yes, delete 7 subgroups and 21 design tokens." at bounding box center [606, 356] width 239 height 14
click at [712, 404] on span "Delete group" at bounding box center [709, 403] width 65 height 14
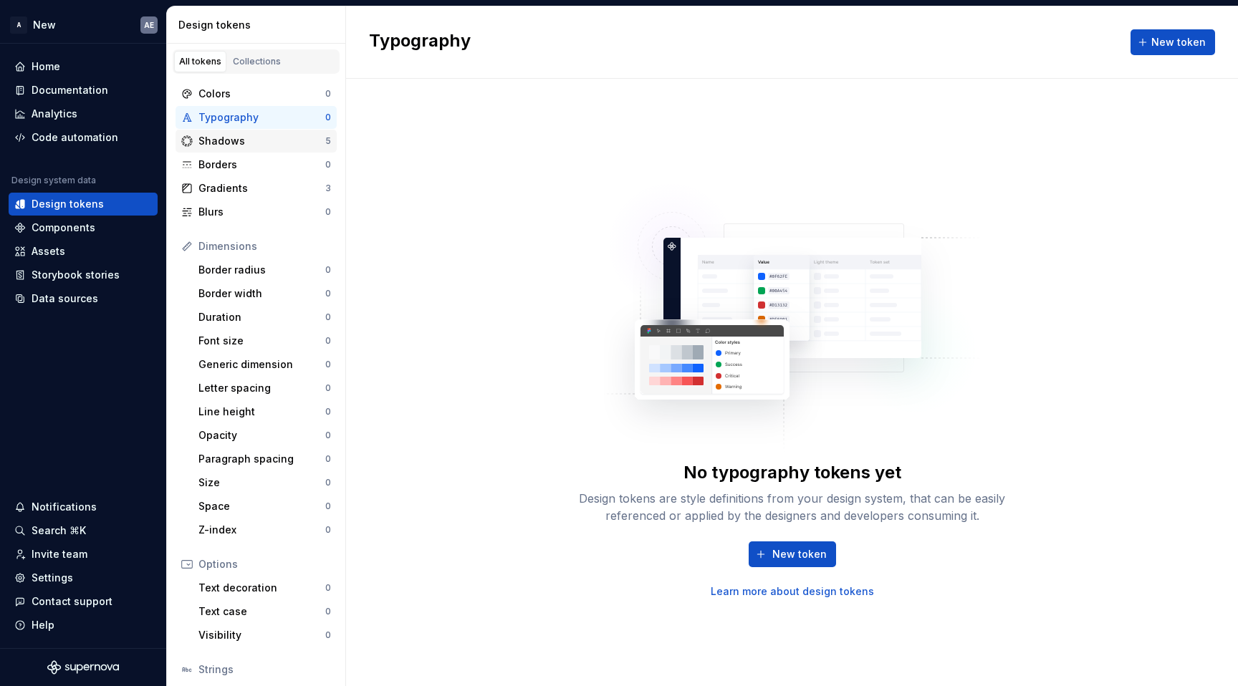
click at [290, 142] on div "Shadows" at bounding box center [261, 141] width 127 height 14
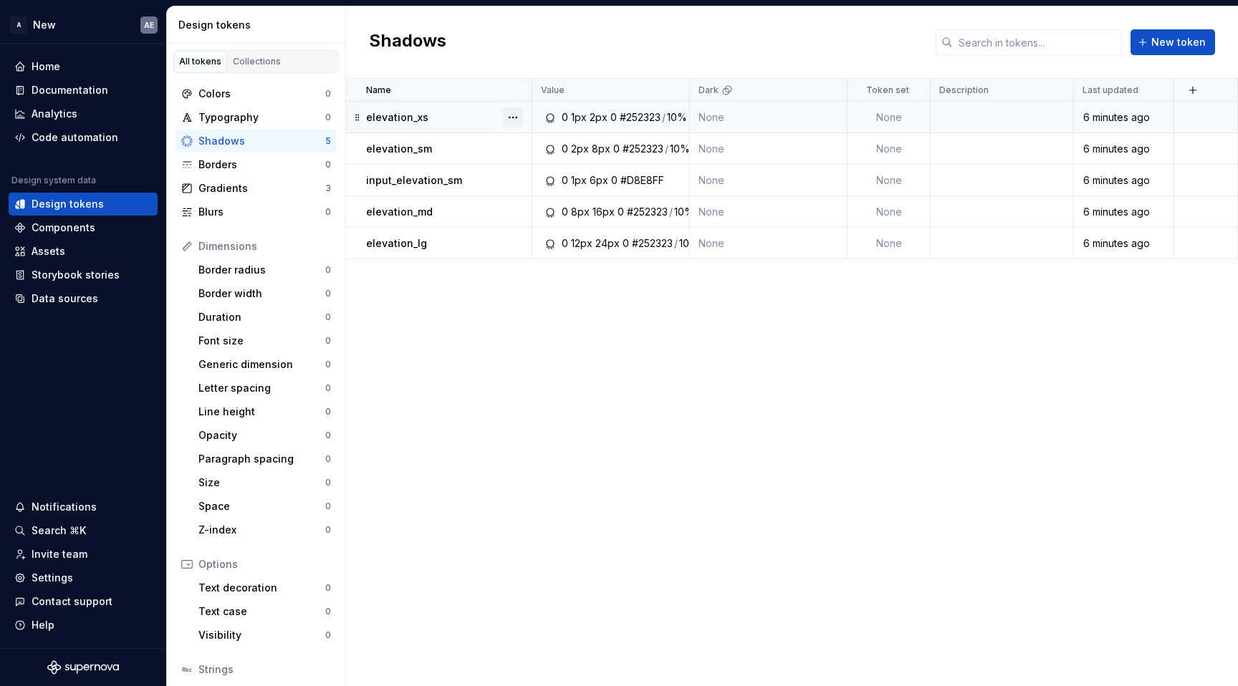
click at [515, 120] on button "button" at bounding box center [513, 117] width 20 height 20
click at [544, 205] on div "Delete token" at bounding box center [568, 197] width 122 height 23
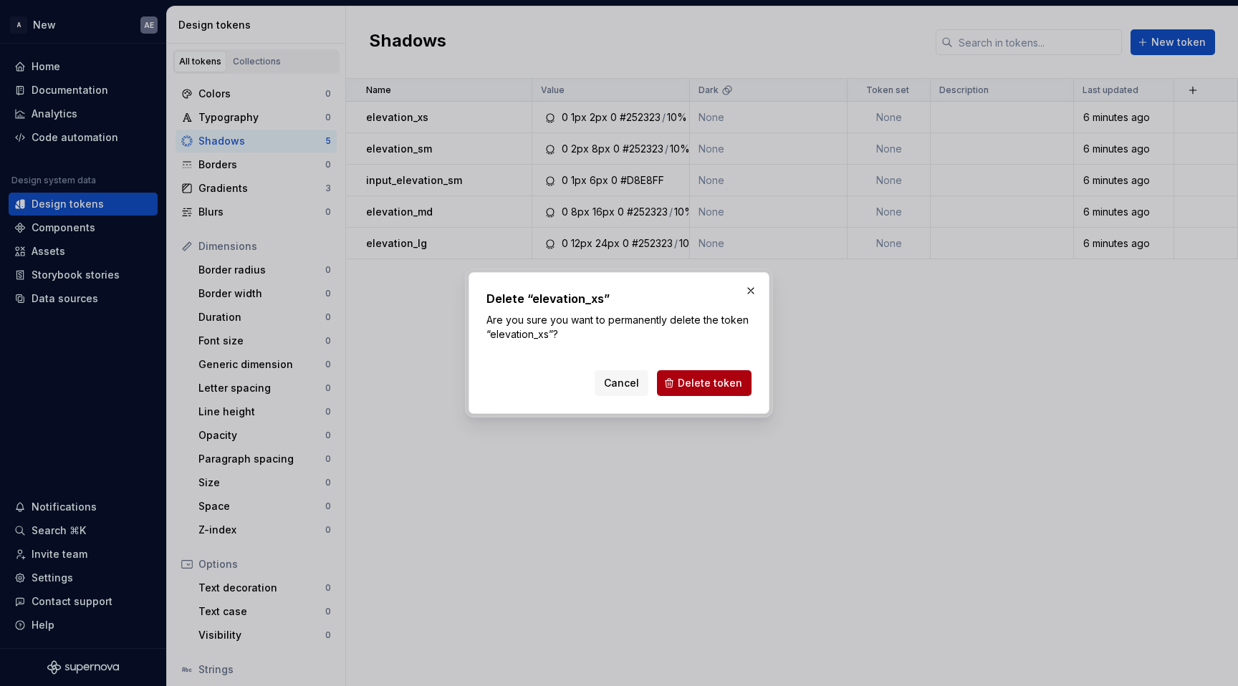
click at [695, 375] on button "Delete token" at bounding box center [704, 383] width 95 height 26
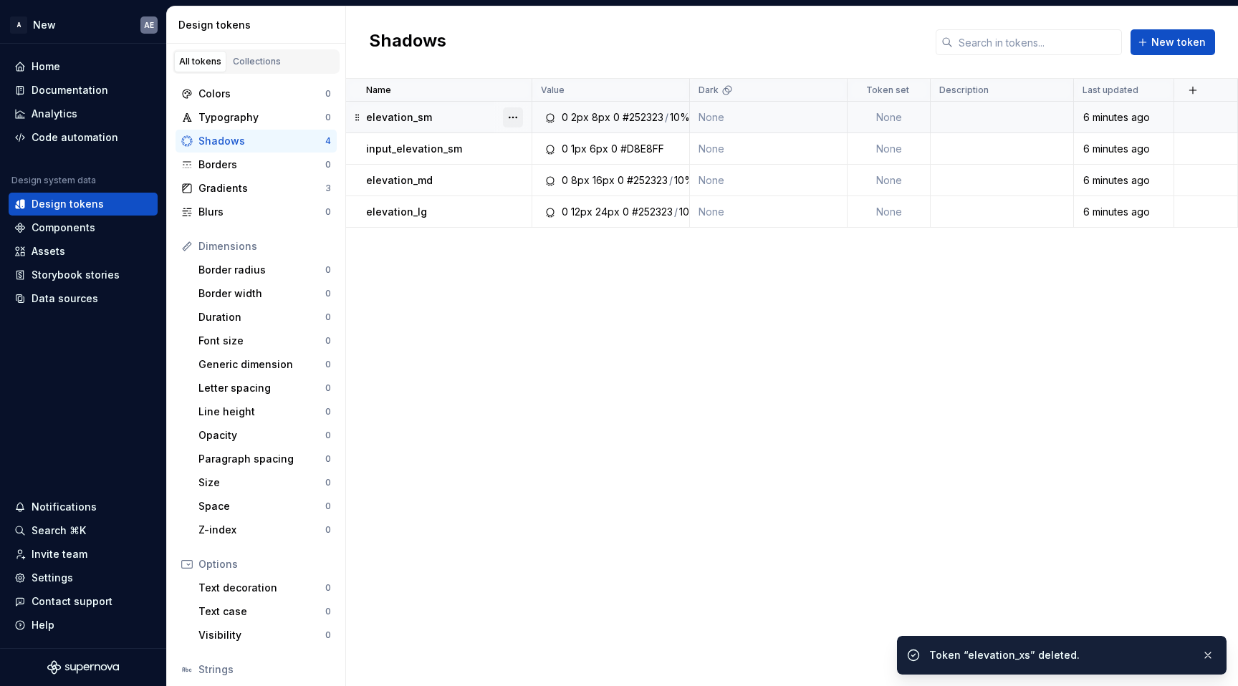
click at [508, 120] on button "button" at bounding box center [513, 117] width 20 height 20
click at [509, 125] on button "button" at bounding box center [513, 117] width 20 height 20
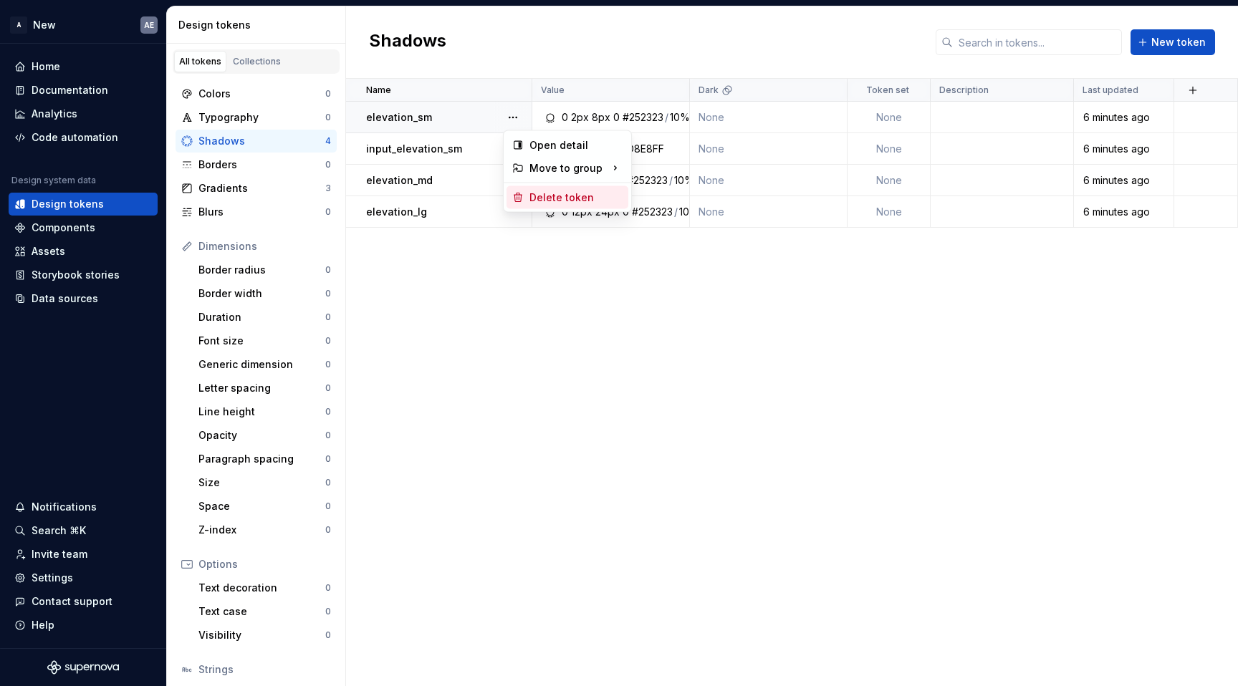
click at [545, 197] on div "Delete token" at bounding box center [576, 198] width 93 height 14
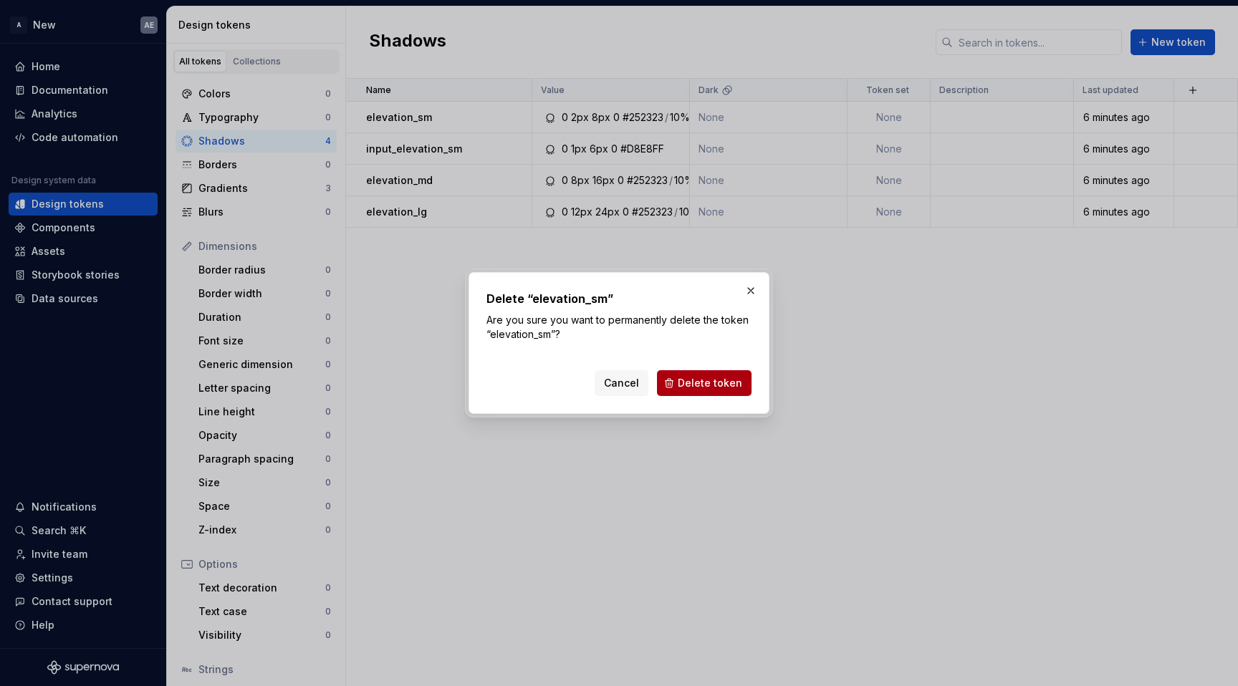
click at [699, 380] on span "Delete token" at bounding box center [710, 383] width 64 height 14
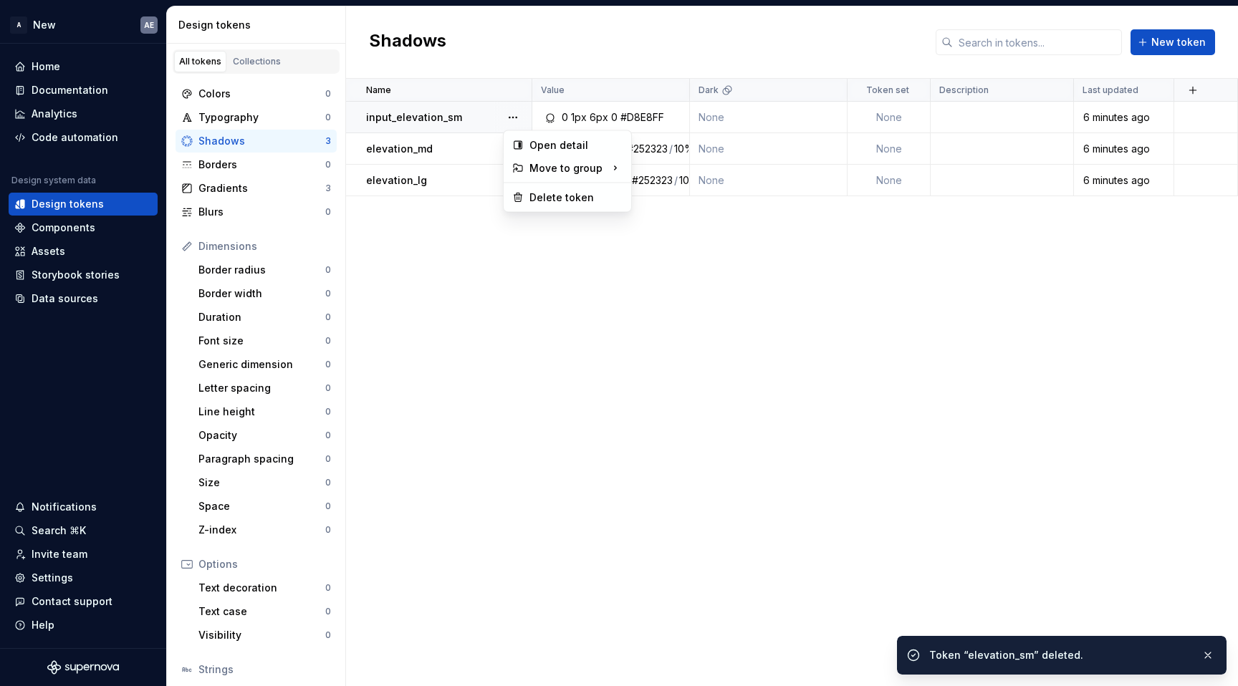
click at [522, 121] on button "button" at bounding box center [513, 117] width 20 height 20
click at [524, 120] on div at bounding box center [512, 117] width 37 height 31
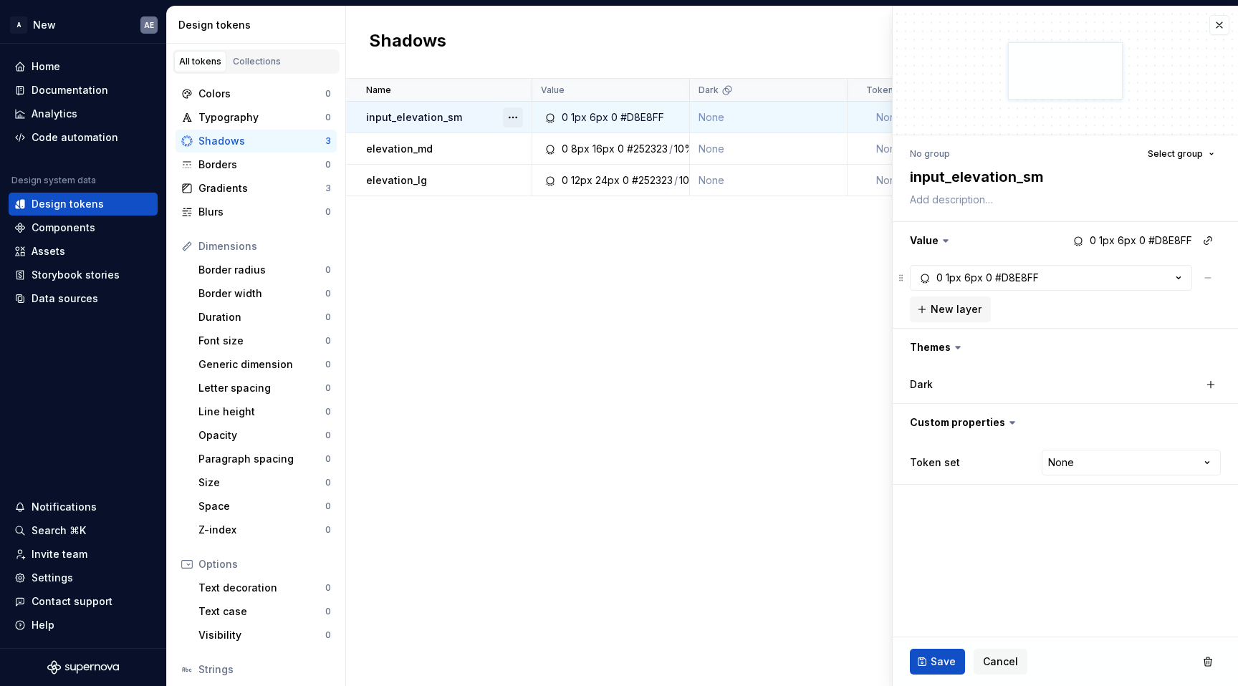
click at [517, 118] on button "button" at bounding box center [513, 117] width 20 height 20
click at [572, 204] on div "Delete token" at bounding box center [576, 198] width 93 height 14
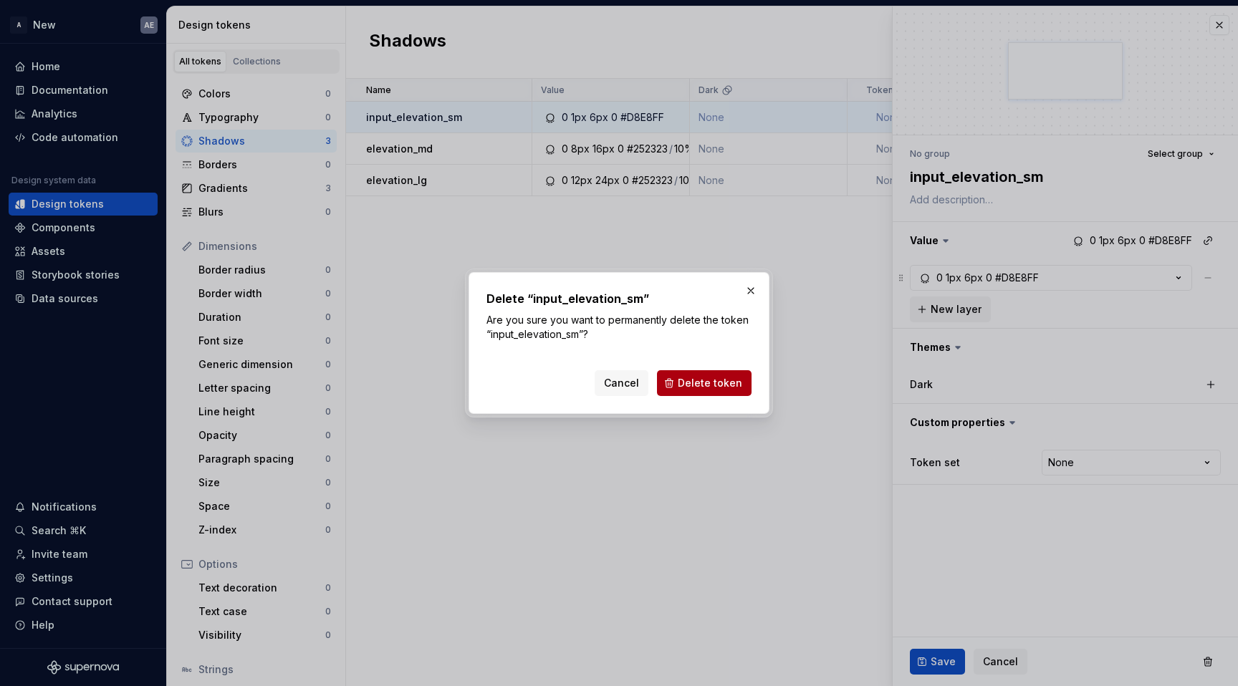
click at [693, 390] on span "Delete token" at bounding box center [710, 383] width 64 height 14
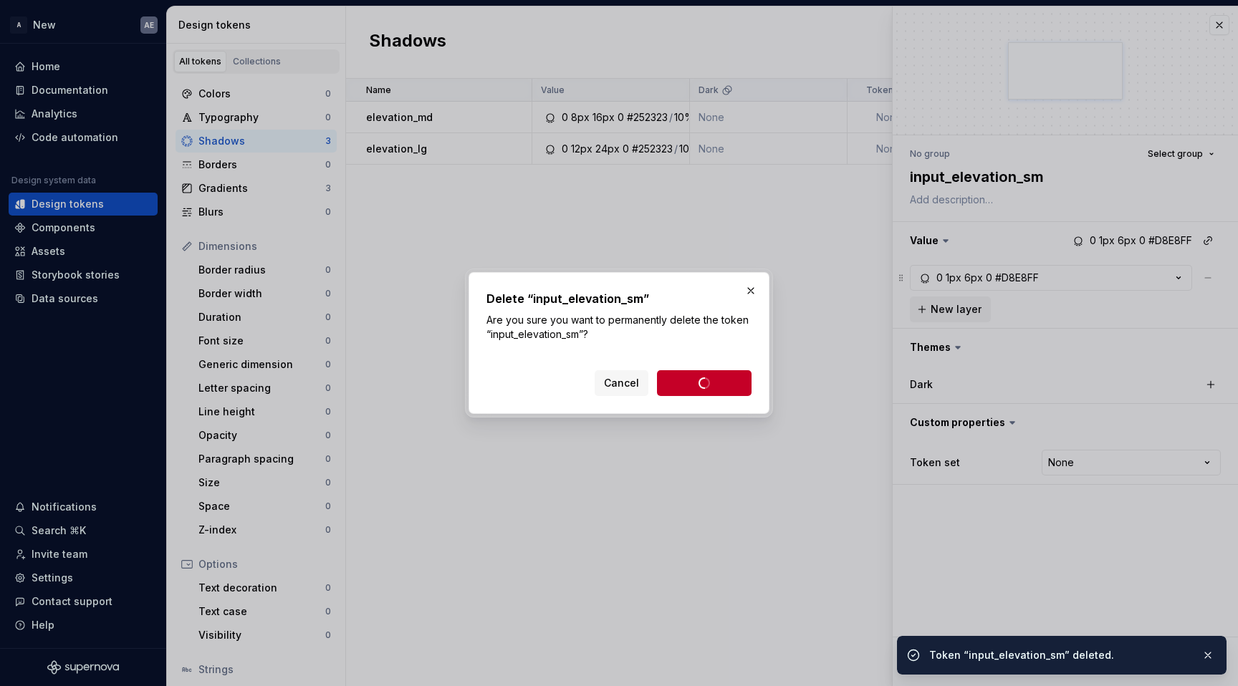
type textarea "*"
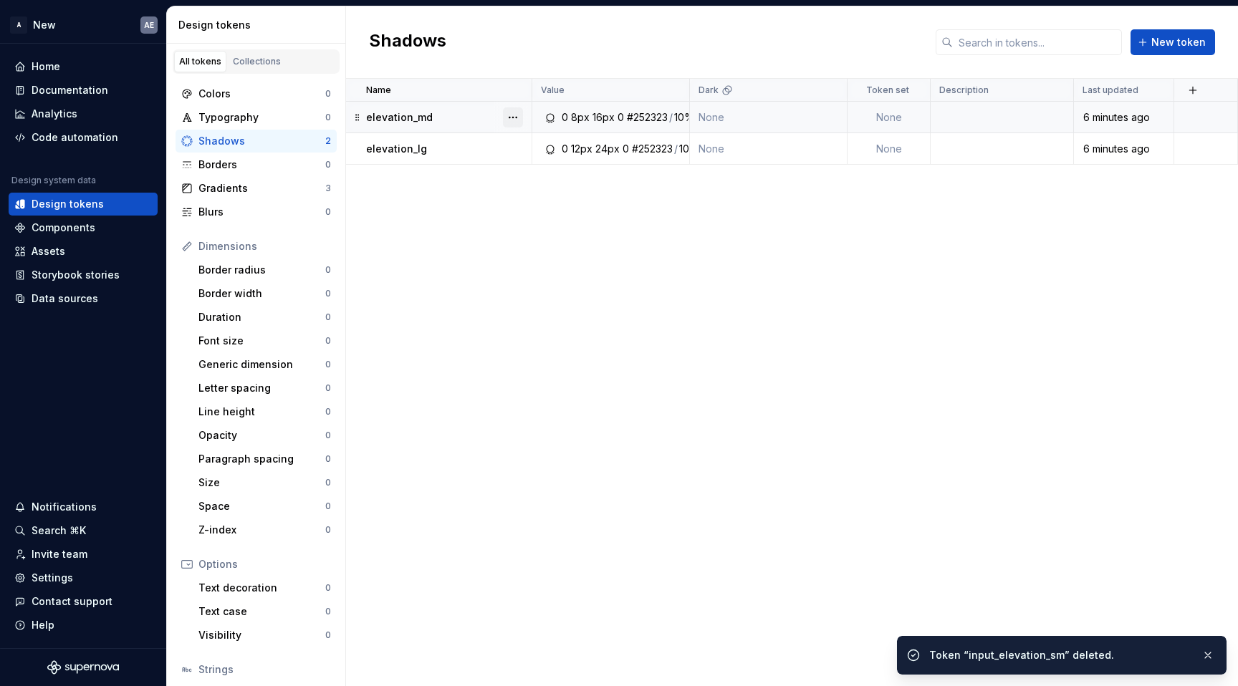
click at [514, 118] on button "button" at bounding box center [513, 117] width 20 height 20
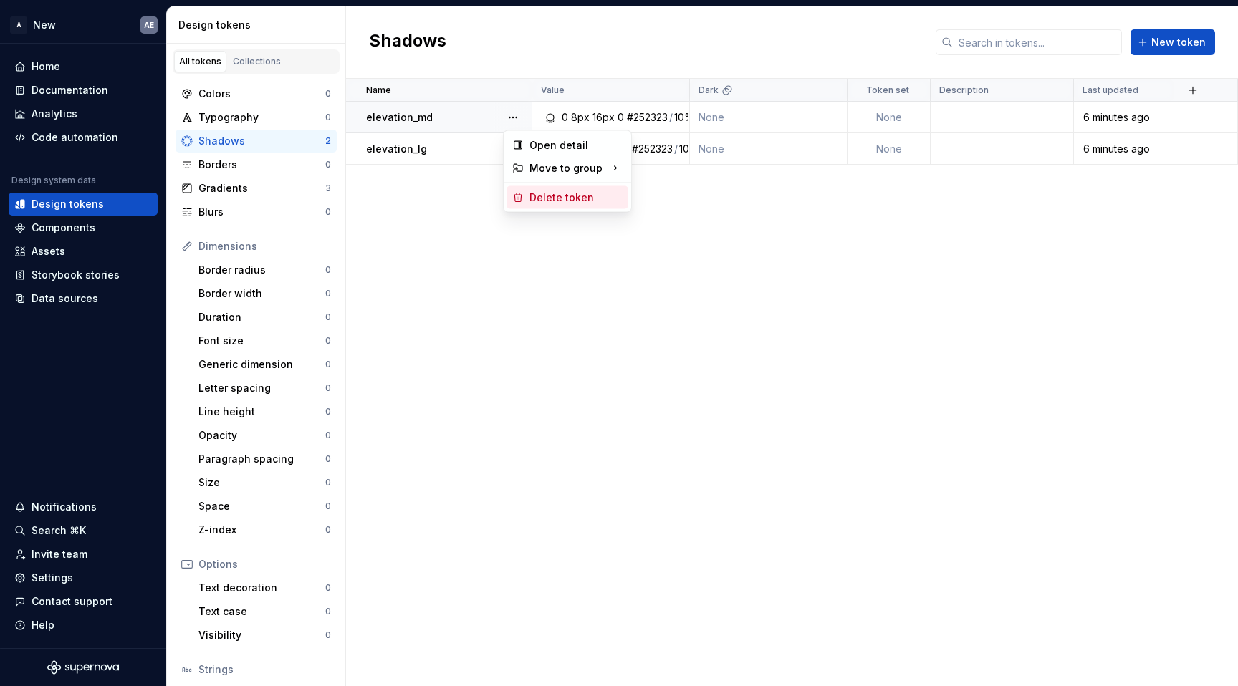
click at [555, 199] on div "Delete token" at bounding box center [576, 198] width 93 height 14
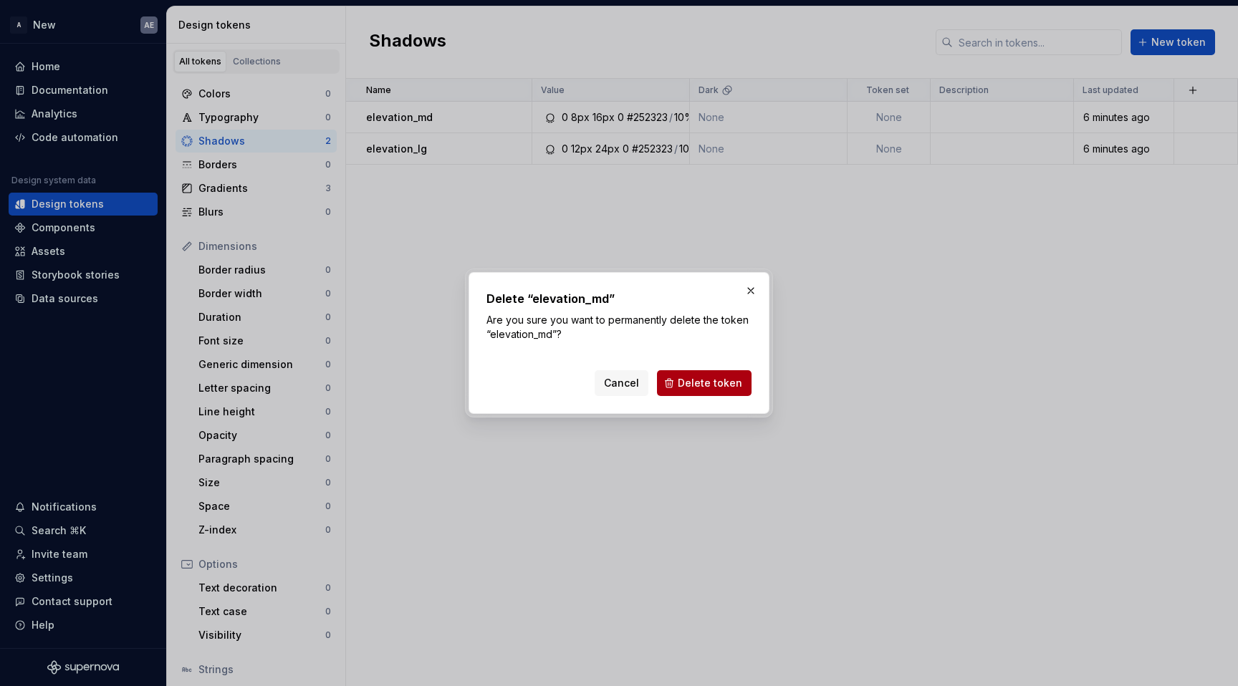
click at [697, 379] on span "Delete token" at bounding box center [710, 383] width 64 height 14
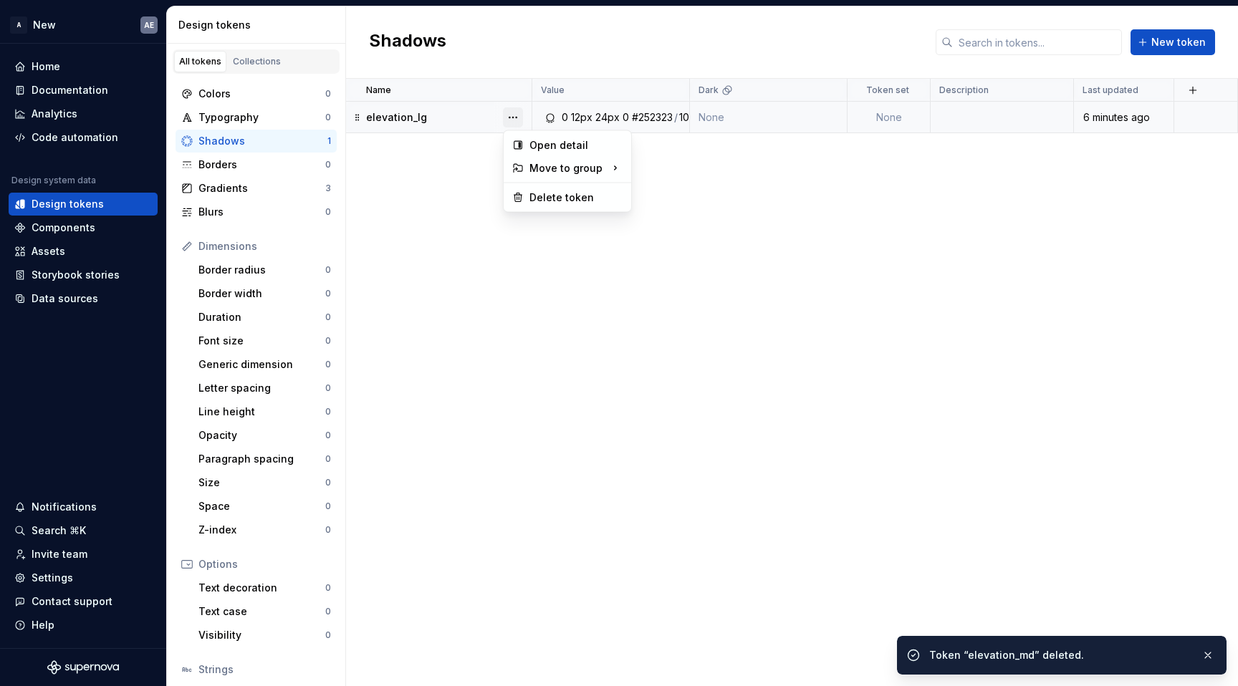
click at [515, 116] on button "button" at bounding box center [513, 117] width 20 height 20
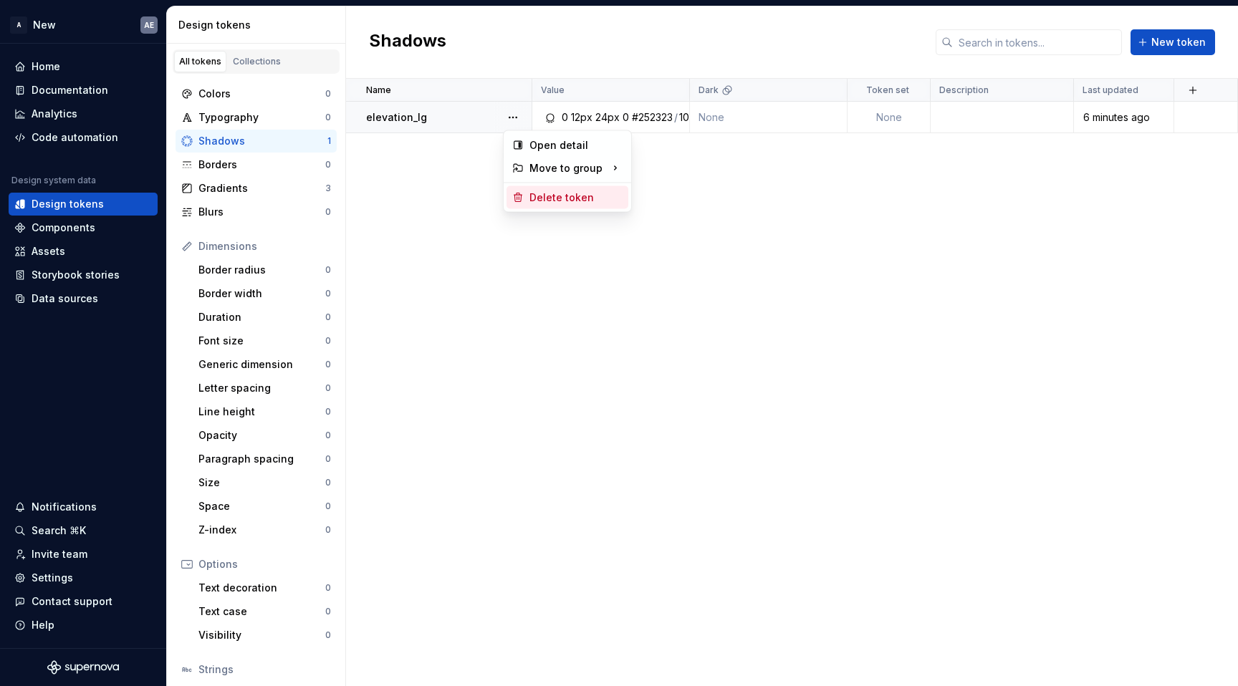
click at [580, 196] on div "Delete token" at bounding box center [576, 198] width 93 height 14
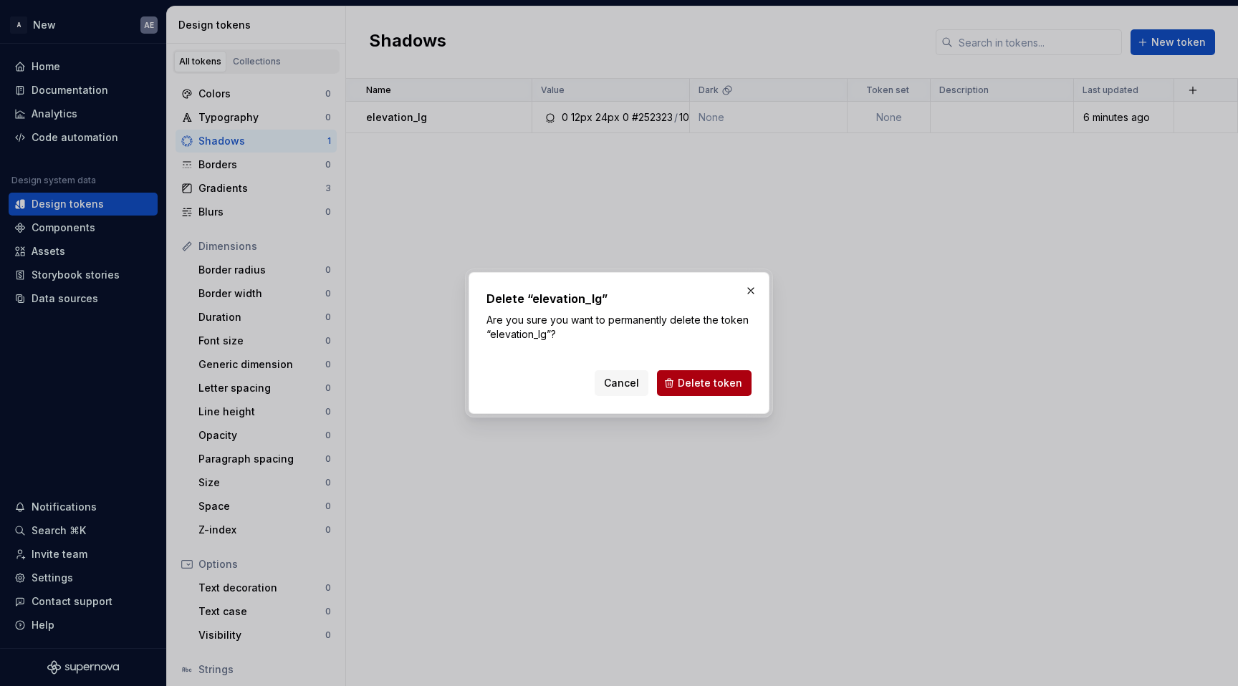
click at [687, 382] on span "Delete token" at bounding box center [710, 383] width 64 height 14
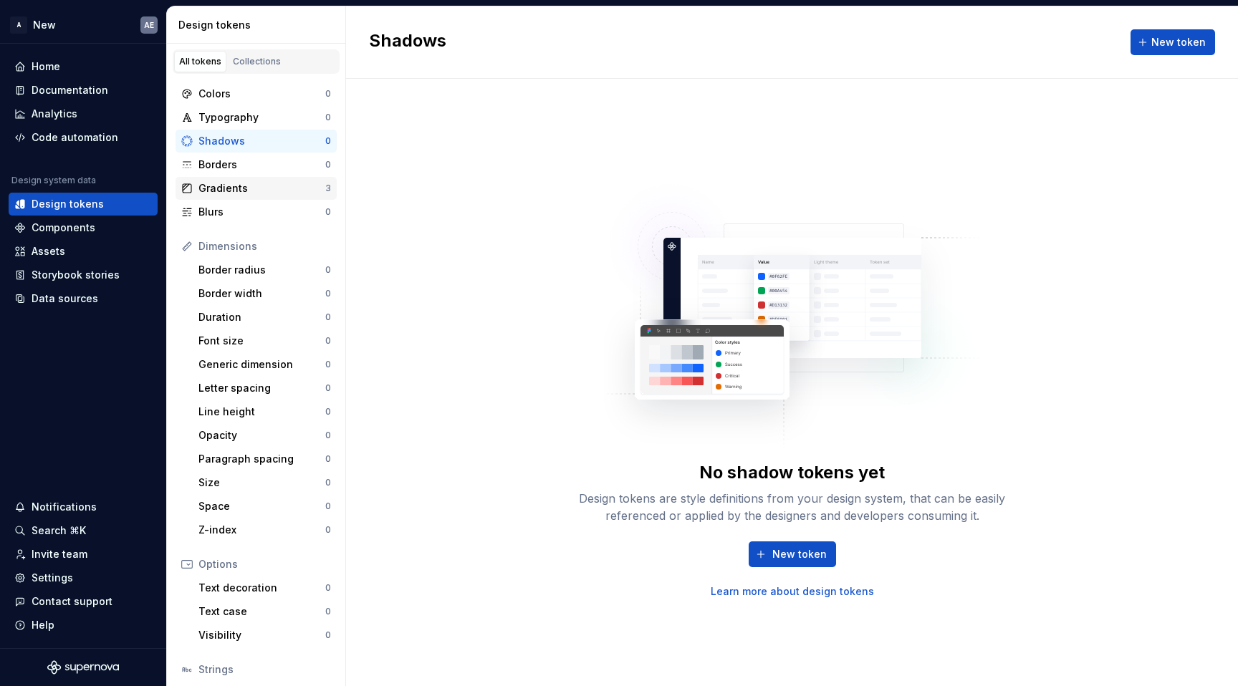
click at [303, 188] on div "Gradients" at bounding box center [261, 188] width 127 height 14
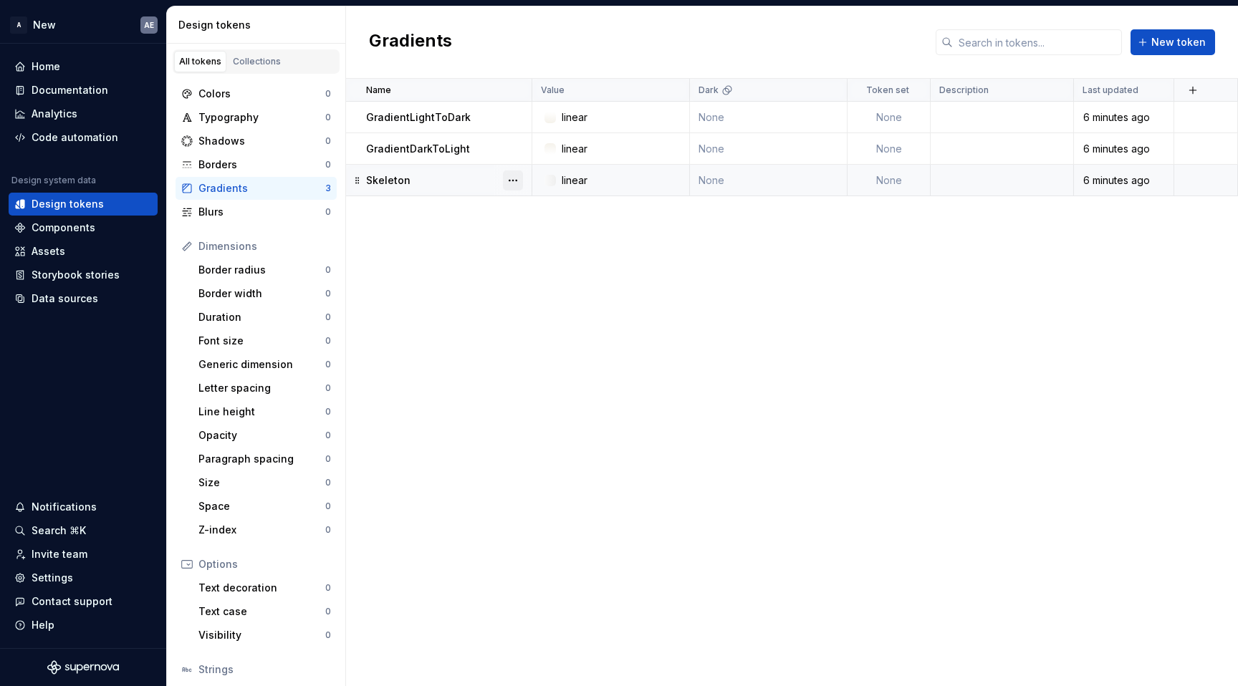
click at [512, 178] on button "button" at bounding box center [513, 181] width 20 height 20
click at [569, 266] on div "Delete token" at bounding box center [576, 261] width 93 height 14
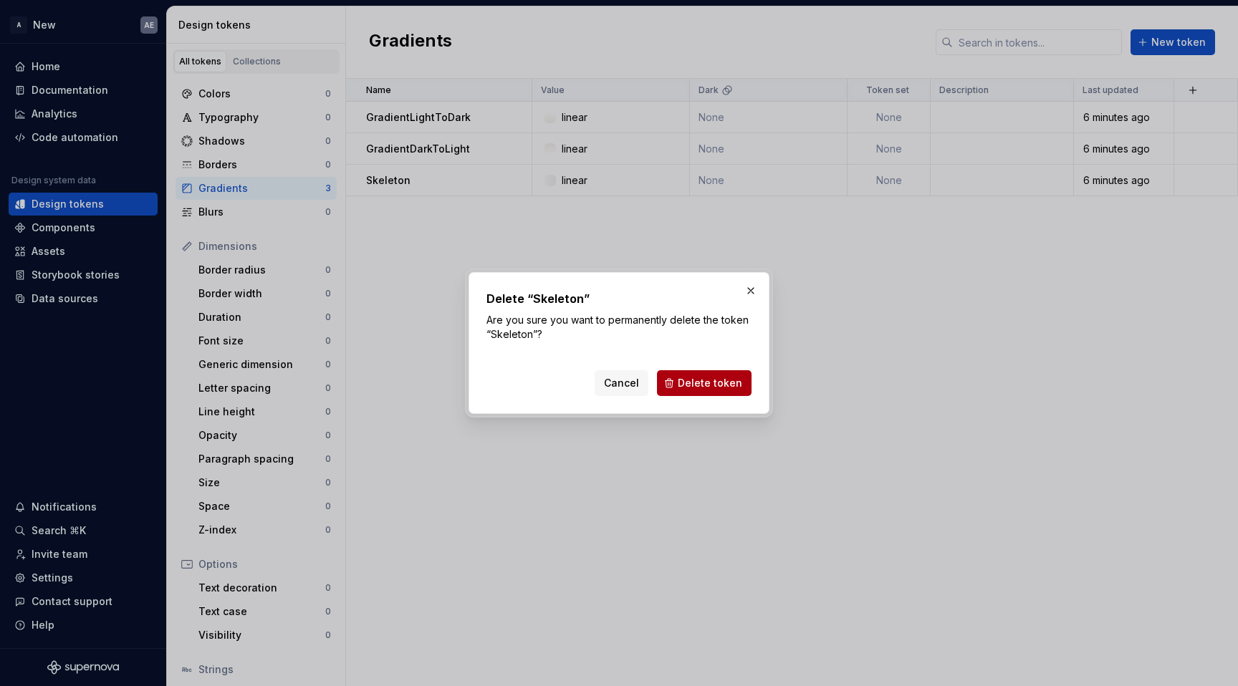
click at [700, 375] on button "Delete token" at bounding box center [704, 383] width 95 height 26
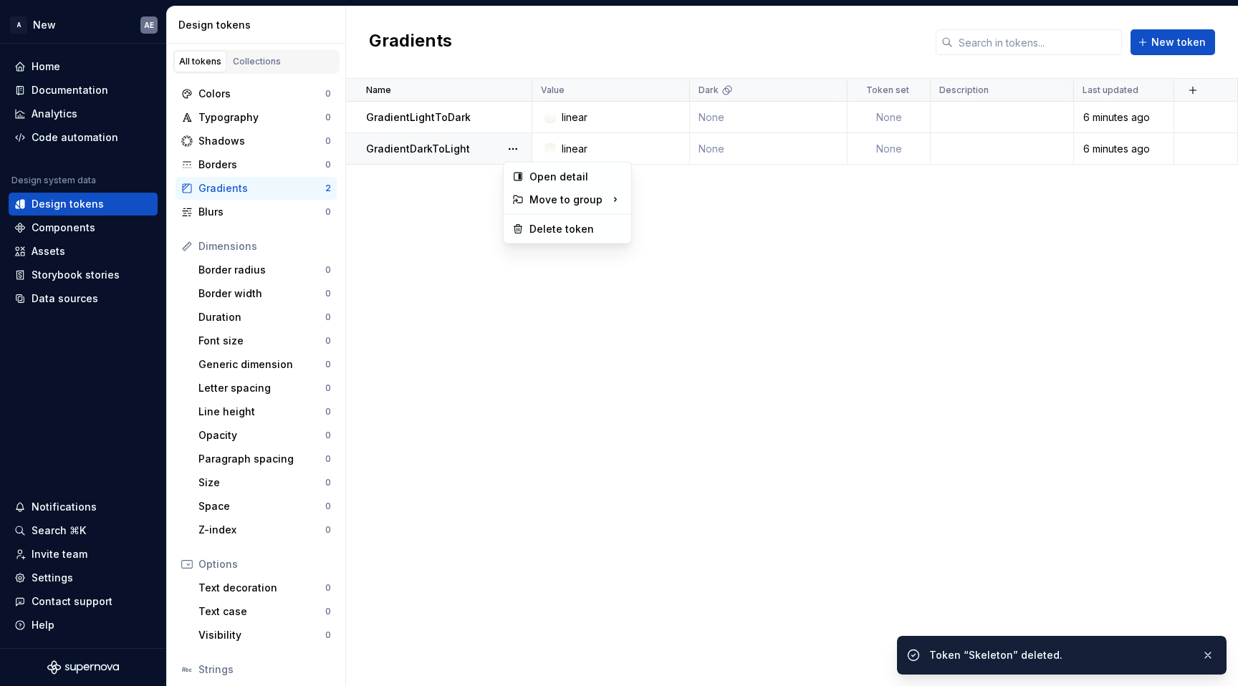
click at [512, 148] on button "button" at bounding box center [513, 149] width 20 height 20
click at [588, 234] on div "Delete token" at bounding box center [576, 229] width 93 height 14
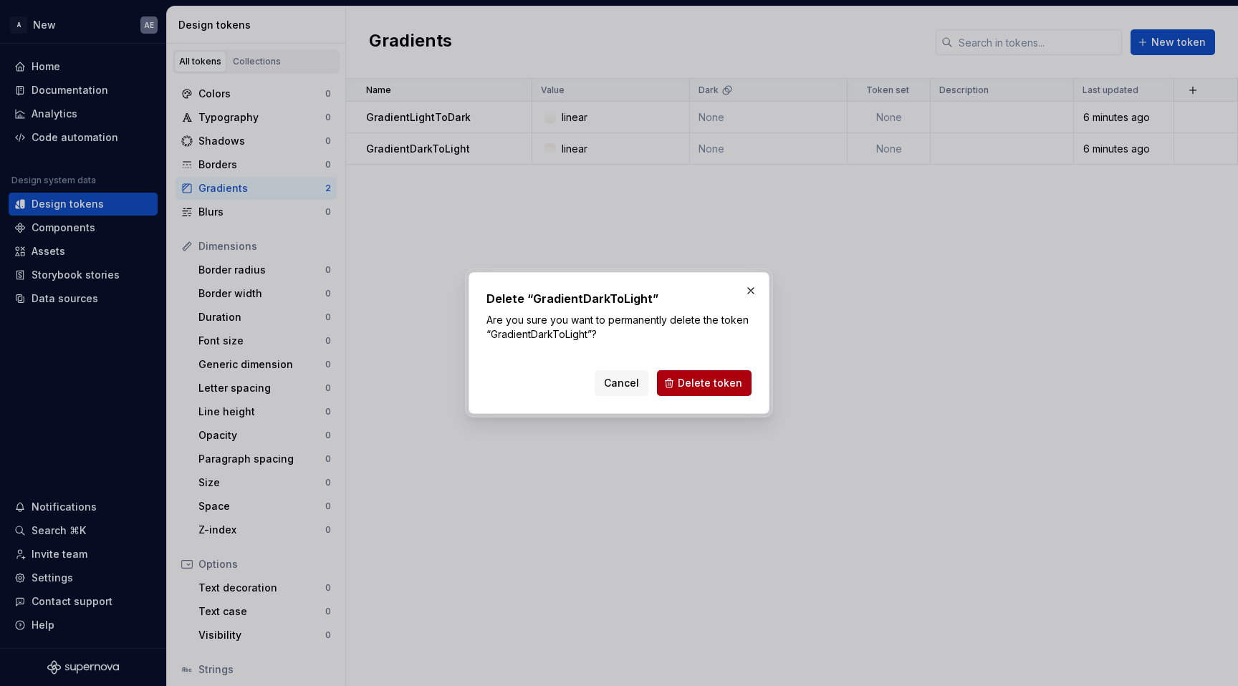
click at [685, 384] on span "Delete token" at bounding box center [710, 383] width 64 height 14
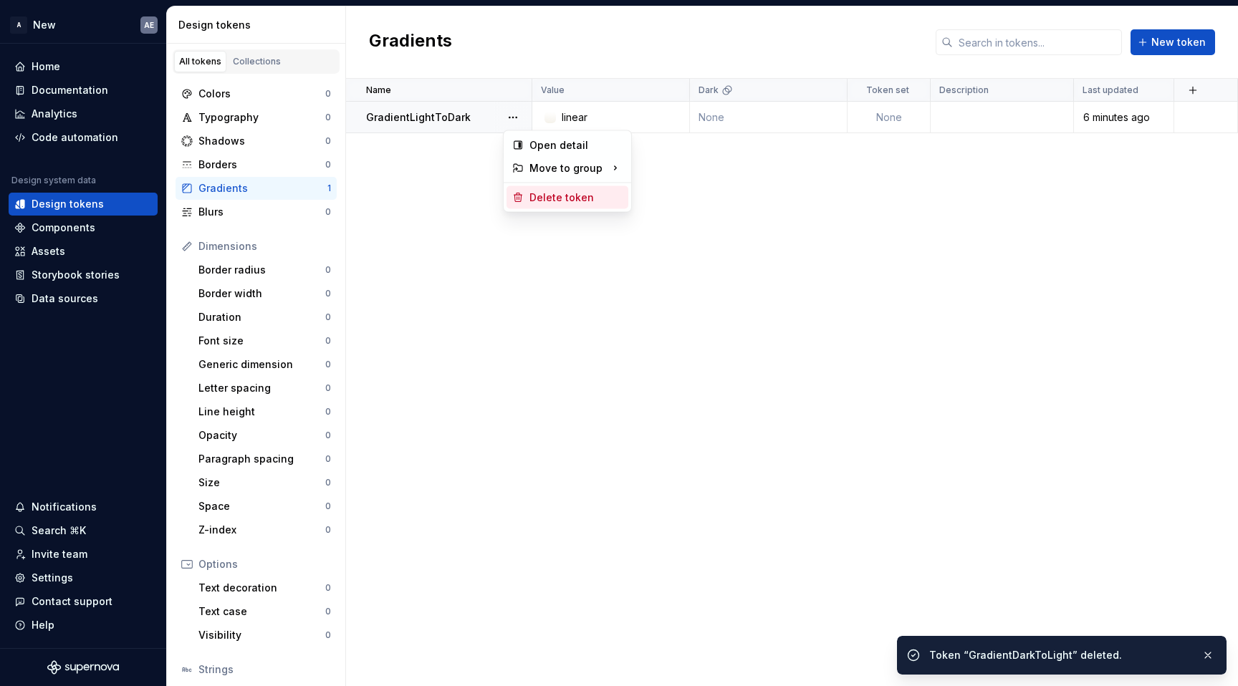
click at [583, 198] on div "Delete token" at bounding box center [576, 198] width 93 height 14
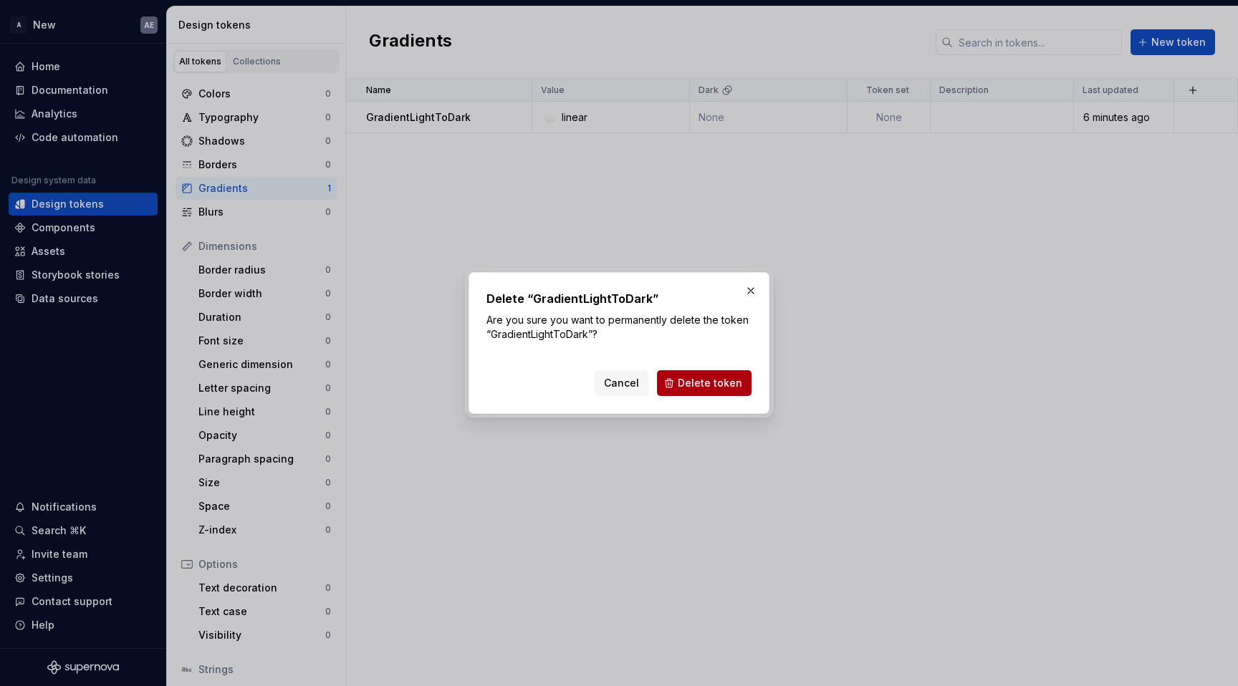
click at [691, 387] on span "Delete token" at bounding box center [710, 383] width 64 height 14
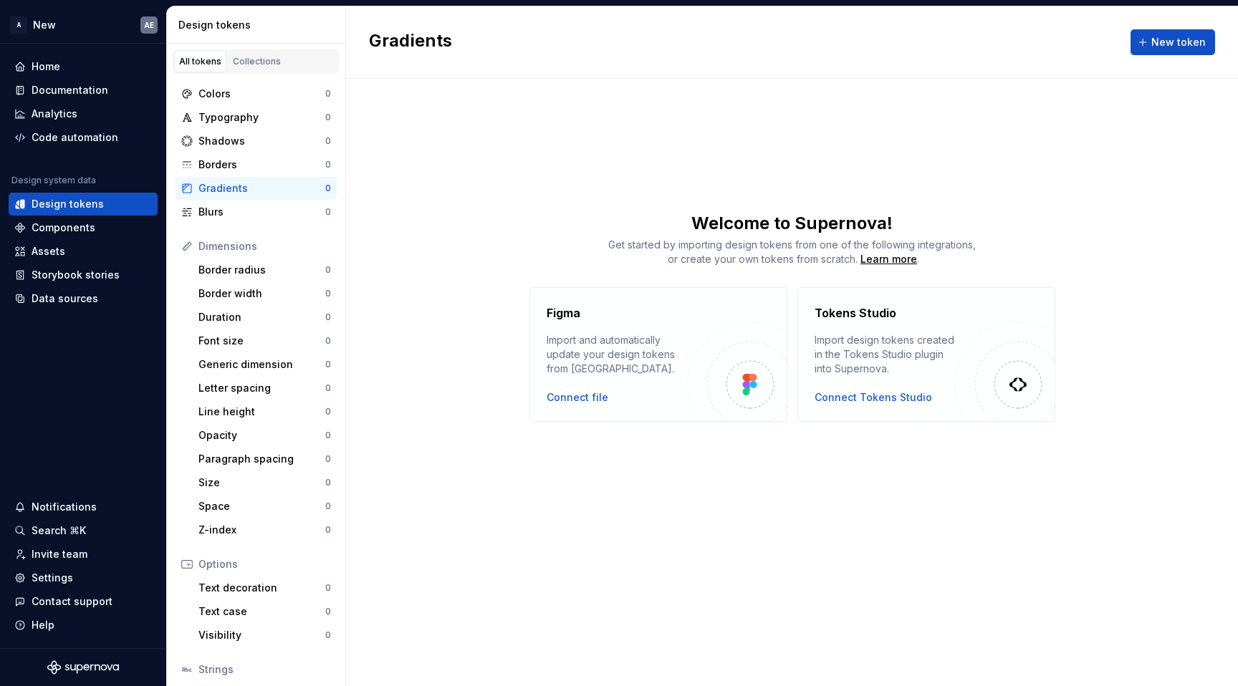
click at [641, 315] on div "Figma" at bounding box center [617, 313] width 140 height 17
click at [566, 391] on div "Connect file" at bounding box center [578, 398] width 62 height 14
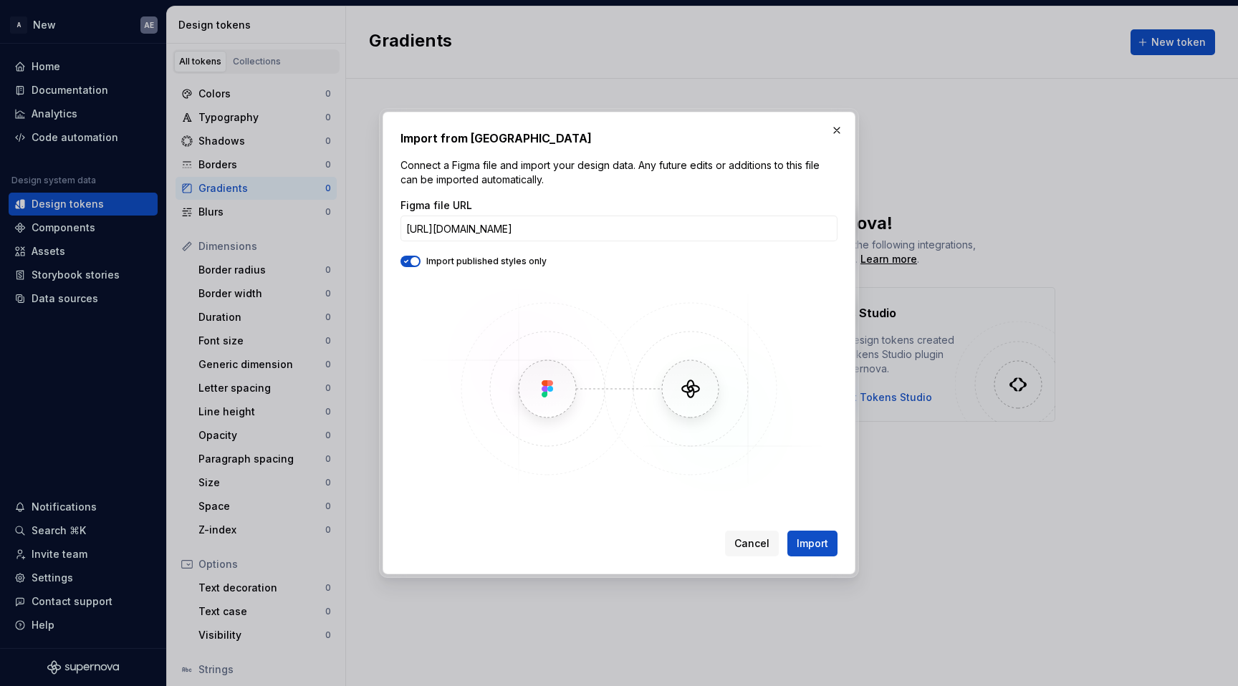
scroll to position [0, 211]
type input "[URL][DOMAIN_NAME]"
click at [810, 544] on span "Import" at bounding box center [813, 544] width 32 height 14
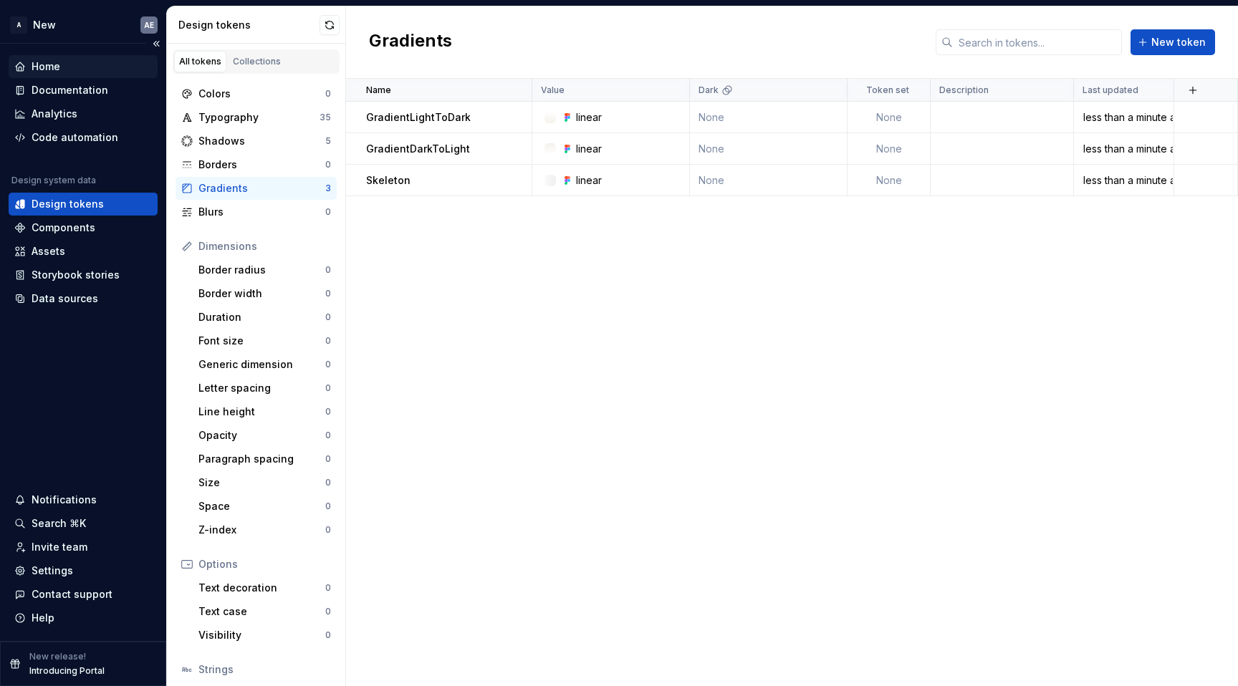
click at [65, 65] on div "Home" at bounding box center [83, 66] width 138 height 14
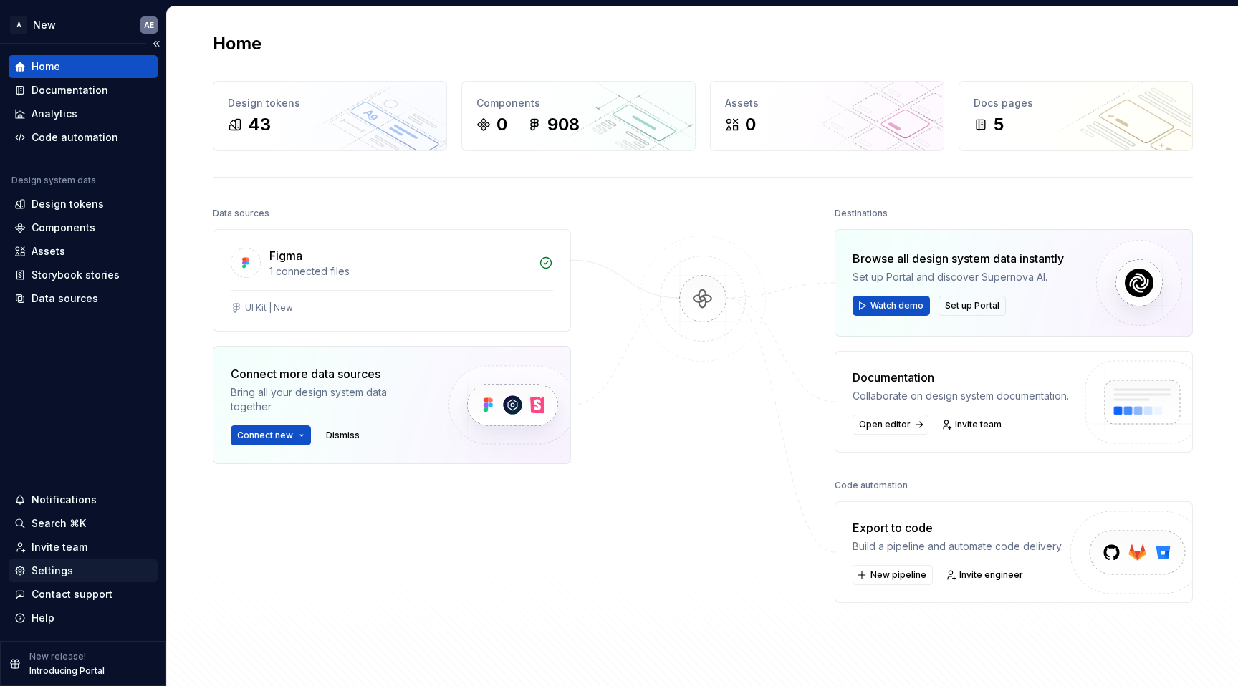
click at [67, 570] on div "Settings" at bounding box center [53, 571] width 42 height 14
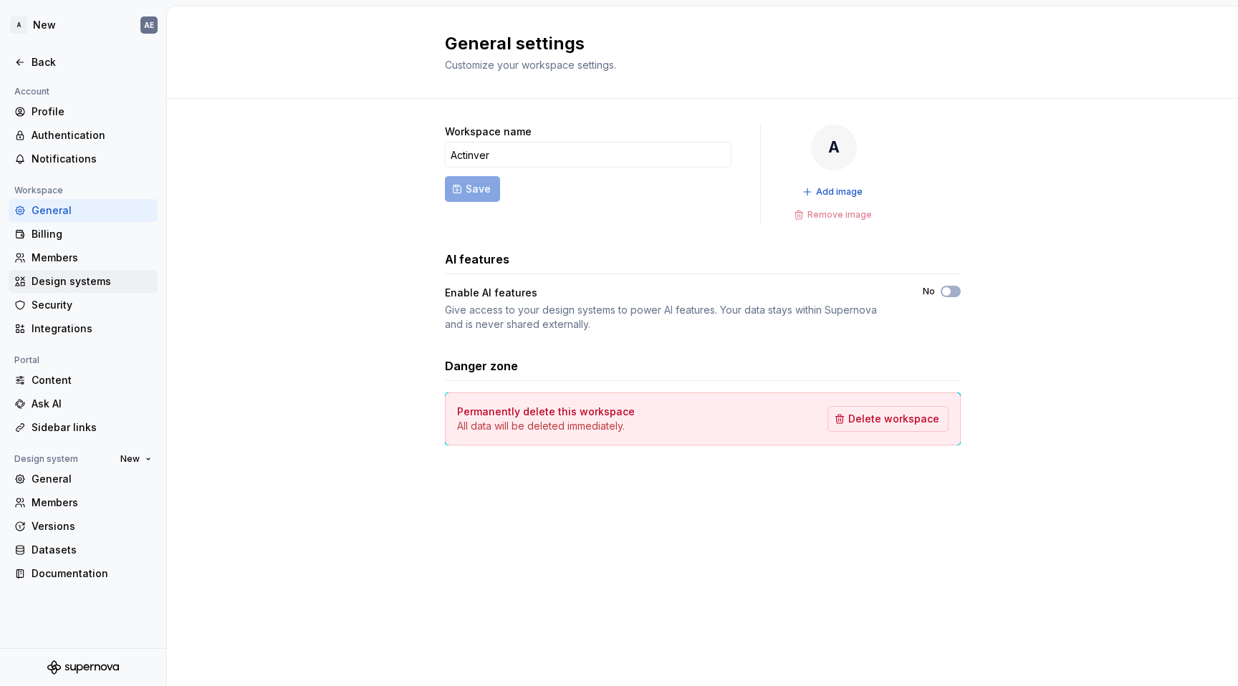
click at [104, 274] on div "Design systems" at bounding box center [83, 281] width 149 height 23
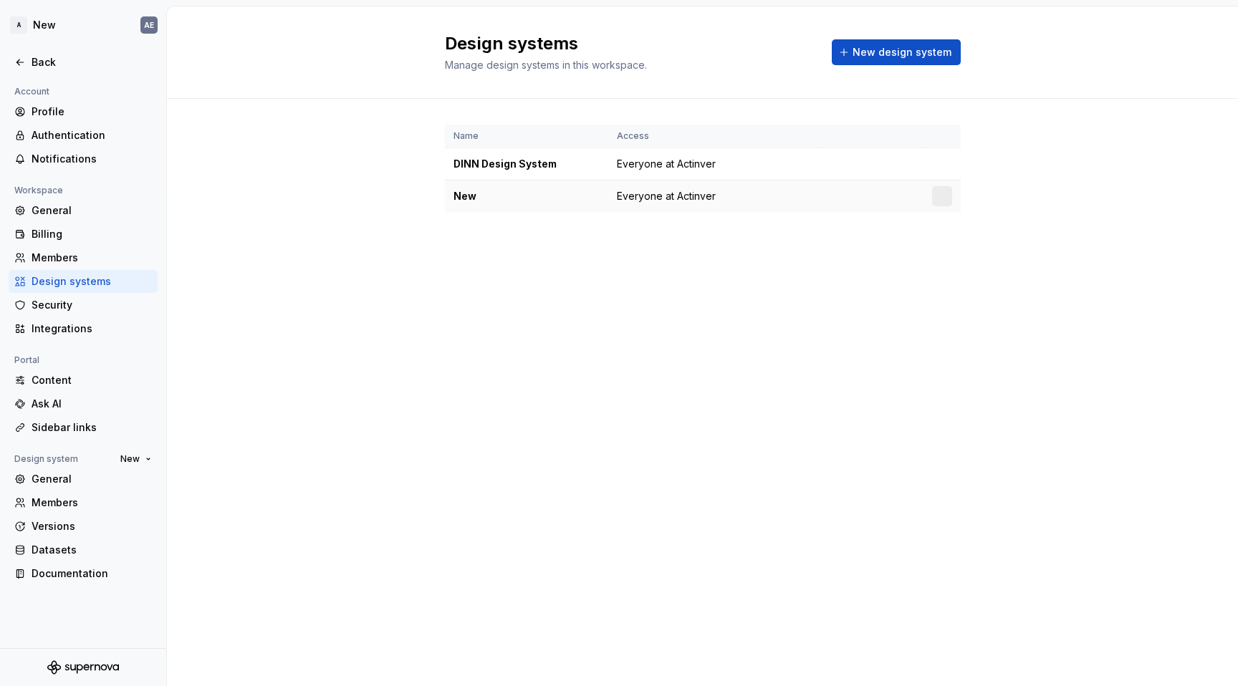
click at [687, 195] on span "Everyone at Actinver" at bounding box center [666, 196] width 99 height 14
click at [944, 201] on div at bounding box center [942, 196] width 20 height 20
click at [943, 197] on html "A New AE Back Account Profile Authentication Notifications Workspace General Bi…" at bounding box center [619, 343] width 1238 height 686
click at [962, 249] on div "Design system settings" at bounding box center [1027, 247] width 136 height 14
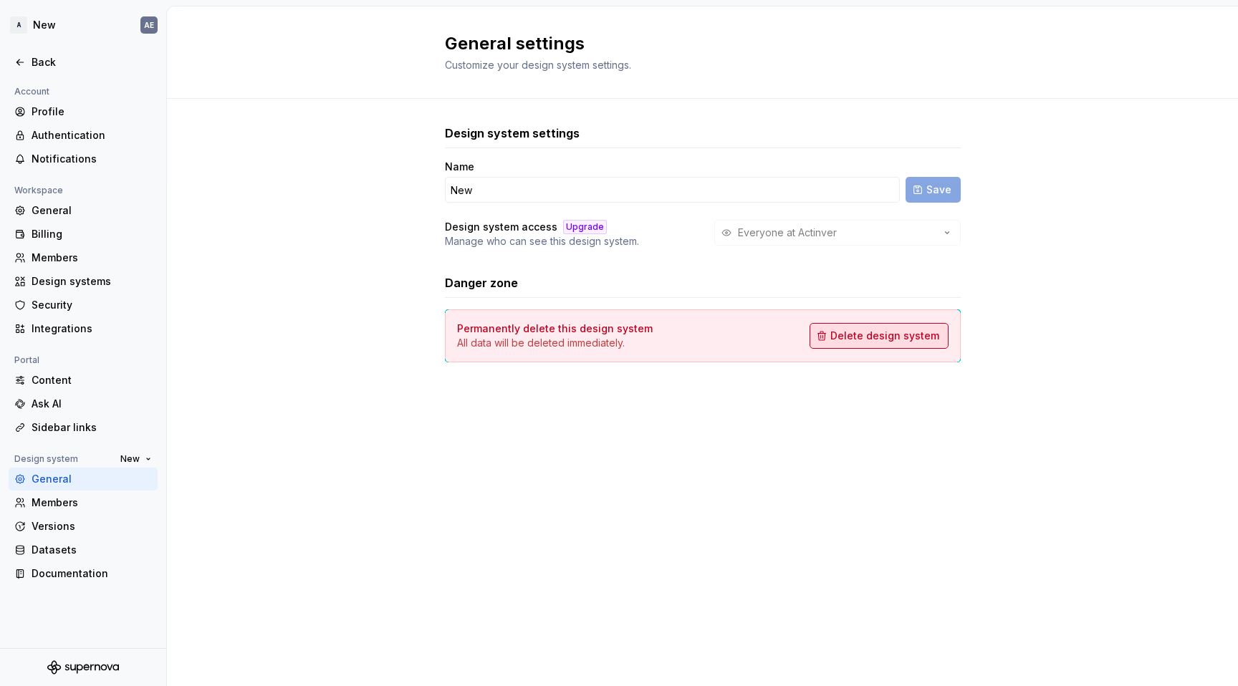
click at [869, 334] on span "Delete design system" at bounding box center [884, 336] width 109 height 14
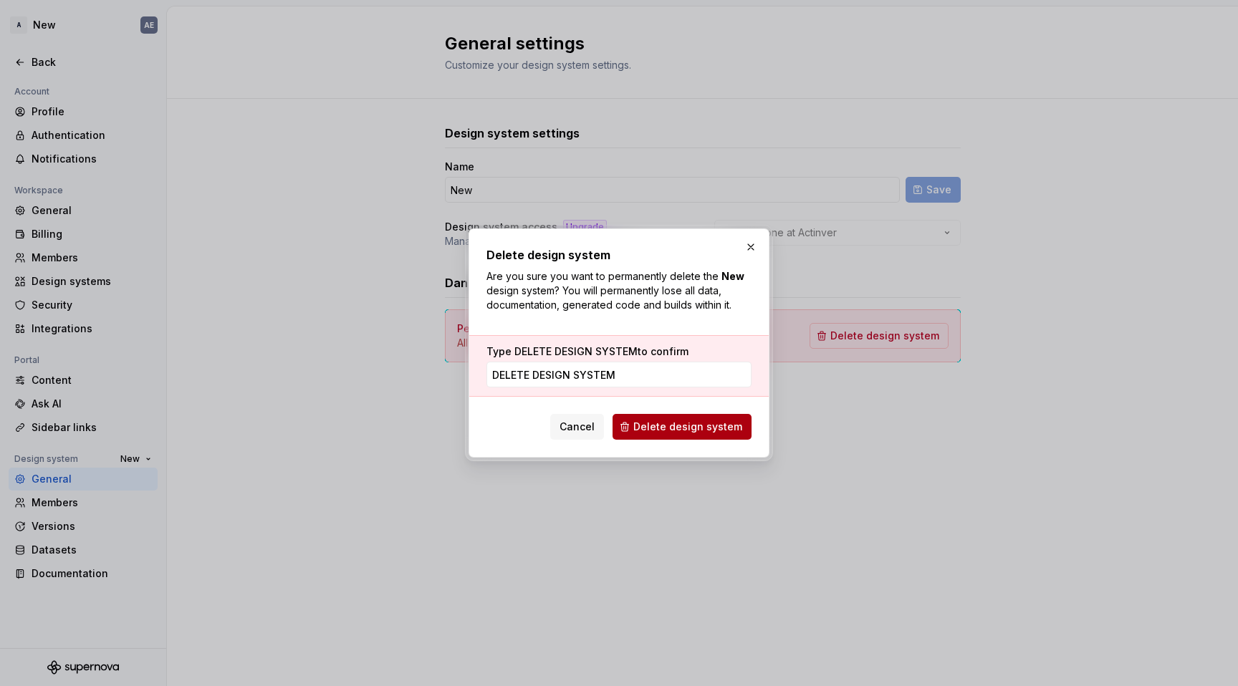
type input "delete design system"
click at [691, 423] on span "Delete design system" at bounding box center [687, 427] width 109 height 14
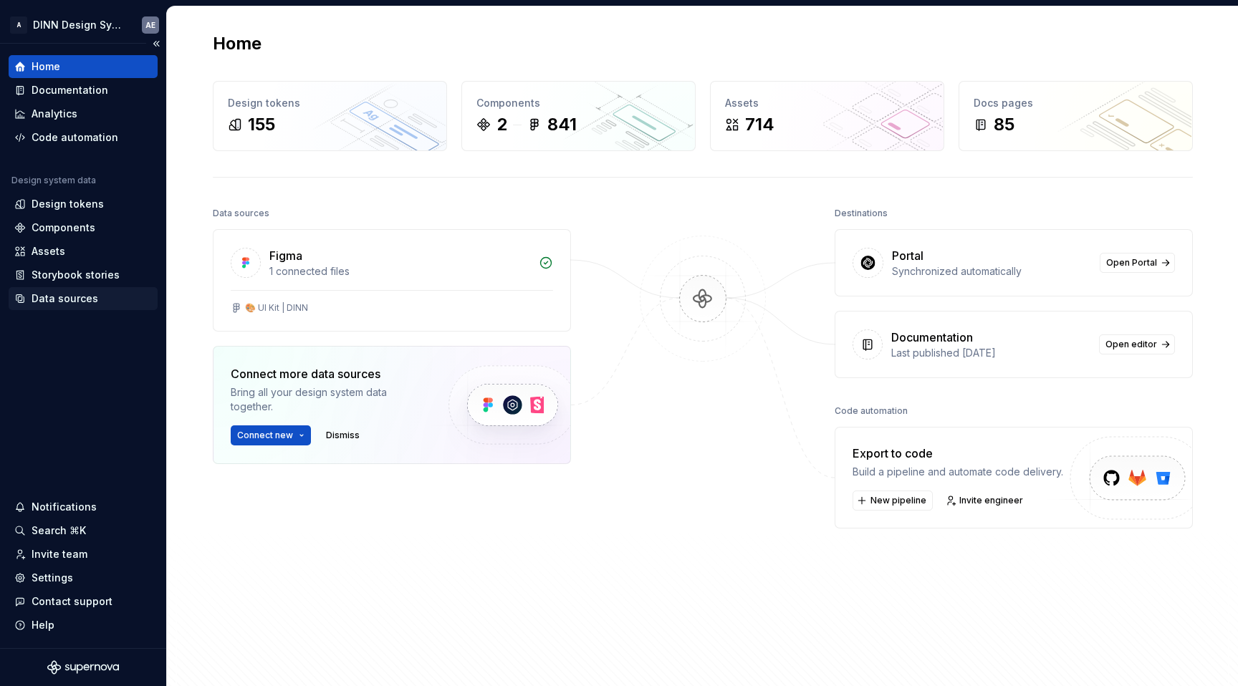
click at [55, 302] on div "Data sources" at bounding box center [65, 299] width 67 height 14
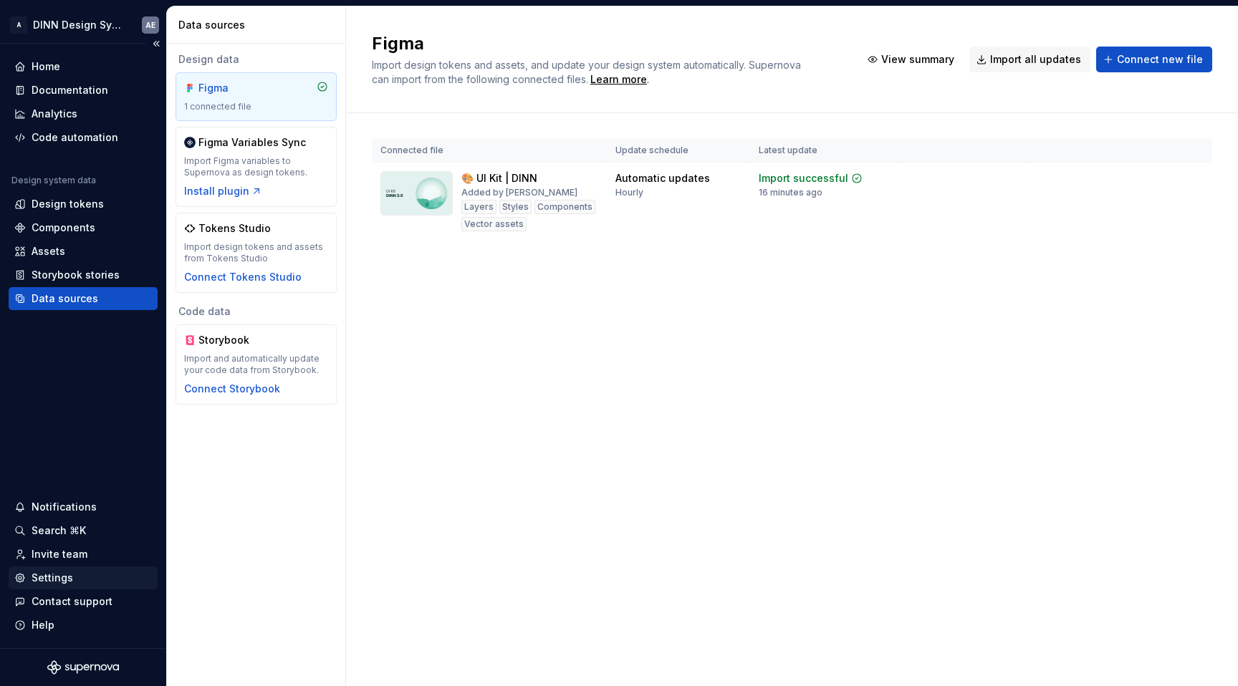
click at [52, 578] on div "Settings" at bounding box center [53, 578] width 42 height 14
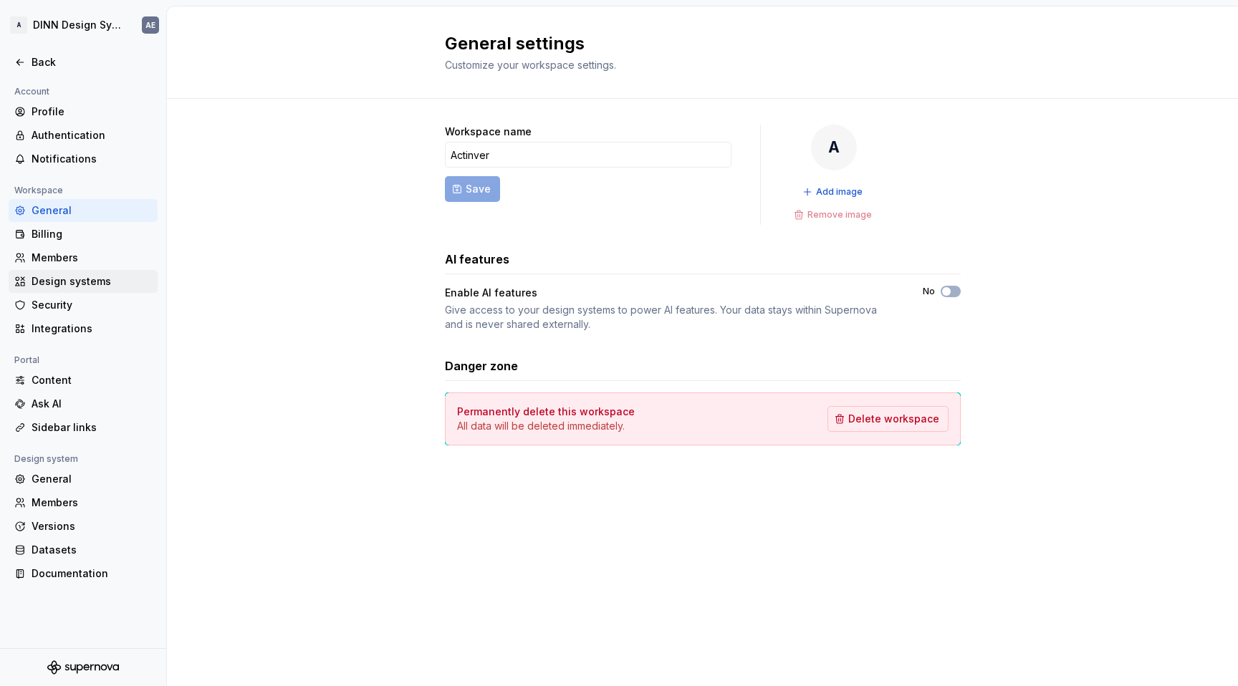
click at [87, 282] on div "Design systems" at bounding box center [92, 281] width 120 height 14
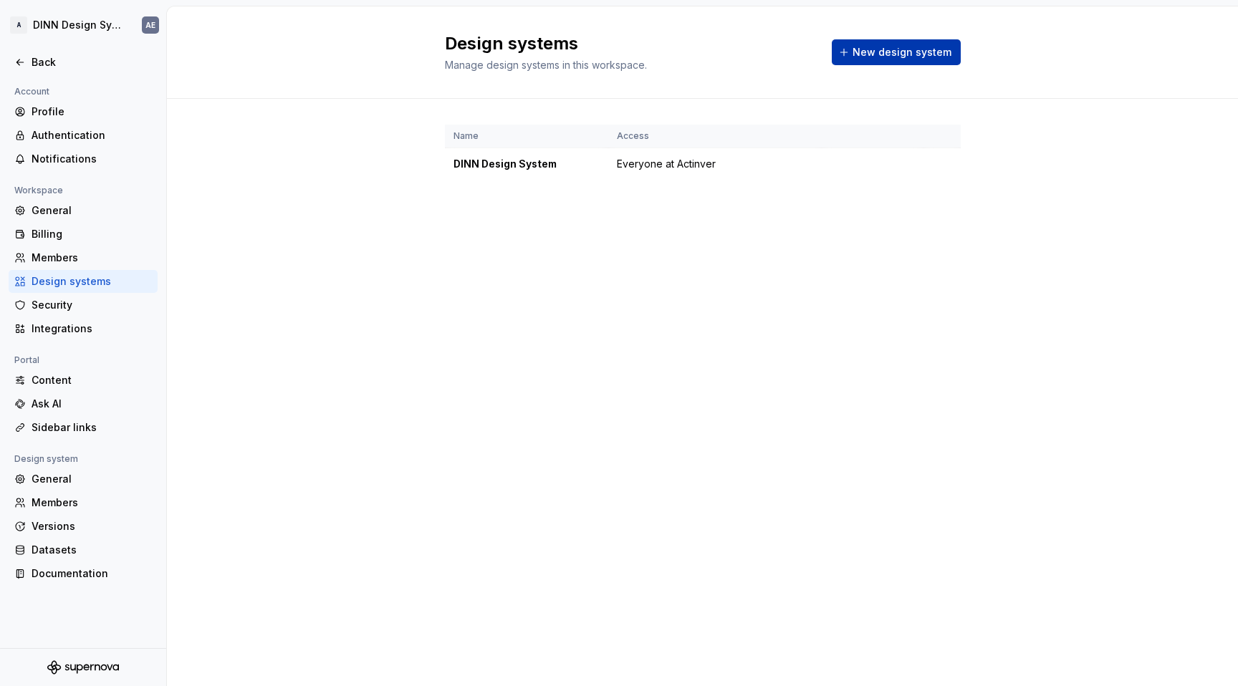
click at [866, 58] on span "New design system" at bounding box center [902, 52] width 99 height 14
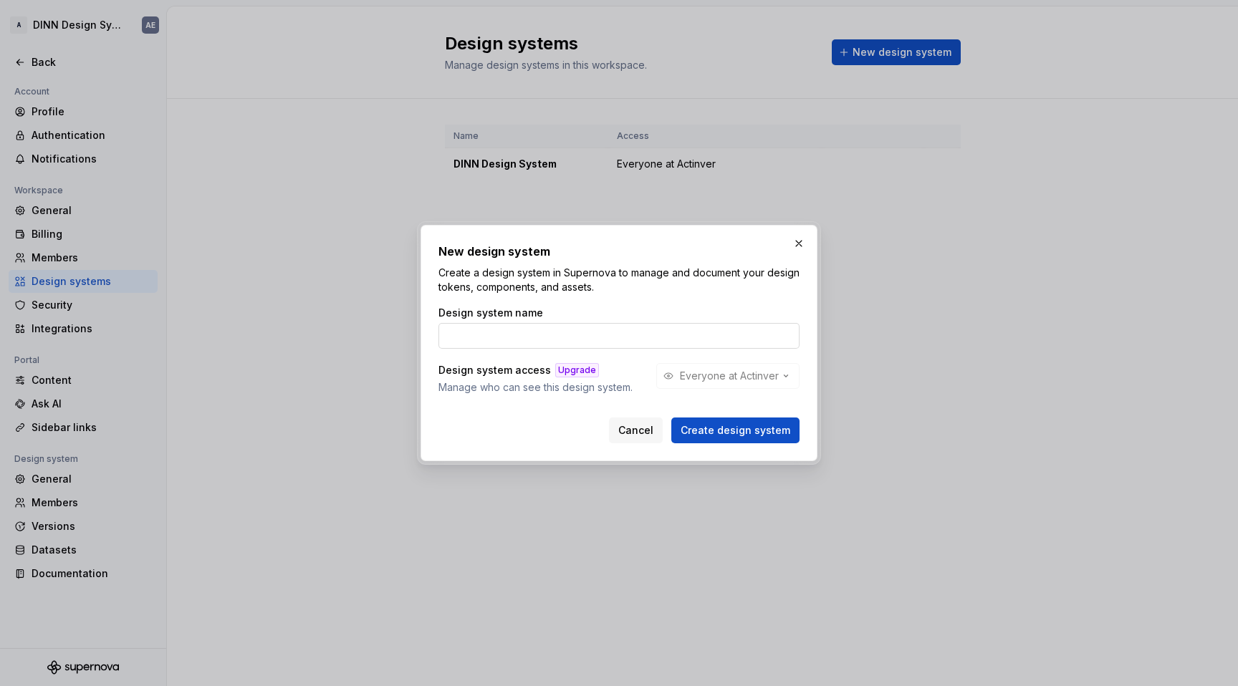
click at [704, 343] on input "Design system name" at bounding box center [619, 336] width 361 height 26
type input "New"
click at [700, 432] on span "Create design system" at bounding box center [736, 430] width 110 height 14
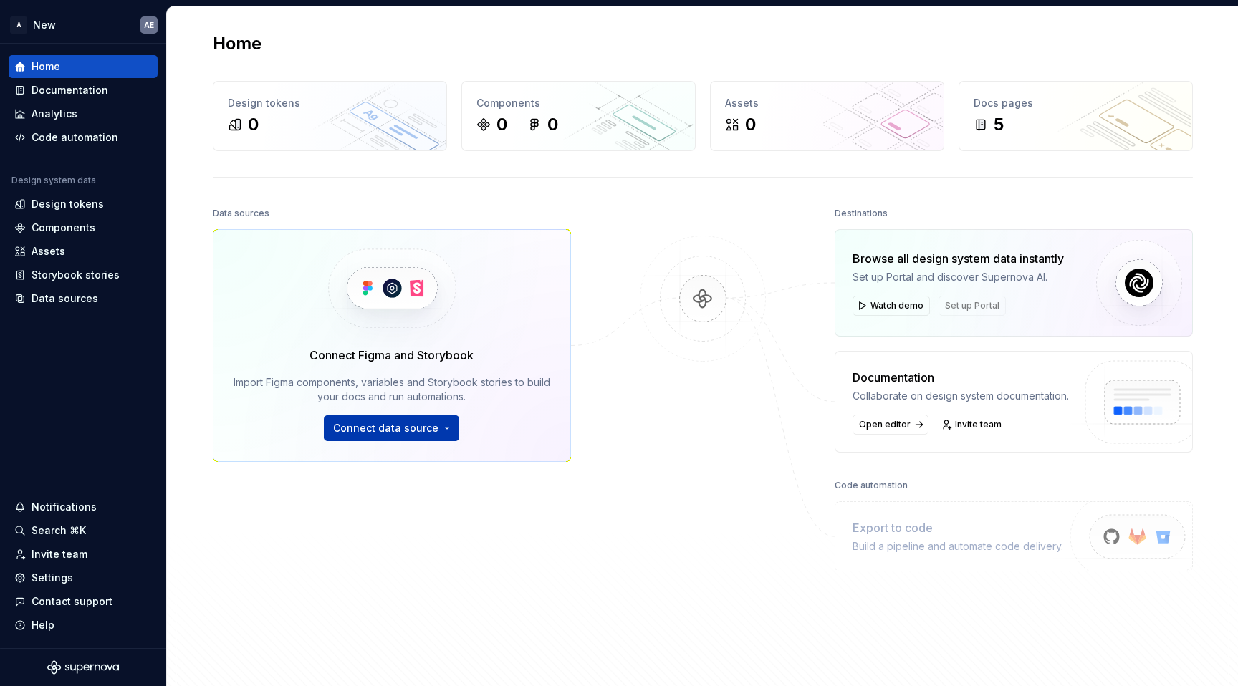
click at [426, 431] on span "Connect data source" at bounding box center [385, 428] width 105 height 14
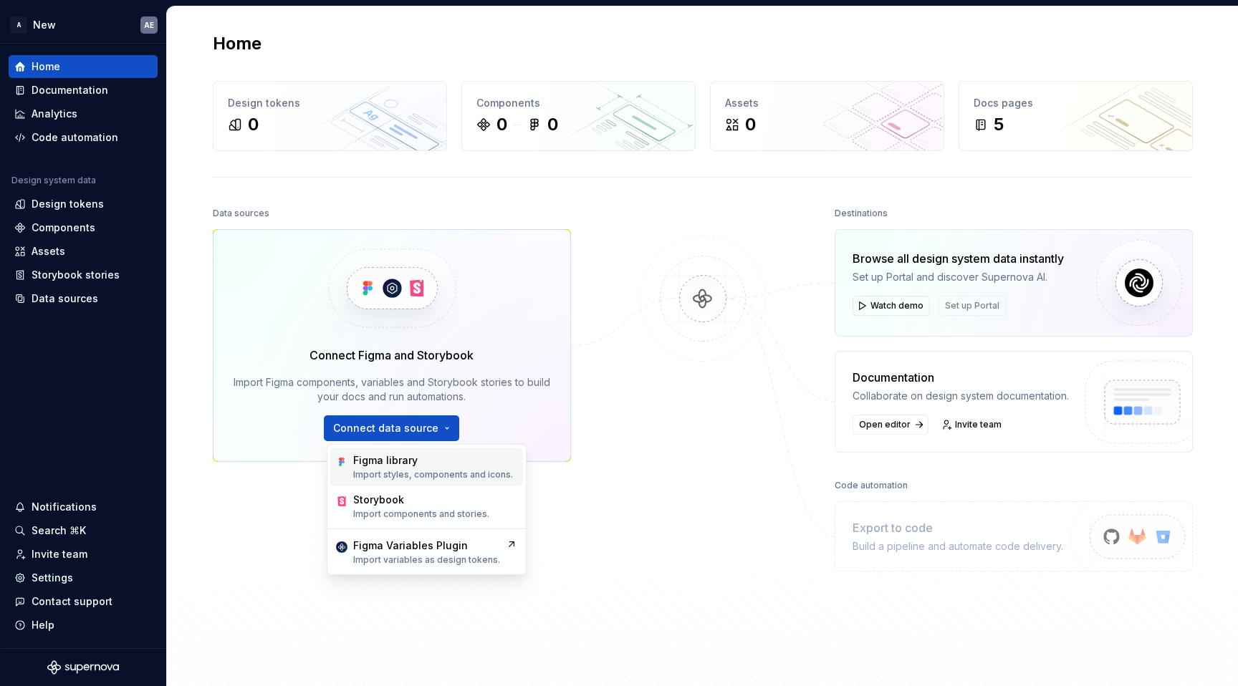
click at [424, 469] on p "Import styles, components and icons." at bounding box center [433, 474] width 160 height 11
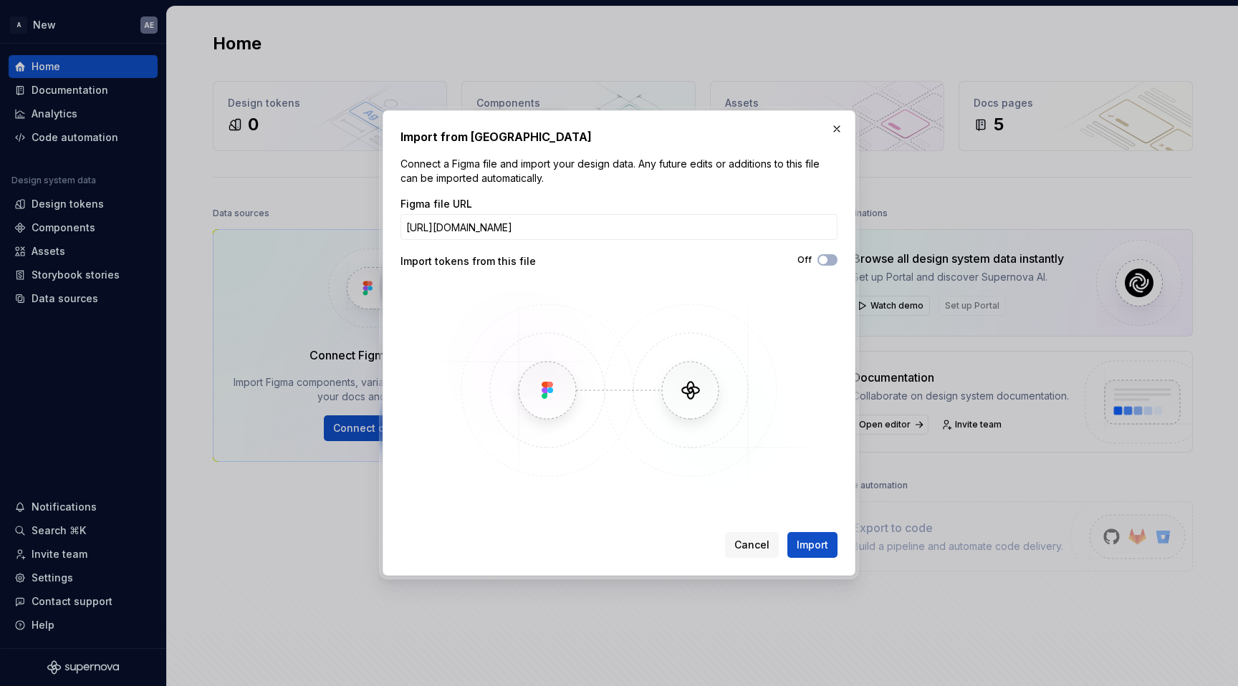
scroll to position [0, 211]
type input "[URL][DOMAIN_NAME]"
click at [820, 263] on span "button" at bounding box center [823, 260] width 9 height 9
click at [807, 546] on span "Import" at bounding box center [813, 545] width 32 height 14
